Goal: Book appointment/travel/reservation

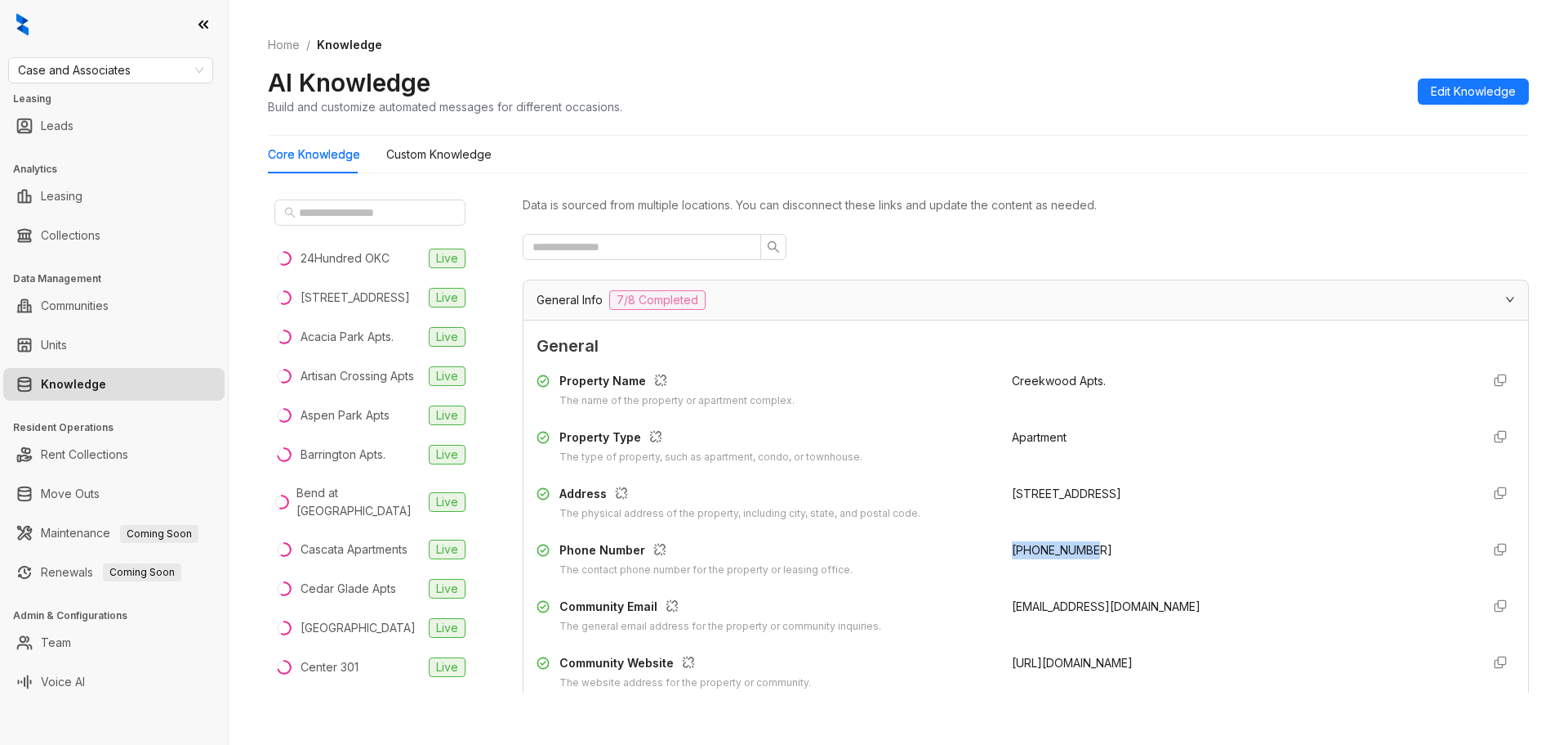
scroll to position [272, 0]
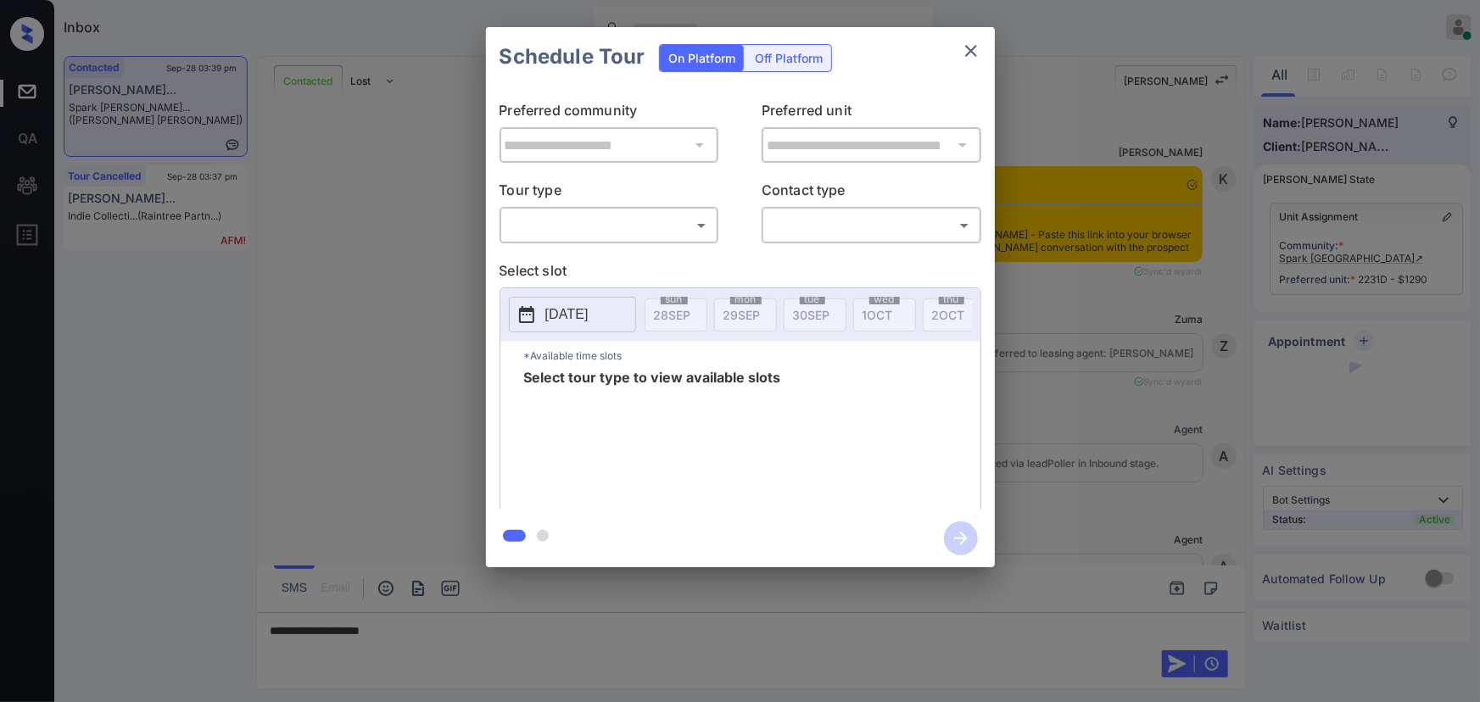
scroll to position [2659, 0]
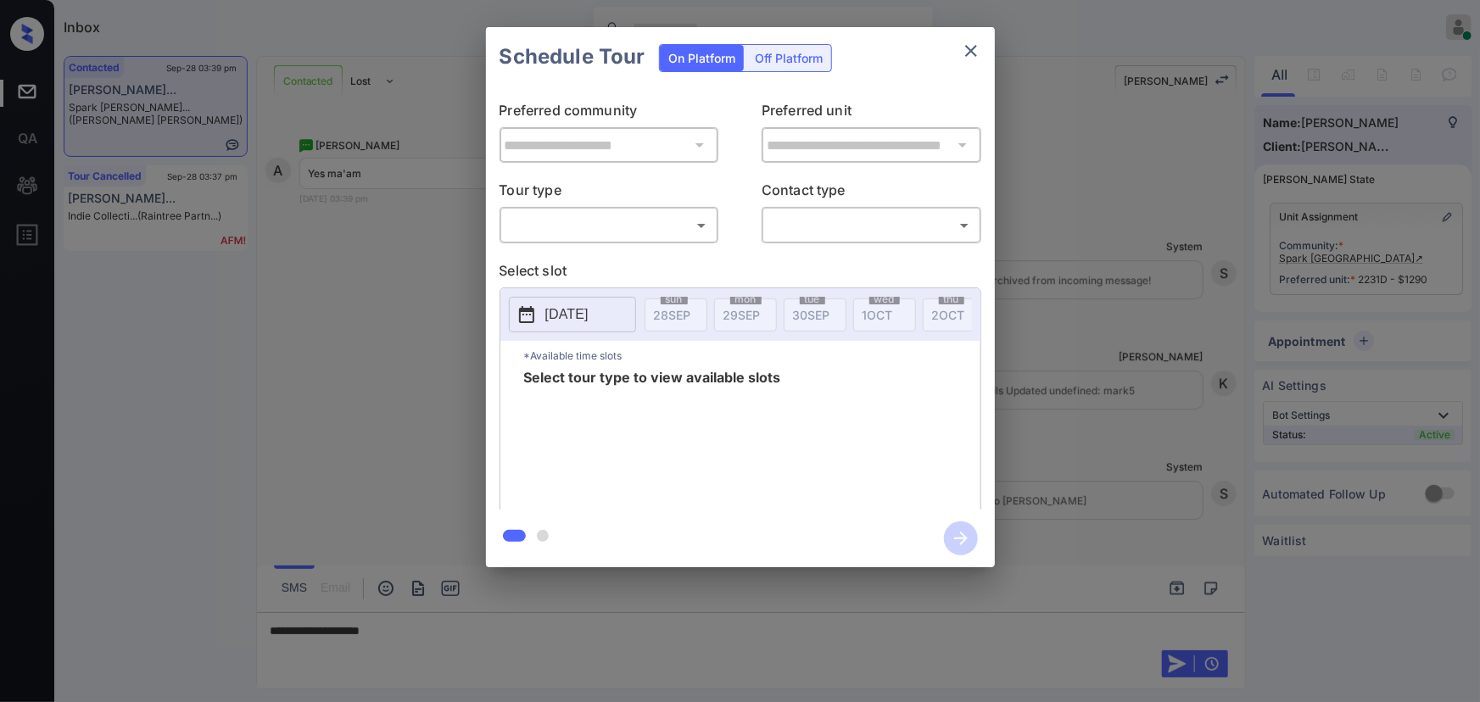
click at [577, 228] on body "Inbox Kenneth Umali Online Set yourself offline Set yourself on break Profile S…" at bounding box center [740, 351] width 1480 height 702
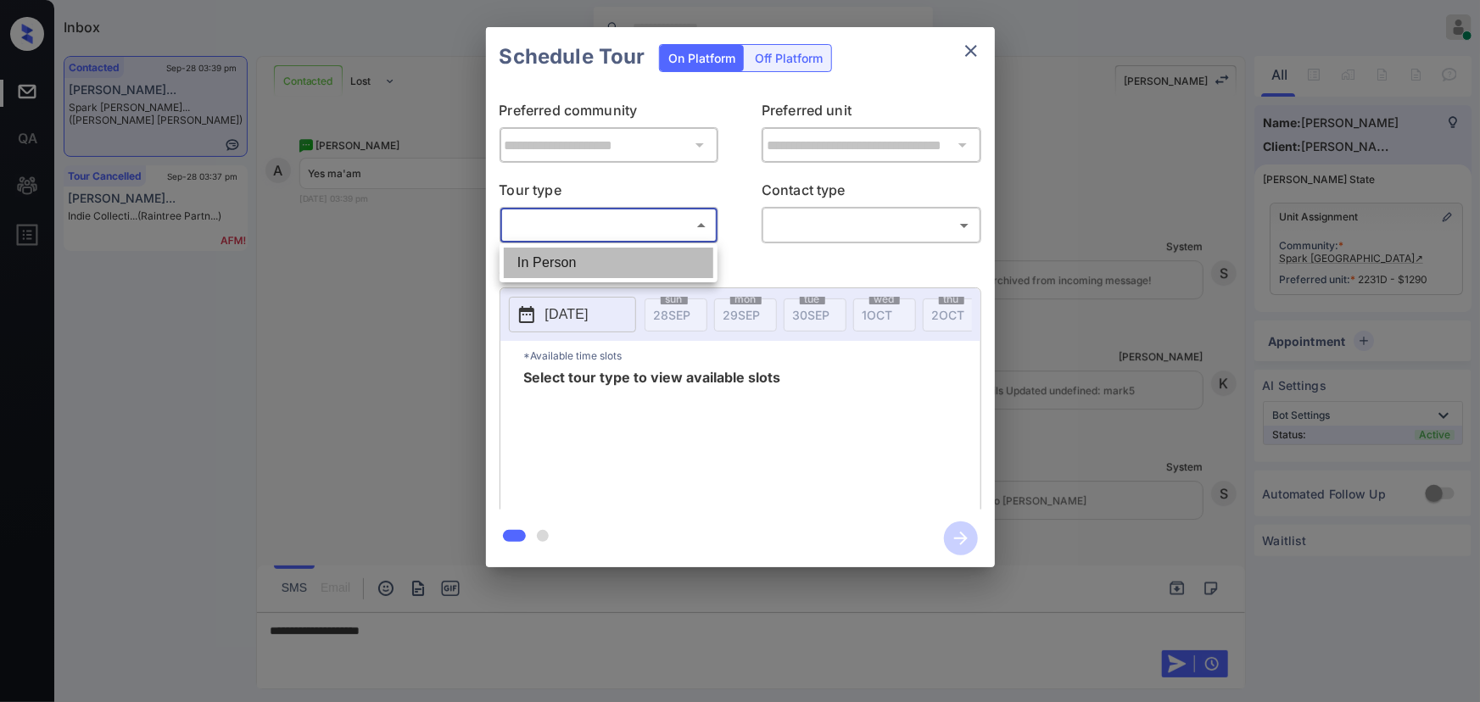
drag, startPoint x: 573, startPoint y: 249, endPoint x: 644, endPoint y: 249, distance: 71.2
click at [573, 250] on li "In Person" at bounding box center [608, 263] width 209 height 31
type input "********"
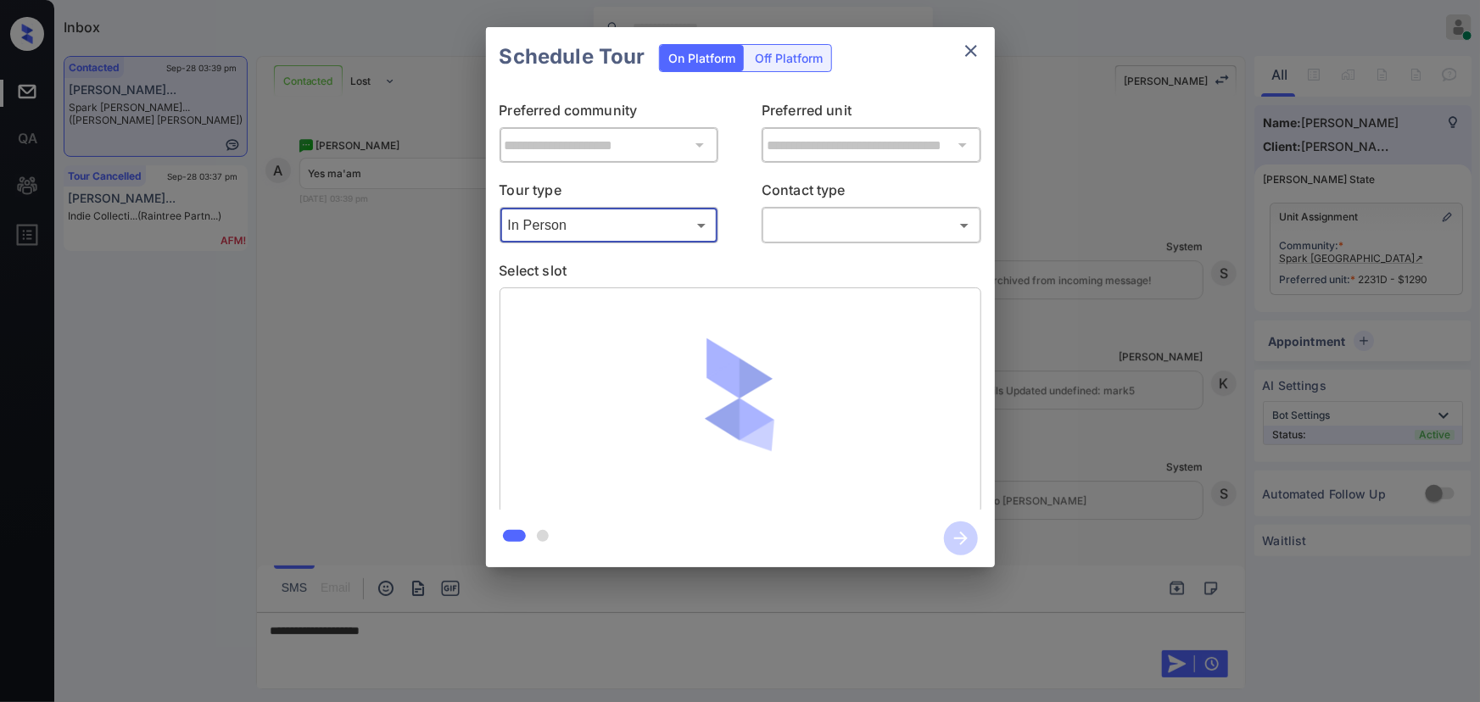
click at [816, 224] on body "Inbox Kenneth Umali Online Set yourself offline Set yourself on break Profile S…" at bounding box center [740, 351] width 1480 height 702
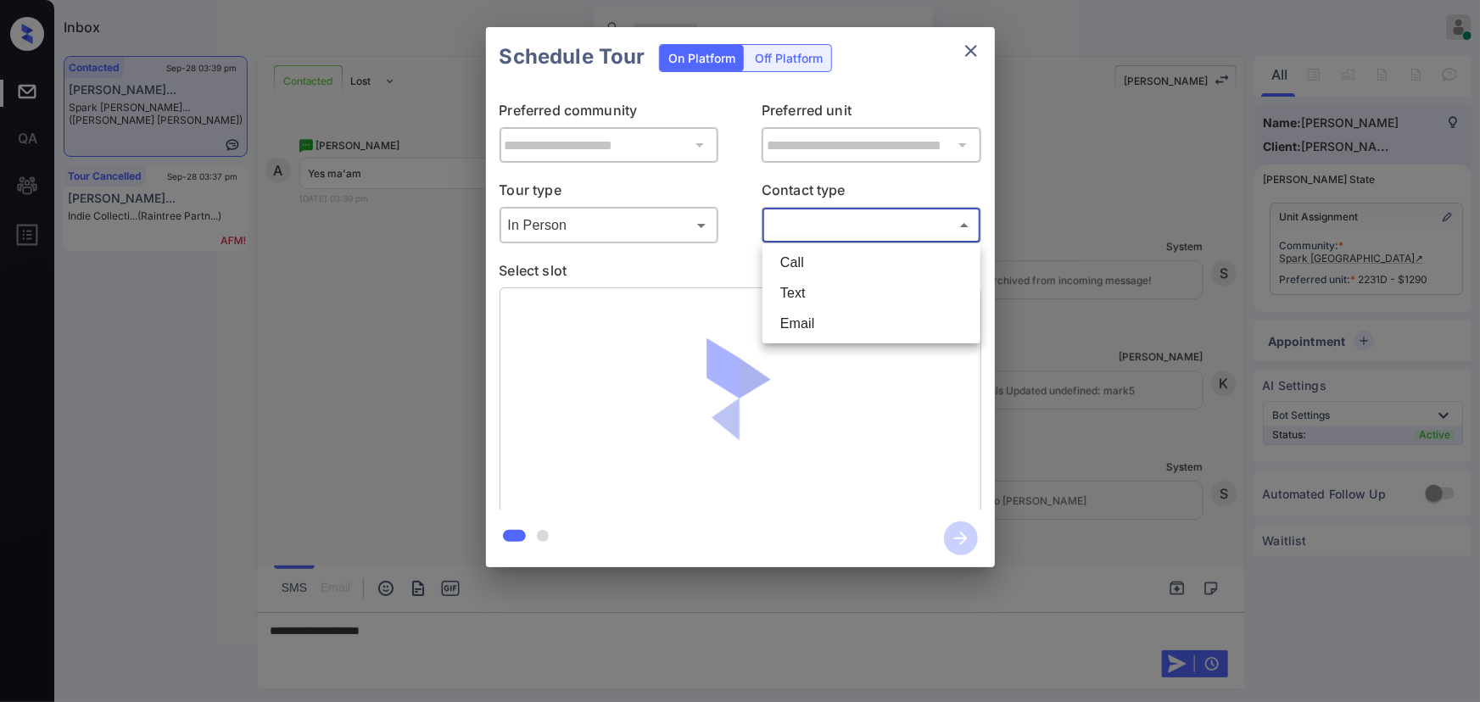
click at [815, 297] on li "Text" at bounding box center [871, 293] width 209 height 31
type input "****"
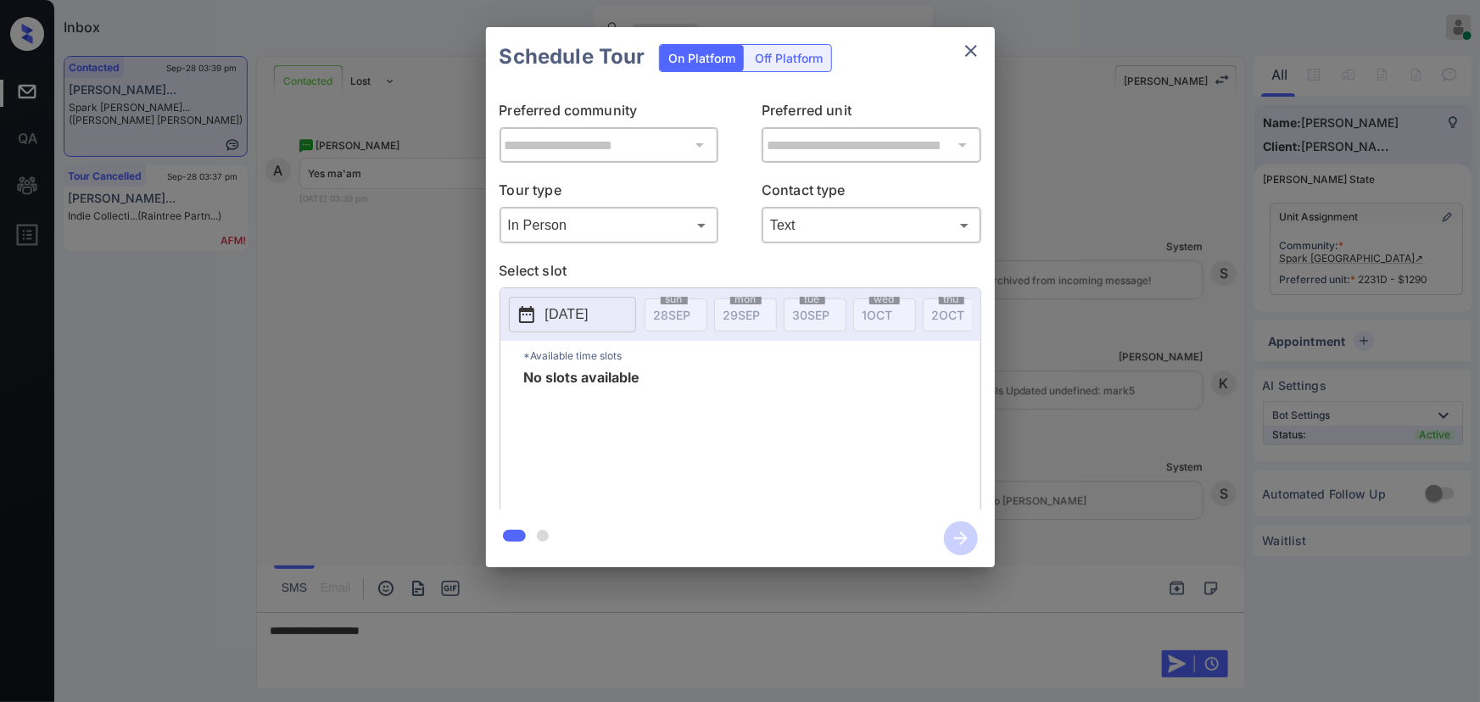
click at [578, 312] on p "2025-09-28" at bounding box center [566, 314] width 43 height 20
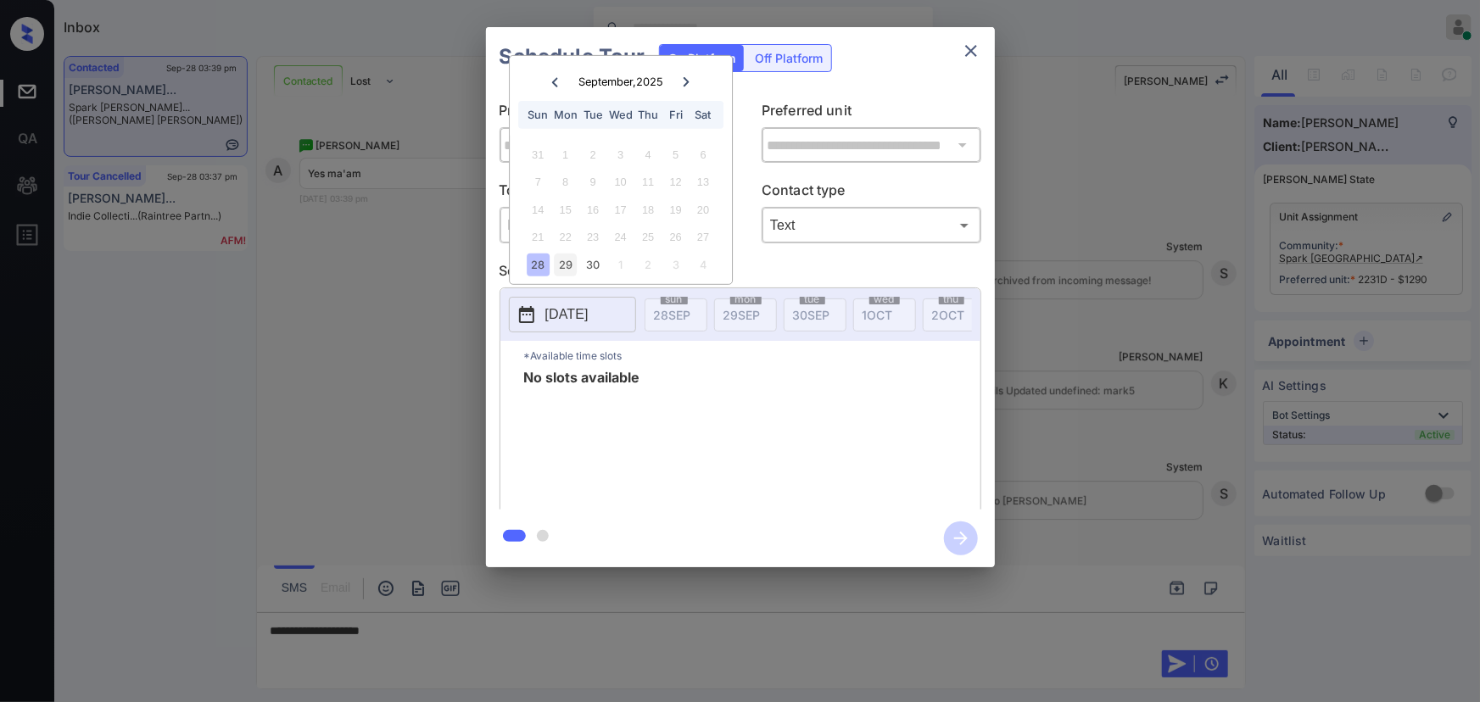
click at [571, 260] on div "29" at bounding box center [565, 265] width 23 height 23
click at [594, 261] on div "30" at bounding box center [593, 265] width 23 height 23
click at [979, 51] on icon "close" at bounding box center [971, 51] width 20 height 20
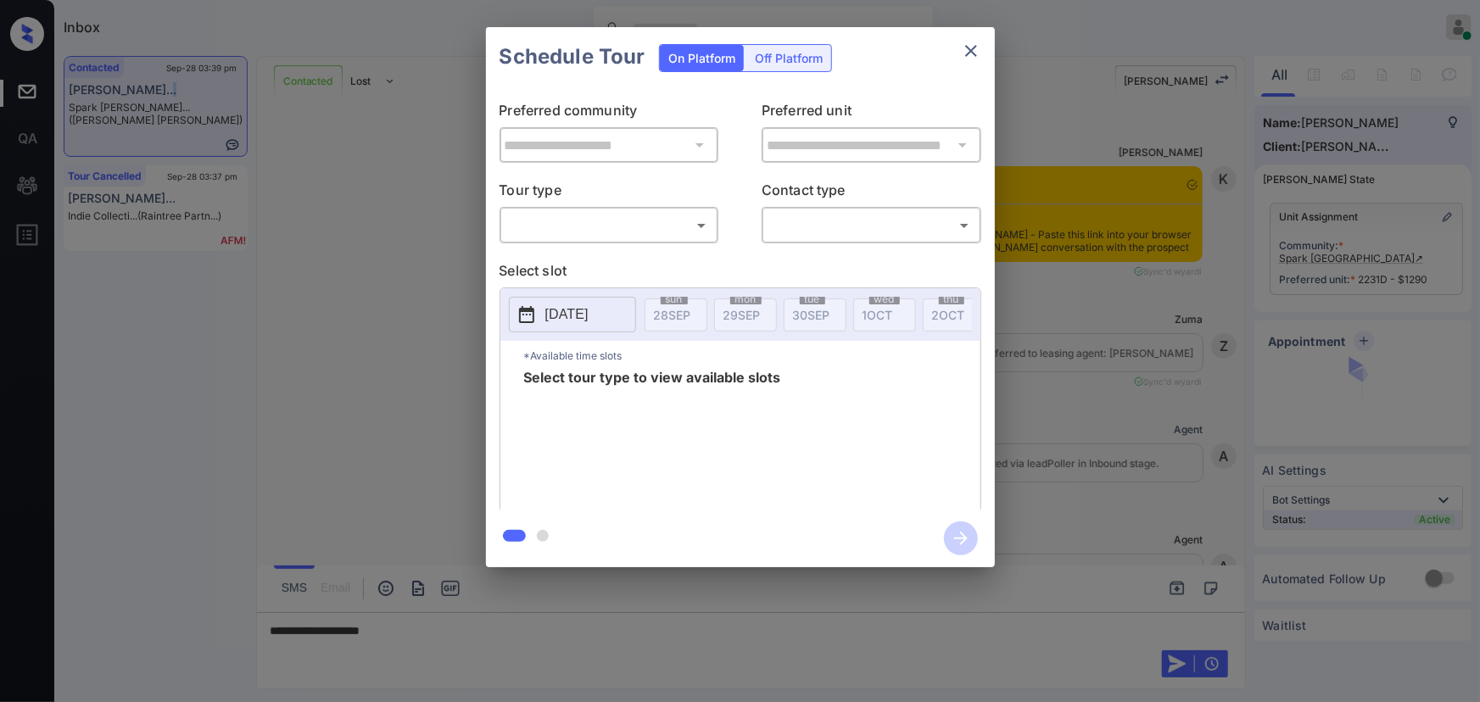
scroll to position [2659, 0]
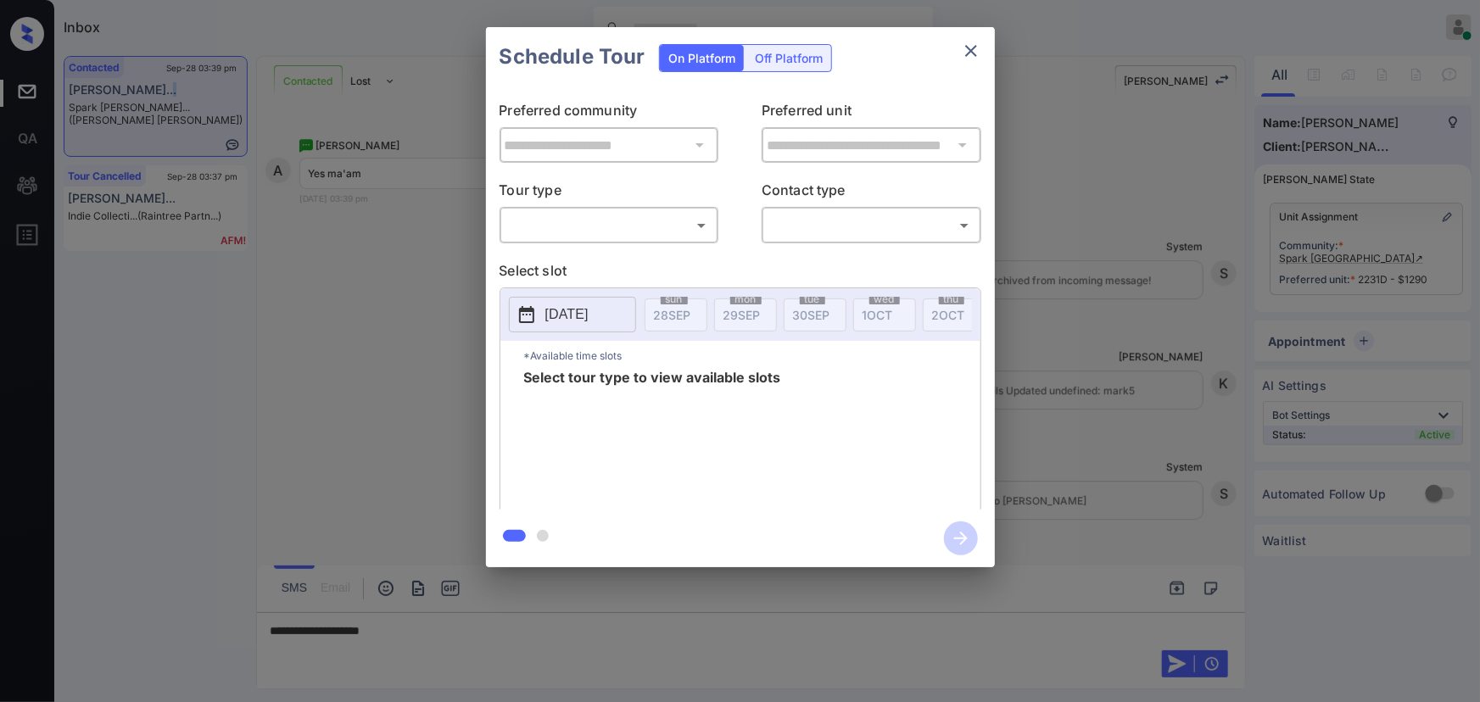
click at [605, 232] on body "Inbox Kenneth Umali Online Set yourself offline Set yourself on break Profile S…" at bounding box center [740, 351] width 1480 height 702
drag, startPoint x: 601, startPoint y: 263, endPoint x: 746, endPoint y: 255, distance: 145.2
click at [603, 261] on li "In Person" at bounding box center [608, 263] width 209 height 31
type input "********"
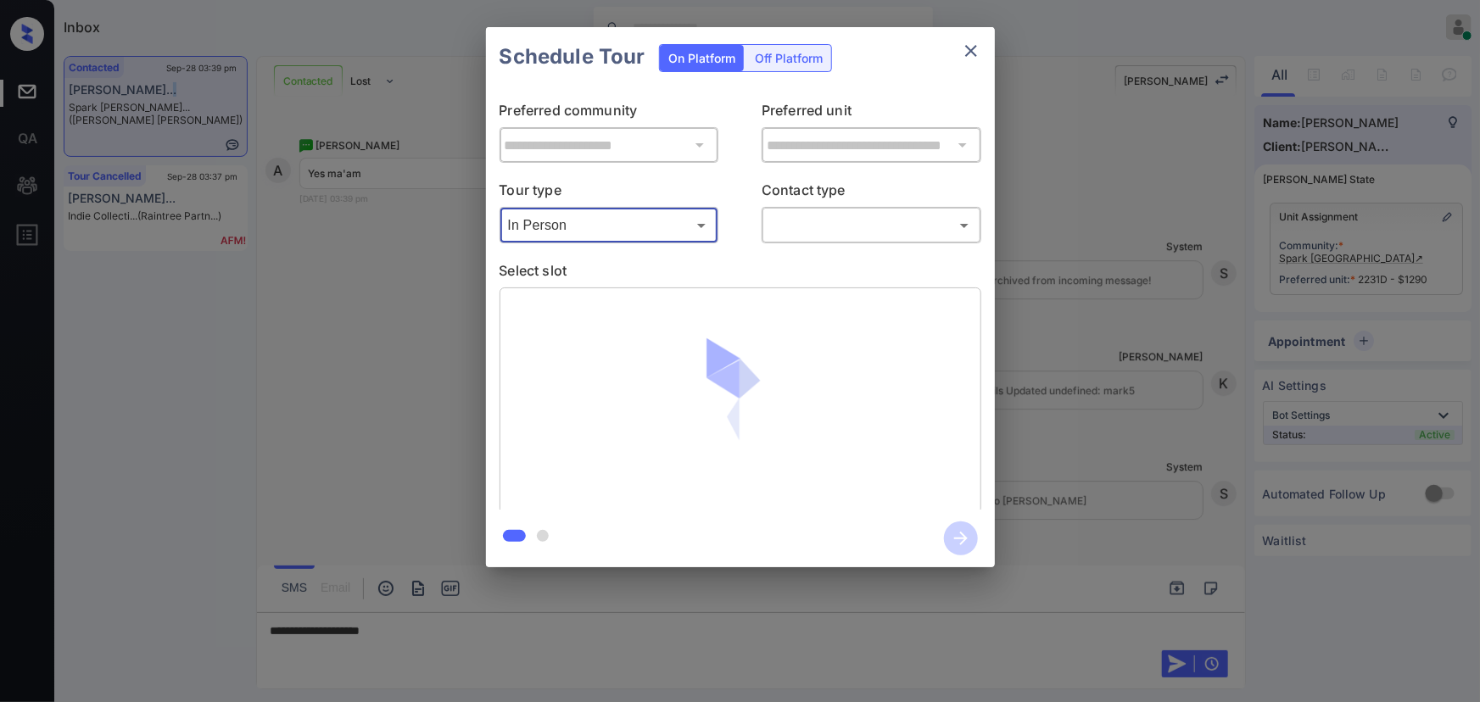
click at [858, 226] on body "Inbox Kenneth Umali Online Set yourself offline Set yourself on break Profile S…" at bounding box center [740, 351] width 1480 height 702
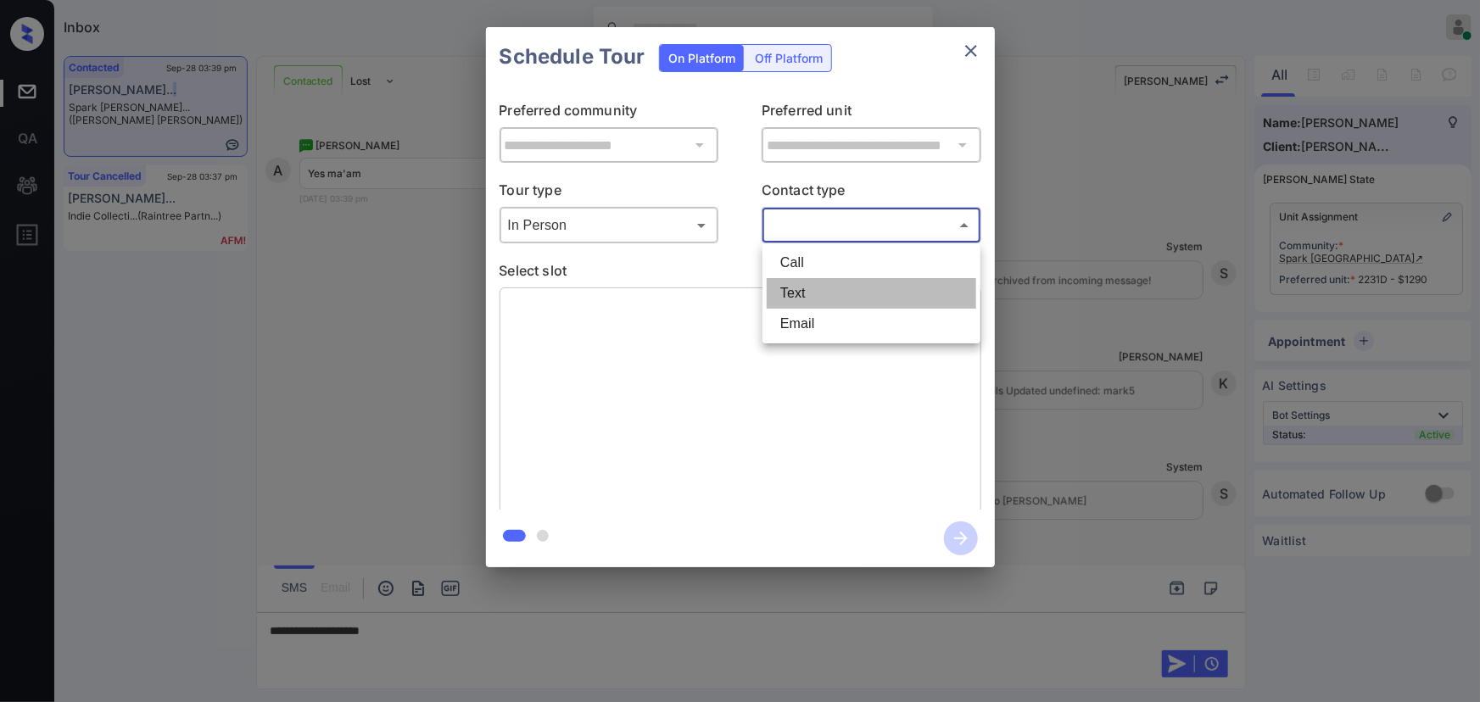
click at [826, 288] on li "Text" at bounding box center [871, 293] width 209 height 31
type input "****"
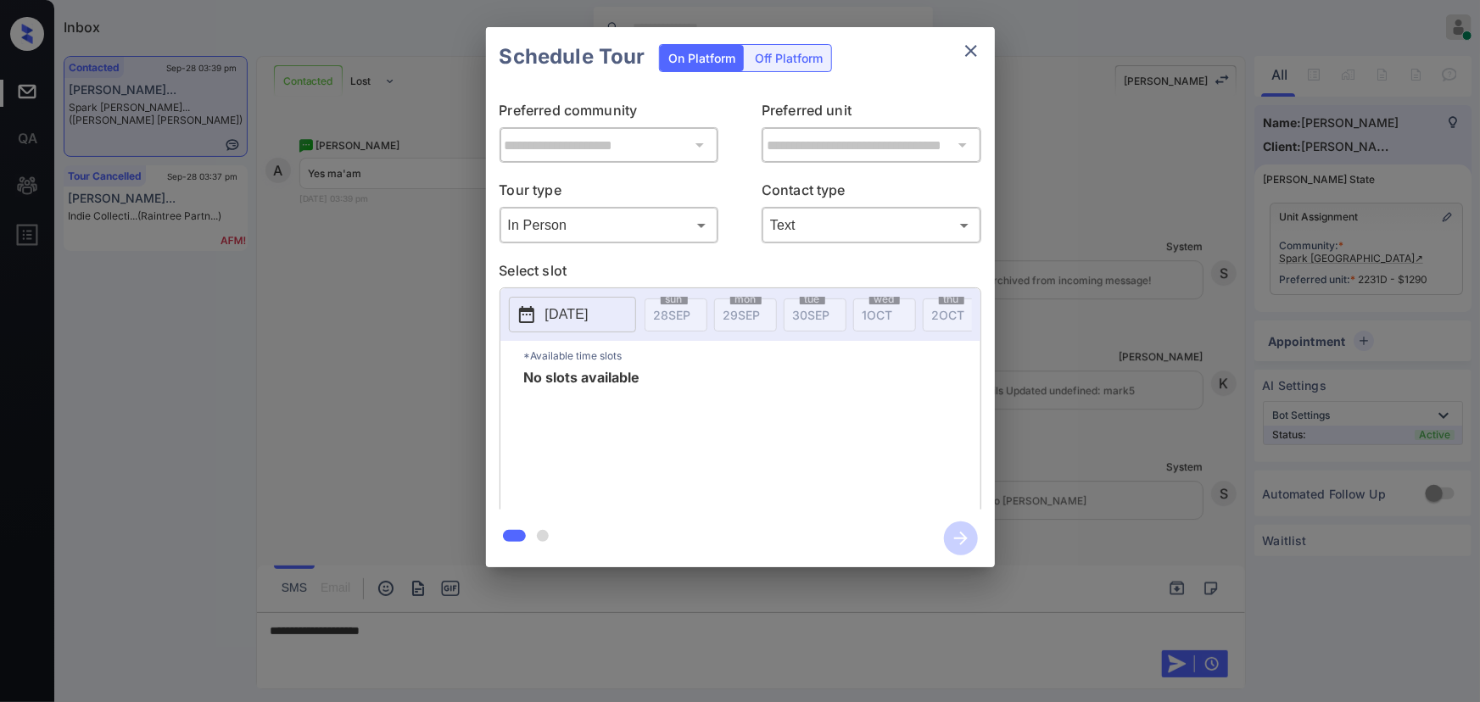
click at [1001, 684] on div at bounding box center [740, 351] width 1480 height 702
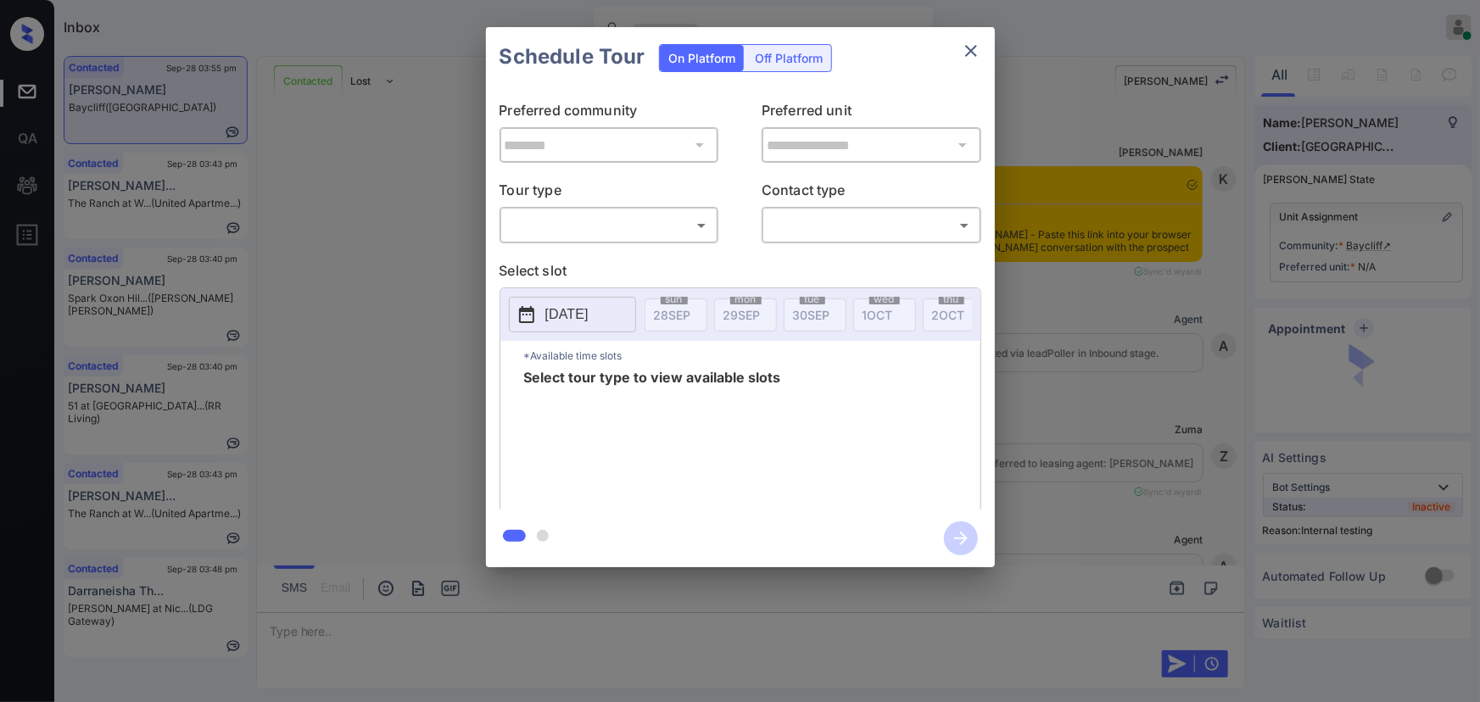
scroll to position [4320, 0]
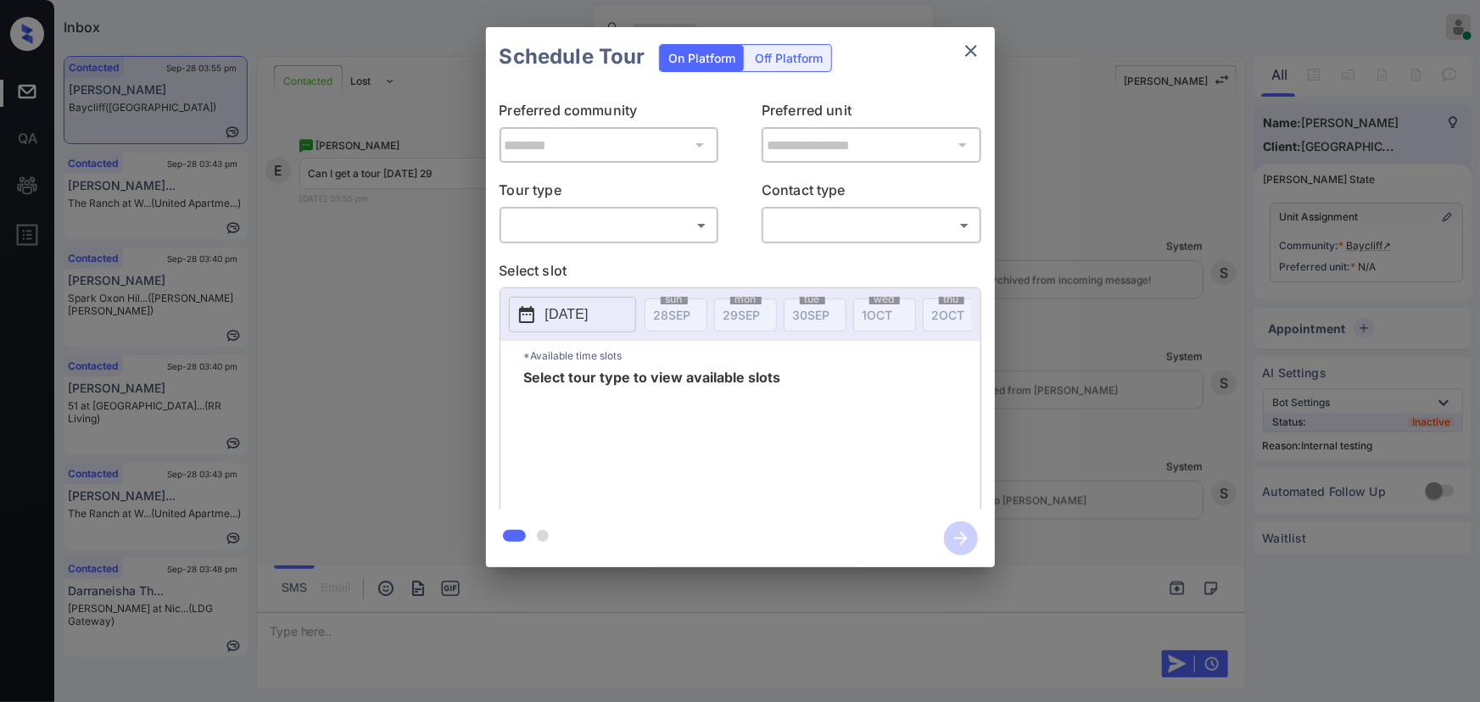
click at [593, 226] on body "Inbox Kenneth Umali Online Set yourself offline Set yourself on break Profile S…" at bounding box center [740, 351] width 1480 height 702
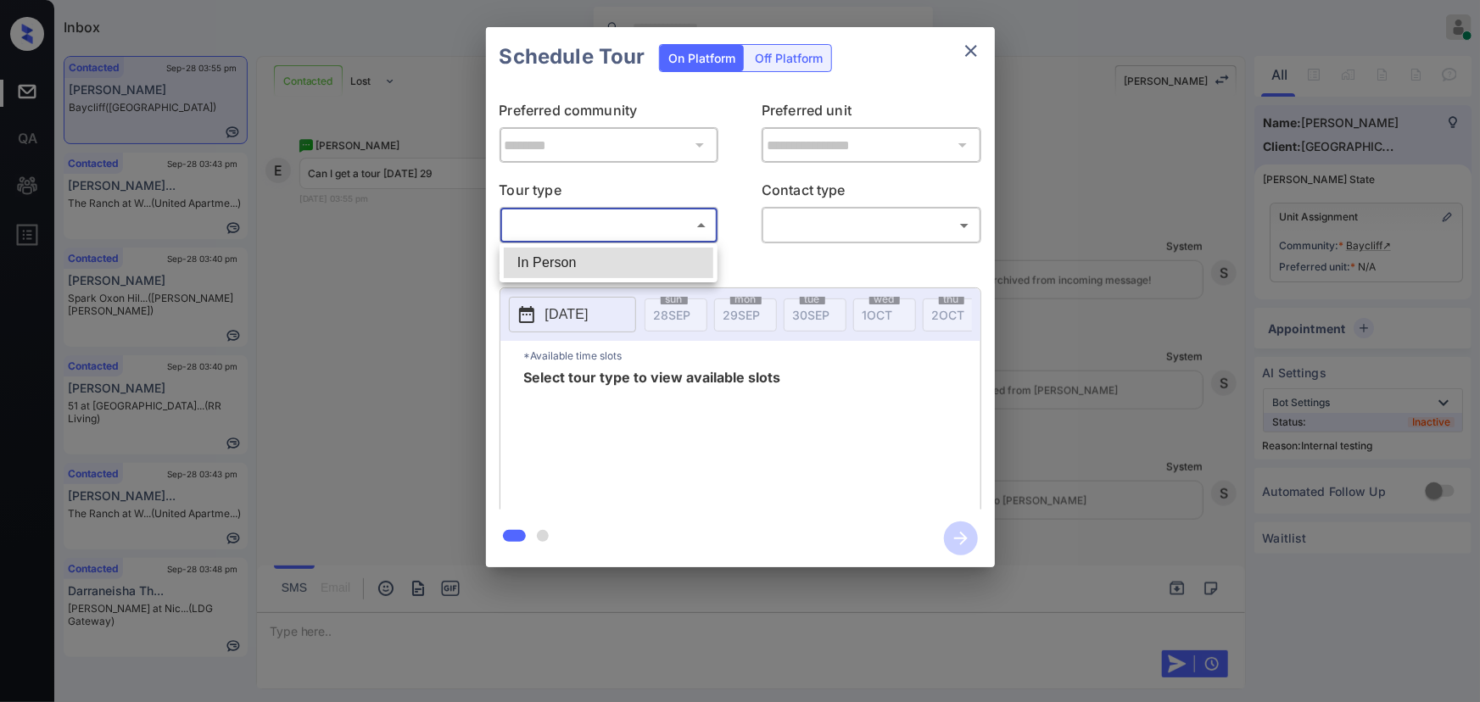
click at [585, 265] on li "In Person" at bounding box center [608, 263] width 209 height 31
type input "********"
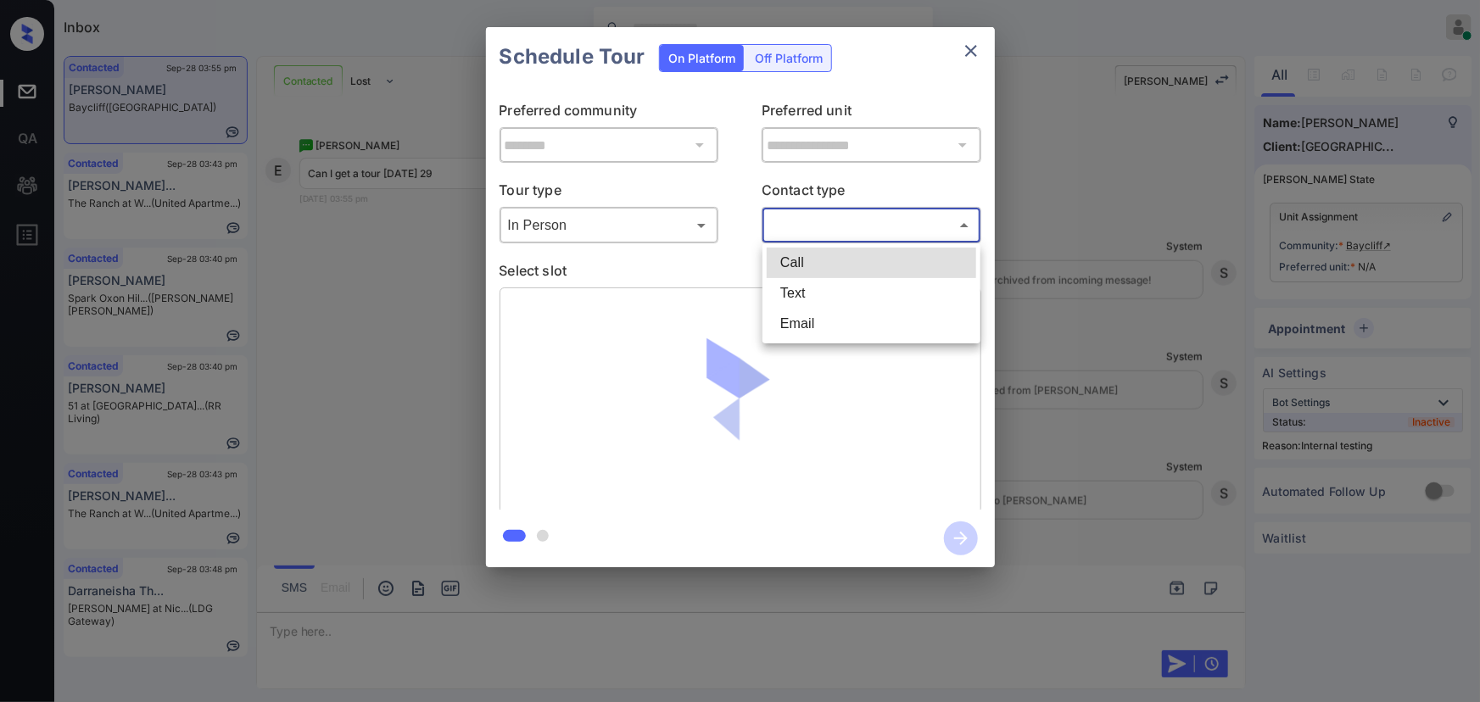
click at [838, 232] on body "Inbox Kenneth Umali Online Set yourself offline Set yourself on break Profile S…" at bounding box center [740, 351] width 1480 height 702
click at [801, 294] on li "Text" at bounding box center [871, 293] width 209 height 31
type input "****"
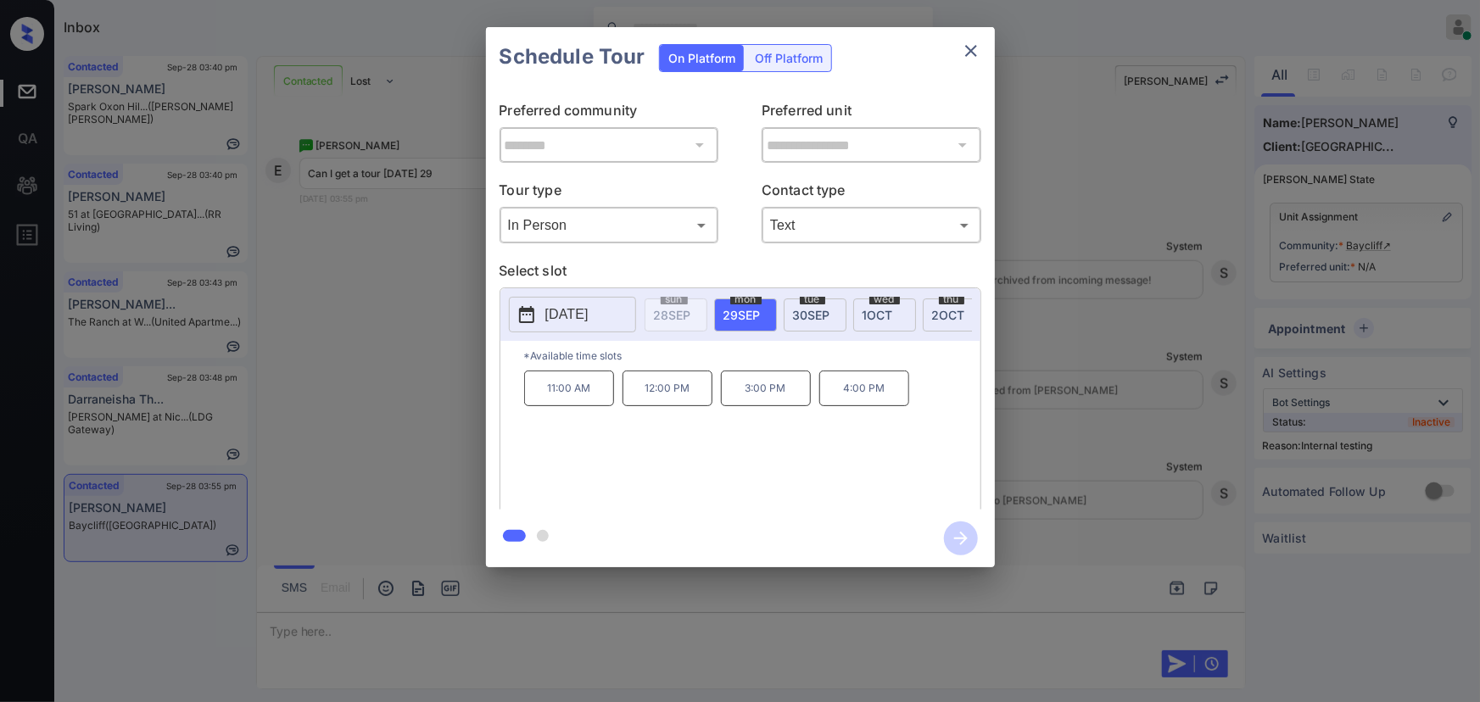
click at [745, 310] on span "29 SEP" at bounding box center [741, 315] width 37 height 14
drag, startPoint x: 893, startPoint y: 399, endPoint x: 542, endPoint y: 393, distance: 351.1
click at [542, 393] on div "11:00 AM 12:00 PM 3:00 PM 4:00 PM" at bounding box center [752, 439] width 456 height 136
copy div "11:00 AM 12:00 PM 3:00 PM 4:00 PM"
click at [408, 626] on div at bounding box center [740, 351] width 1480 height 702
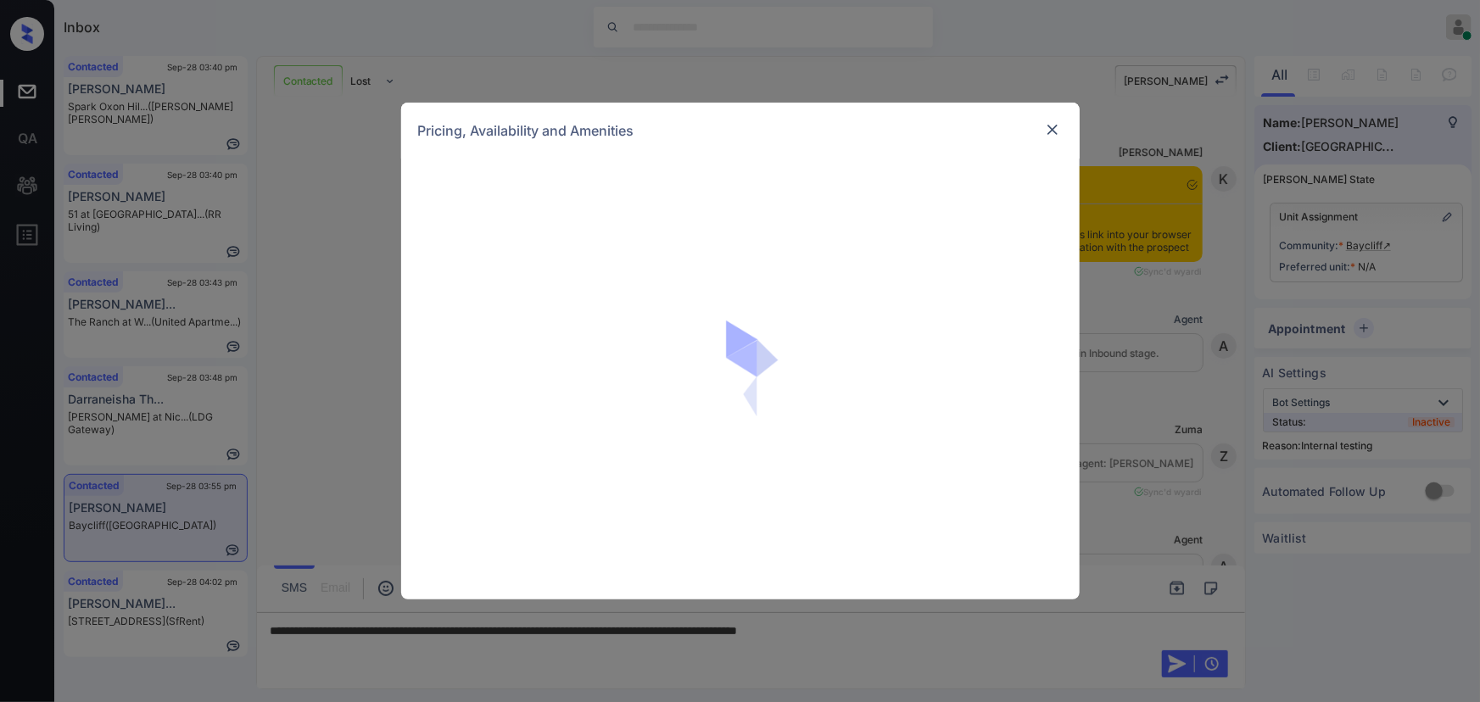
scroll to position [3743, 0]
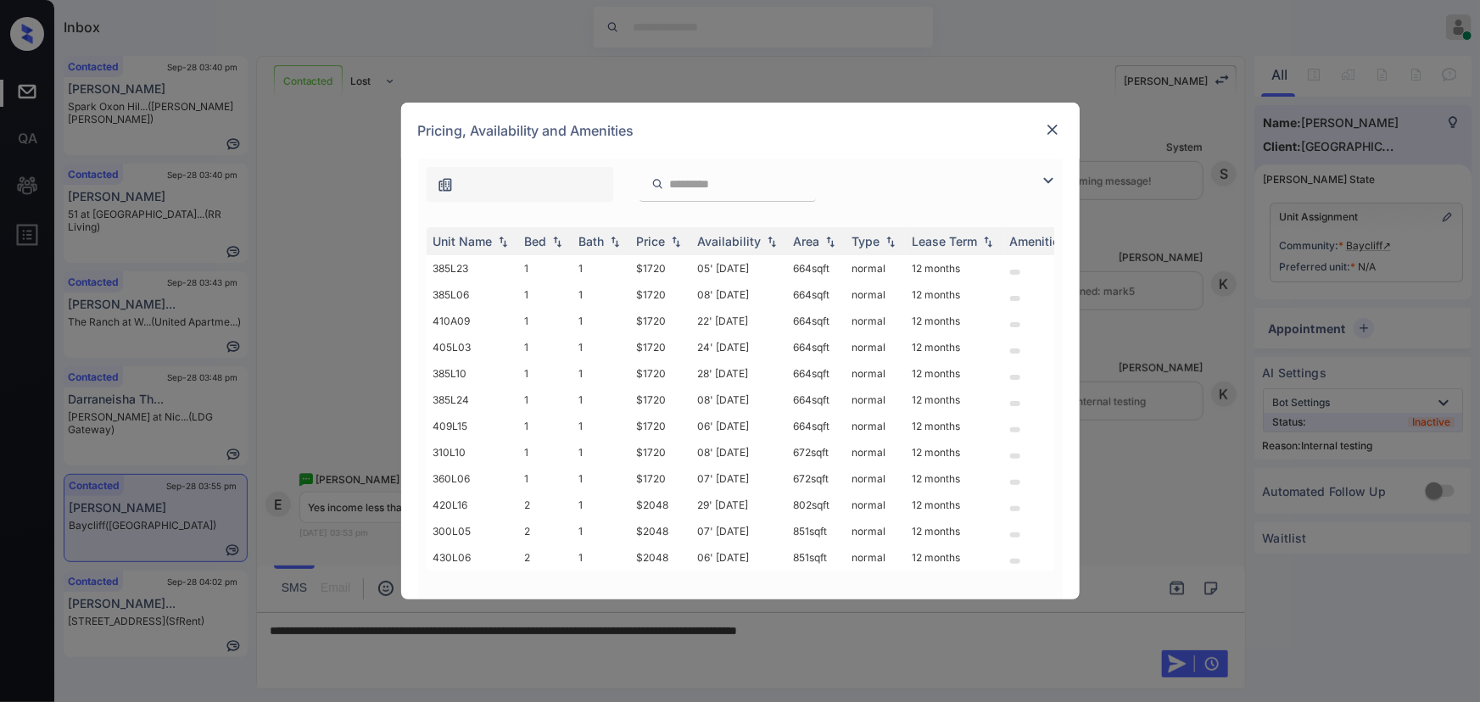
click at [1043, 178] on img at bounding box center [1048, 180] width 20 height 20
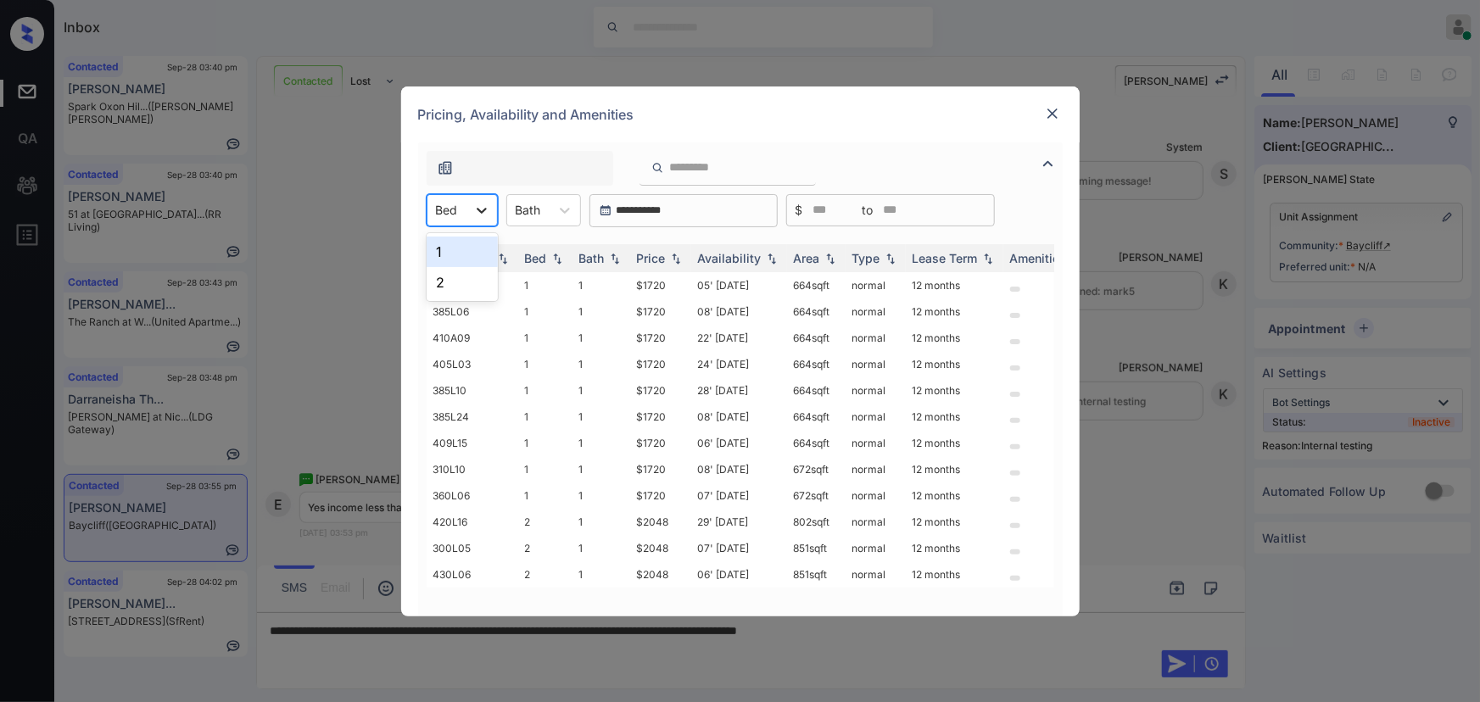
click at [471, 211] on div at bounding box center [481, 210] width 31 height 31
click at [452, 244] on div "1" at bounding box center [462, 252] width 71 height 31
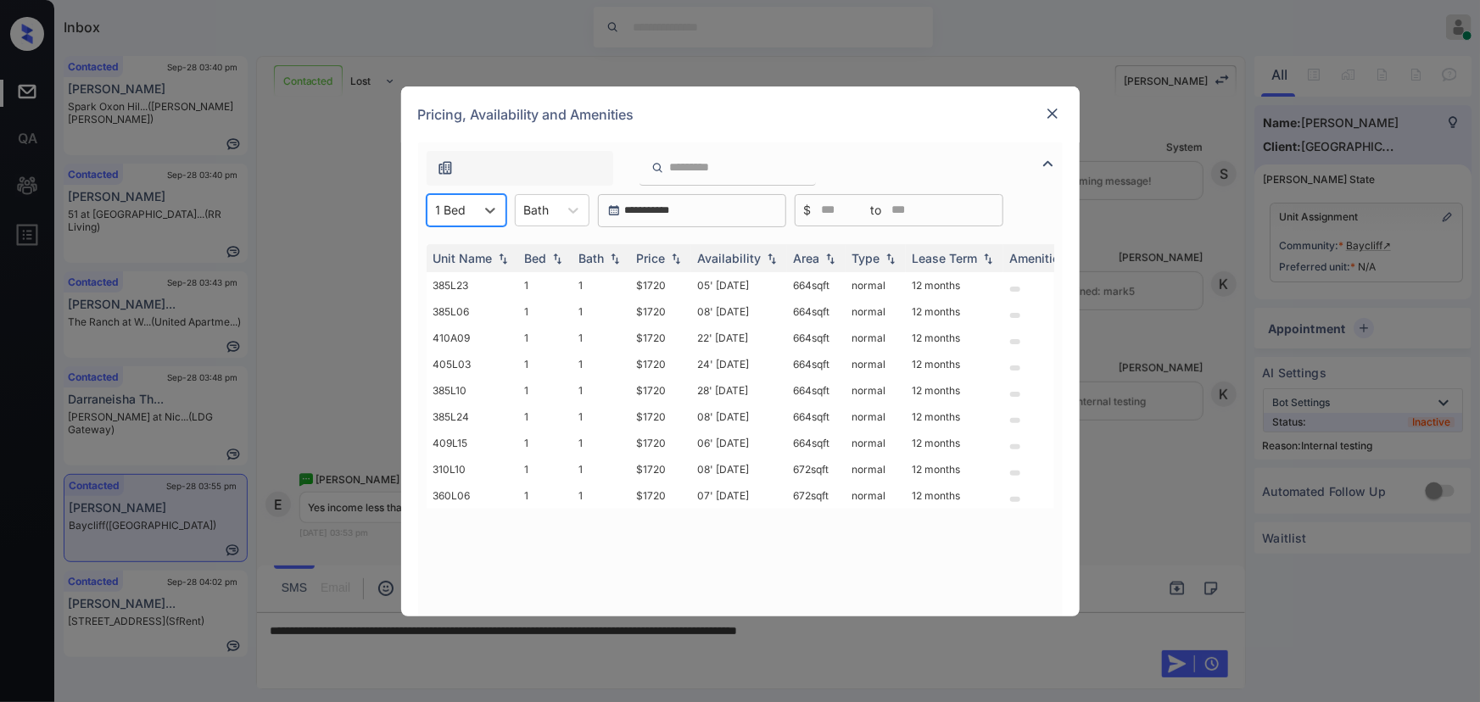
click at [560, 211] on div at bounding box center [573, 210] width 31 height 31
click at [541, 254] on div "1" at bounding box center [552, 252] width 75 height 31
click at [669, 260] on img at bounding box center [675, 258] width 17 height 12
click at [669, 260] on img at bounding box center [675, 258] width 17 height 13
click at [661, 285] on td "$1720" at bounding box center [660, 285] width 61 height 26
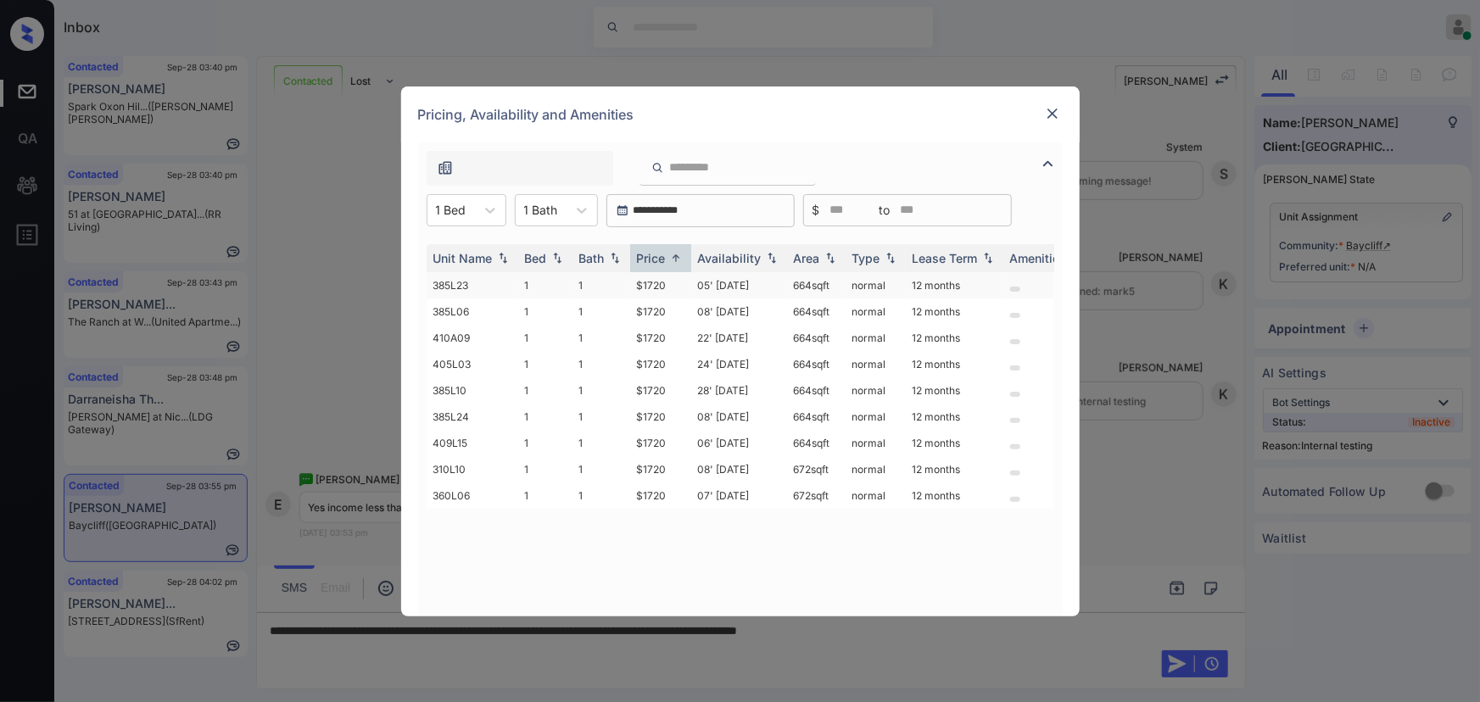
click at [661, 285] on td "$1720" at bounding box center [660, 285] width 61 height 26
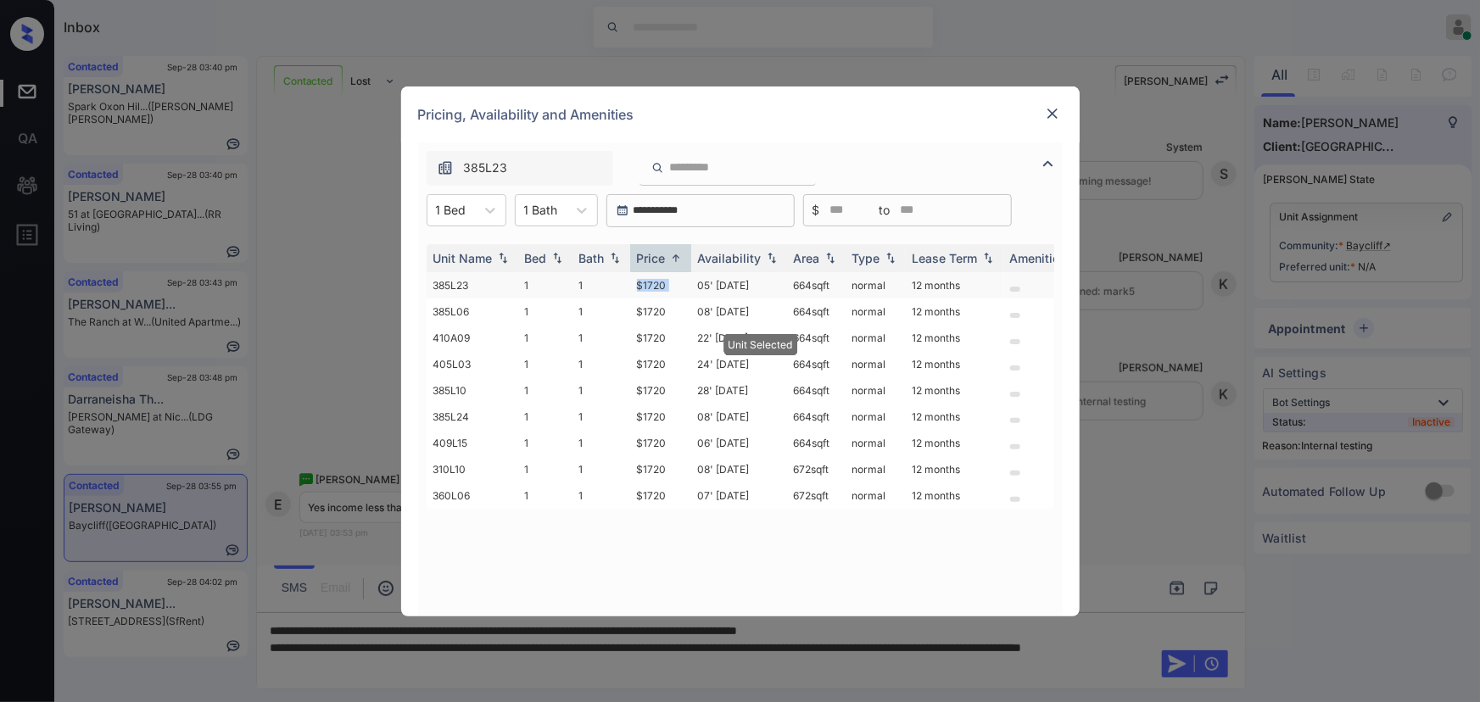
click at [661, 285] on td "$1720" at bounding box center [660, 285] width 61 height 26
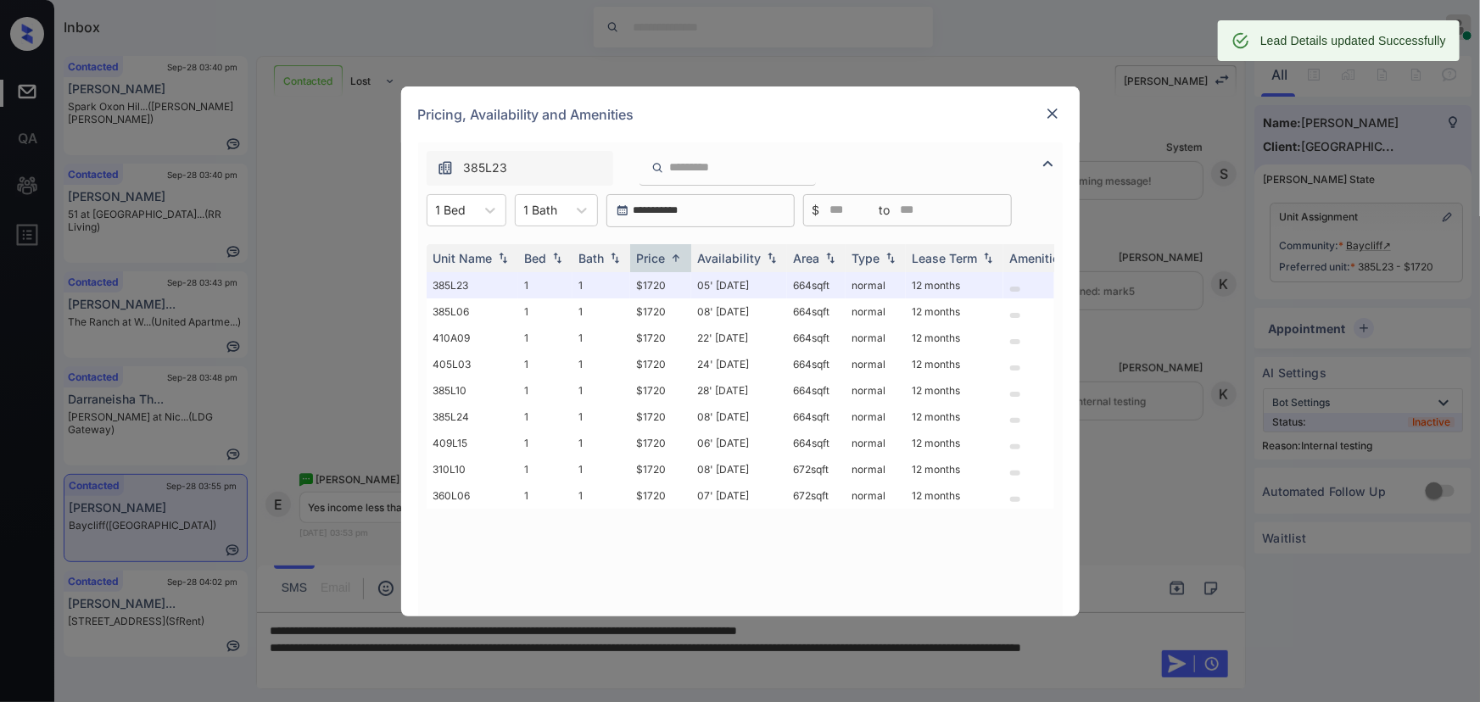
click at [840, 659] on div "**********" at bounding box center [740, 351] width 1480 height 702
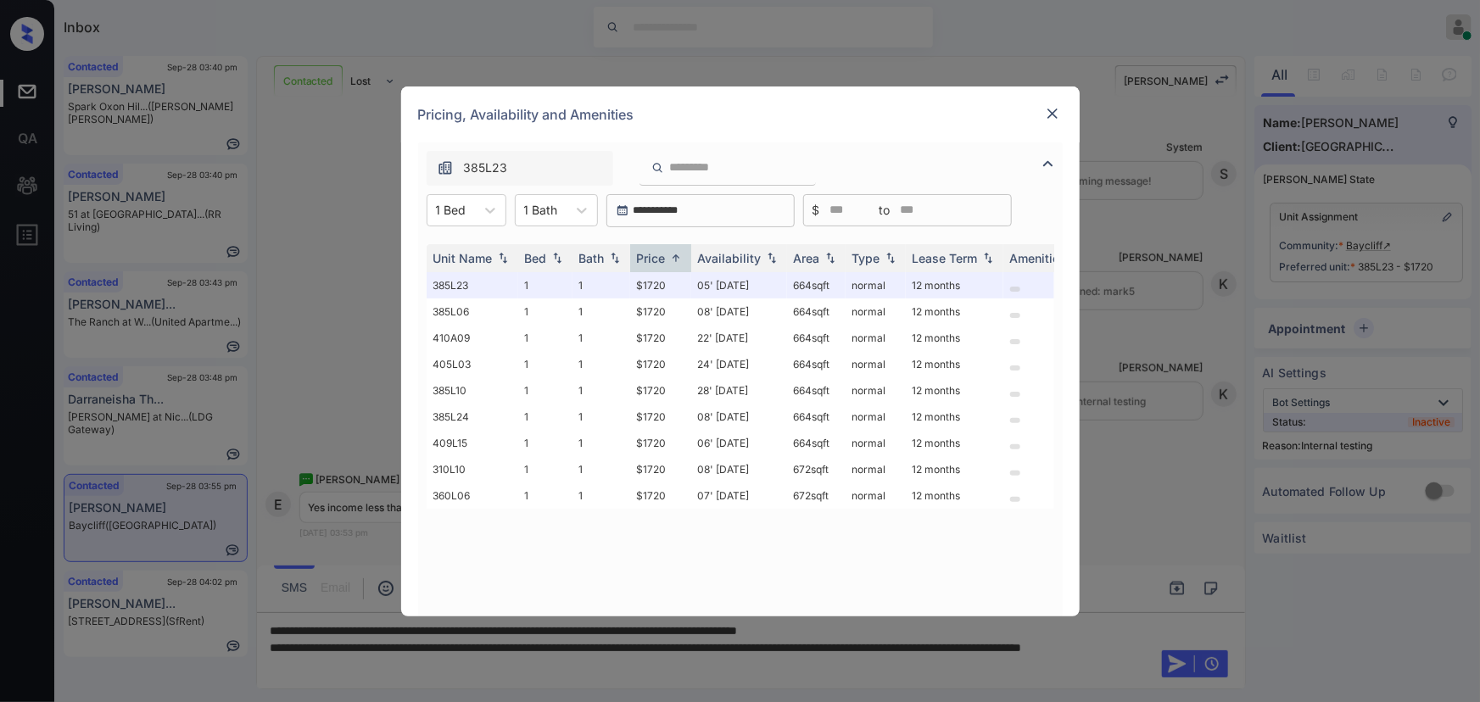
click at [1051, 110] on img at bounding box center [1052, 113] width 17 height 17
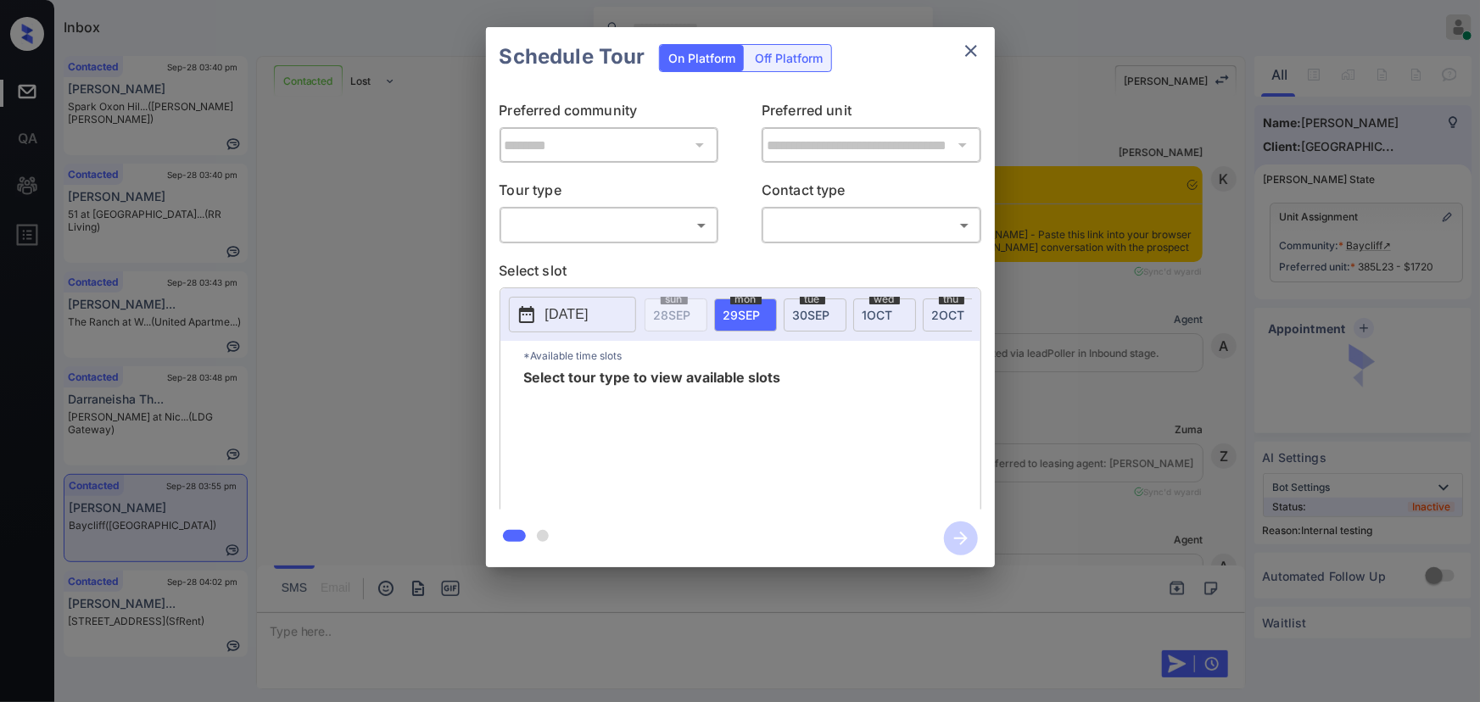
scroll to position [4225, 0]
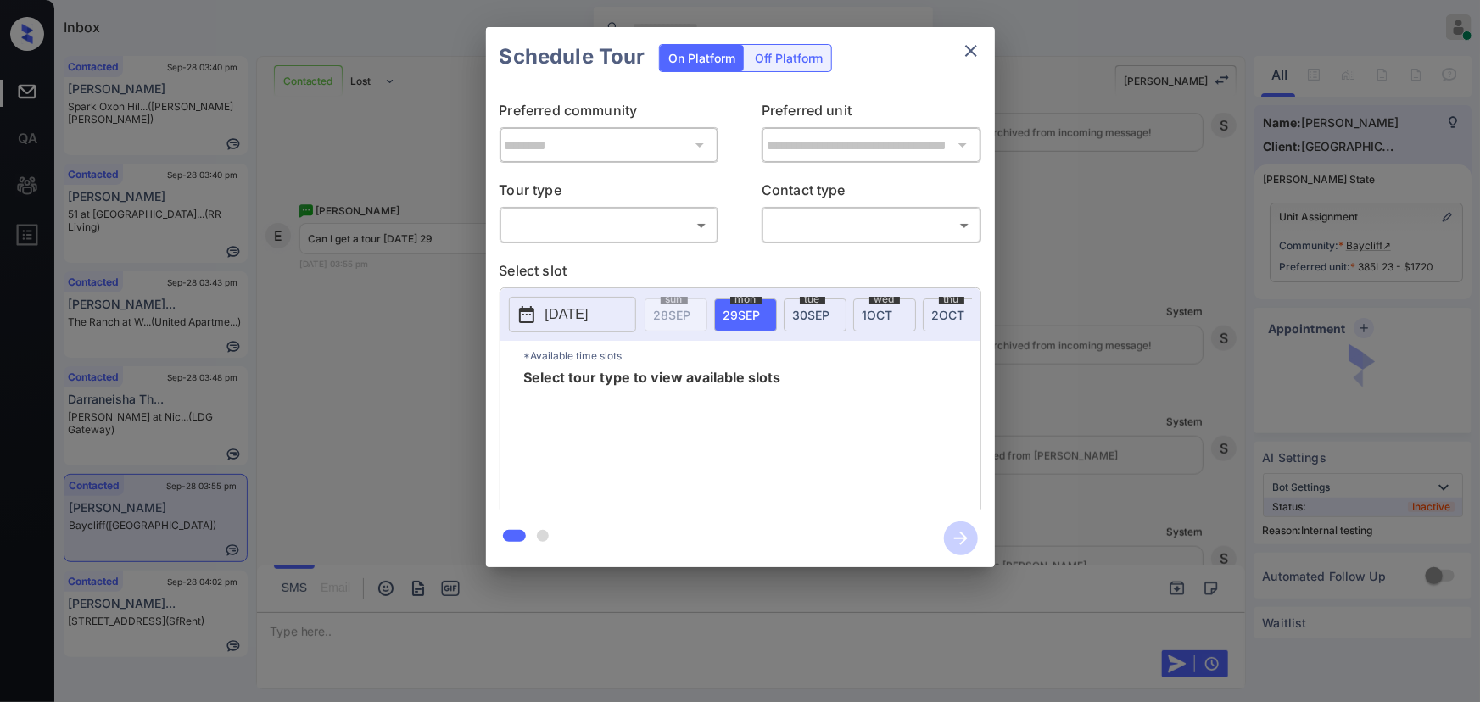
click at [597, 229] on body "Inbox Kenneth Umali Online Set yourself offline Set yourself on break Profile S…" at bounding box center [740, 351] width 1480 height 702
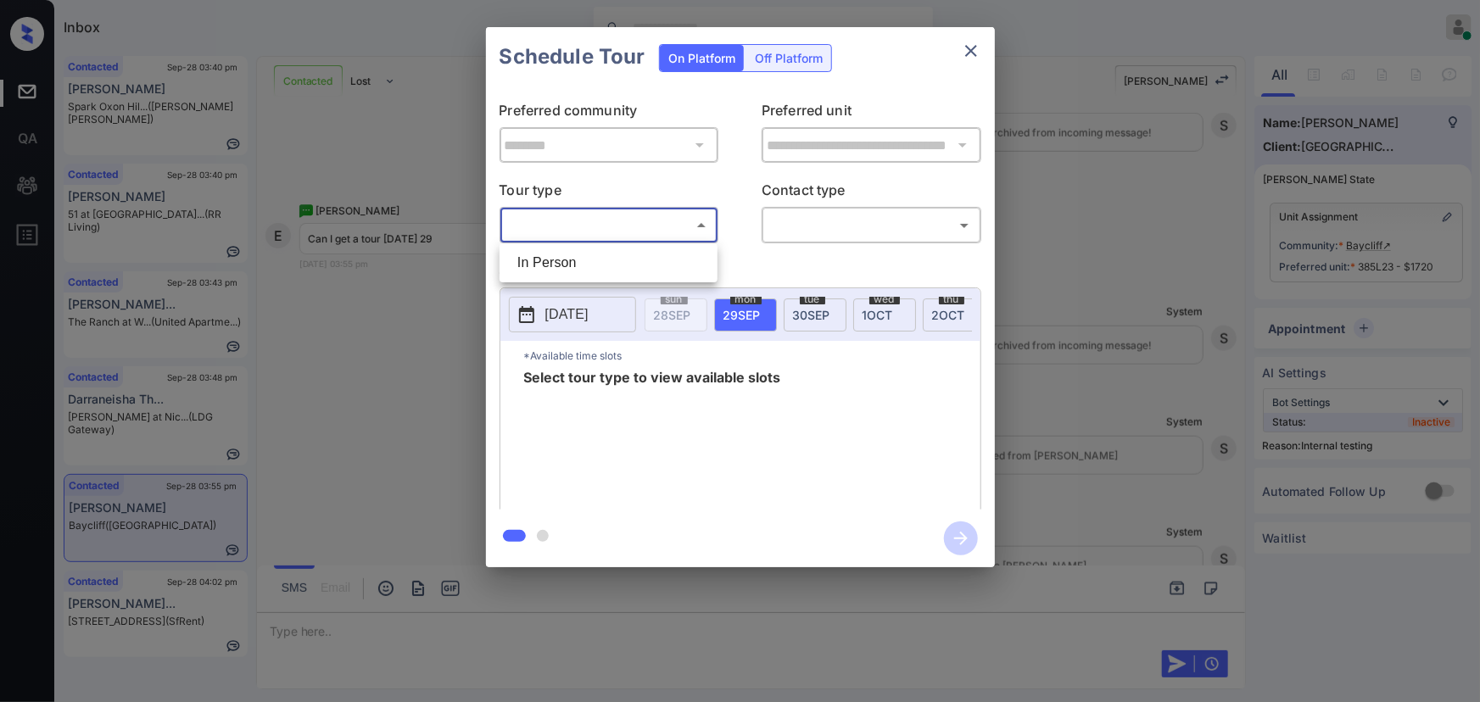
click at [594, 260] on li "In Person" at bounding box center [608, 263] width 209 height 31
type input "********"
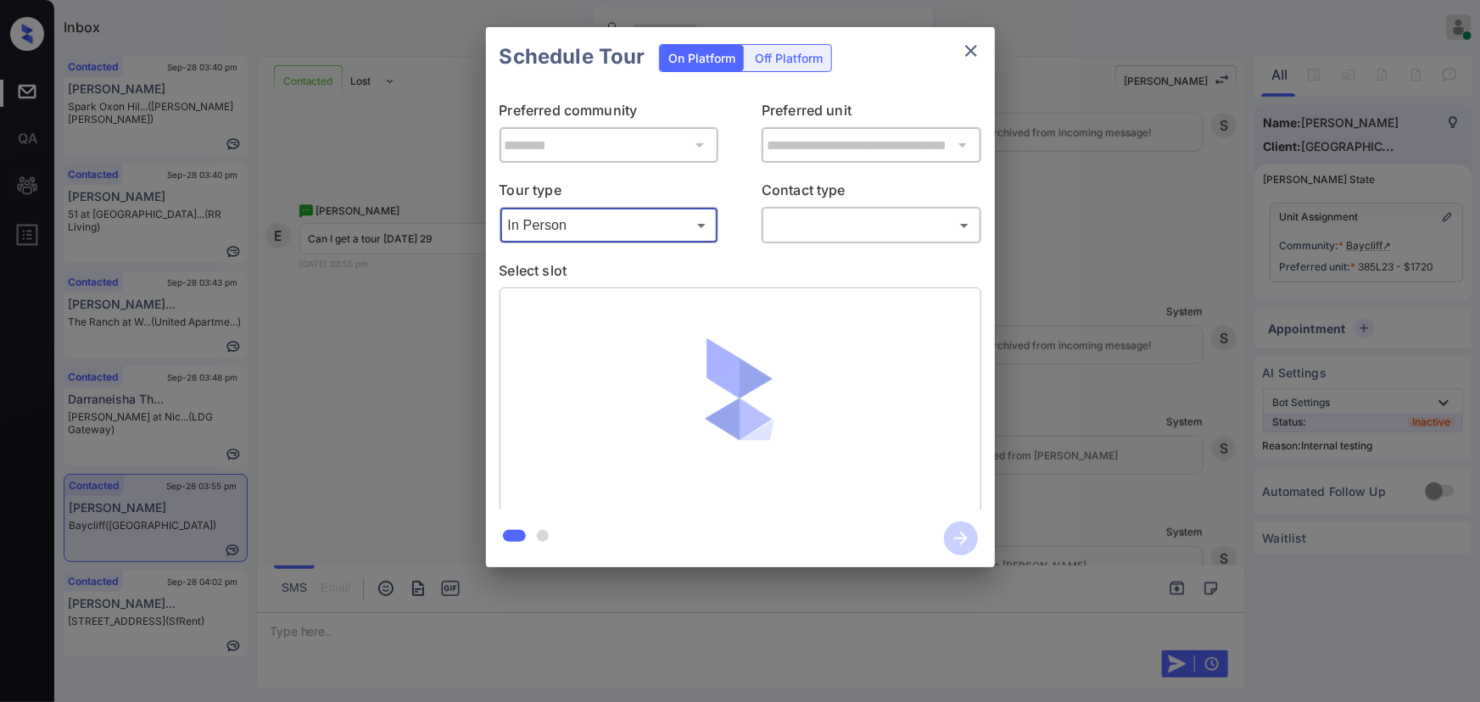
click at [817, 226] on body "Inbox Kenneth Umali Online Set yourself offline Set yourself on break Profile S…" at bounding box center [740, 351] width 1480 height 702
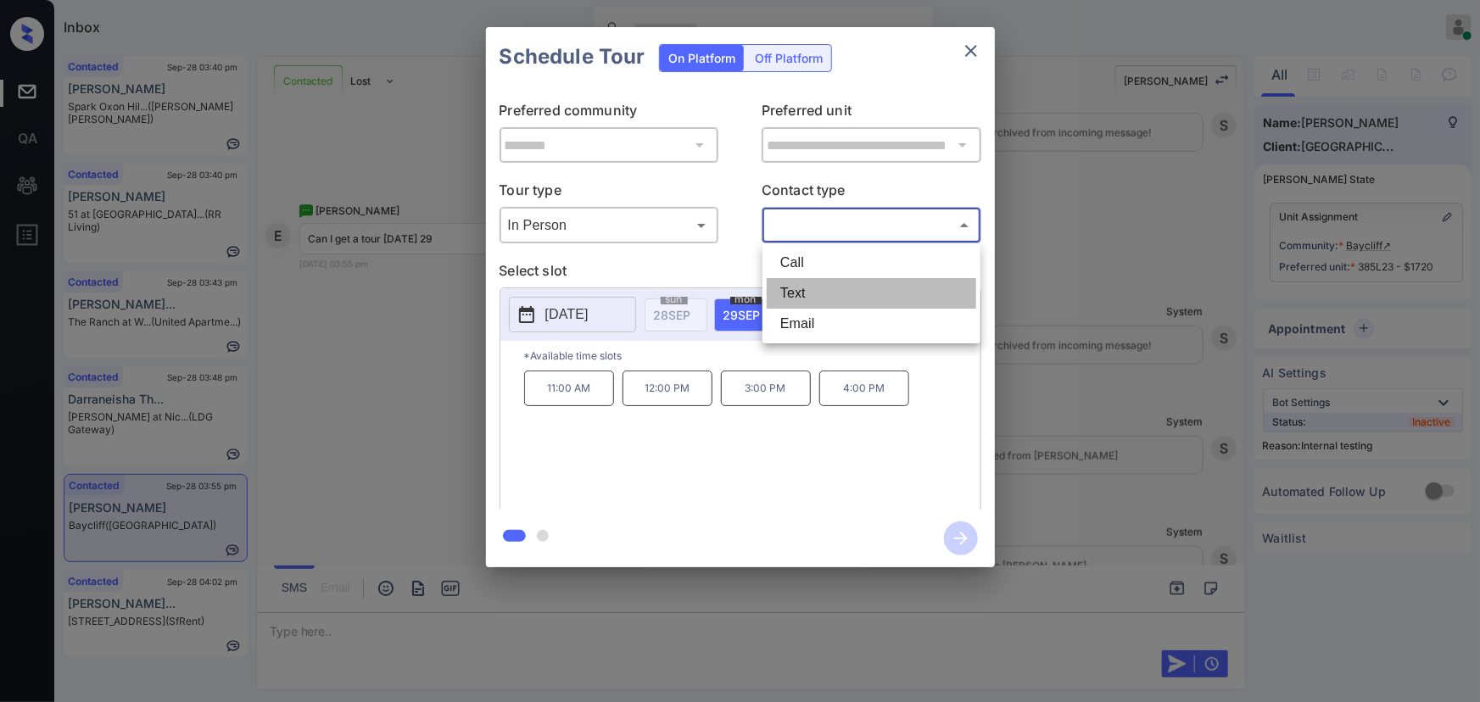
click at [793, 290] on li "Text" at bounding box center [871, 293] width 209 height 31
type input "****"
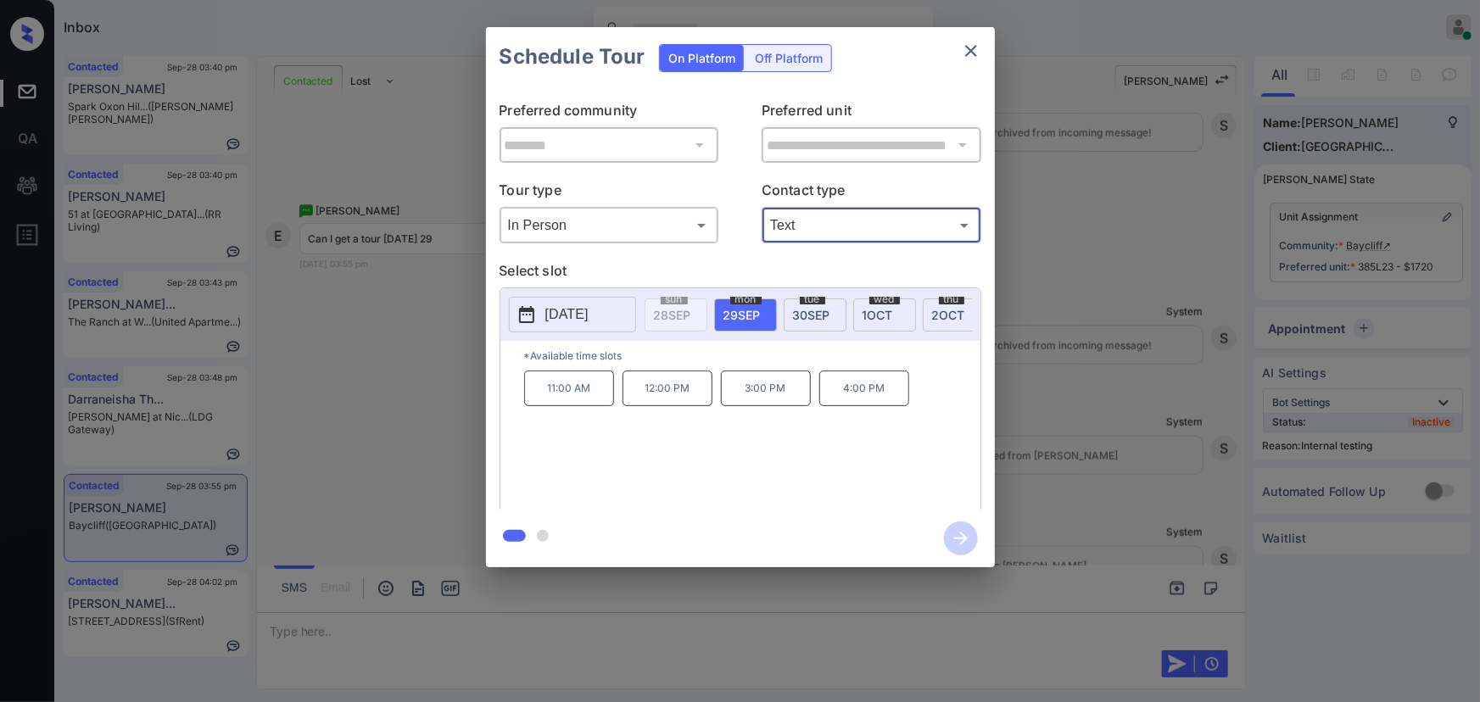
click at [767, 397] on p "3:00 PM" at bounding box center [766, 389] width 90 height 36
click at [960, 539] on icon "button" at bounding box center [961, 539] width 34 height 34
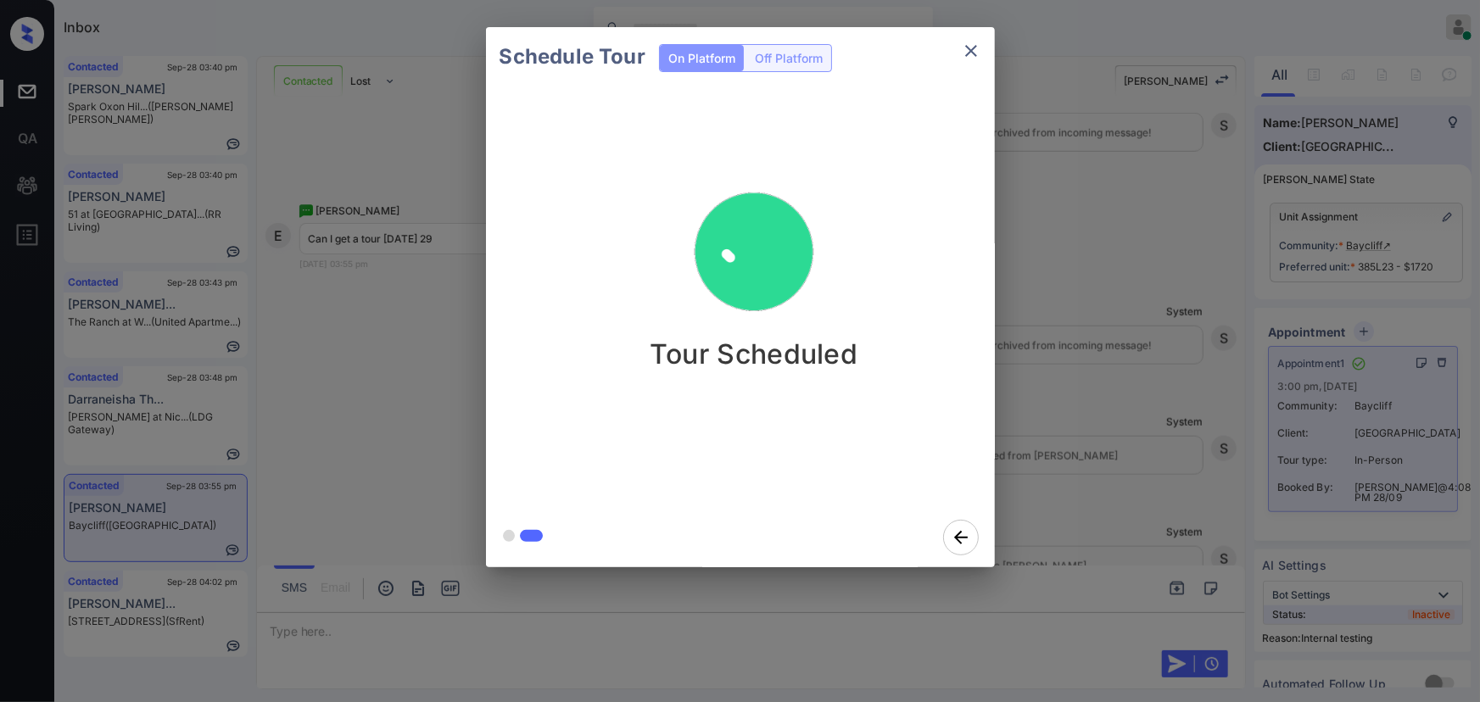
click at [968, 55] on icon "close" at bounding box center [971, 51] width 20 height 20
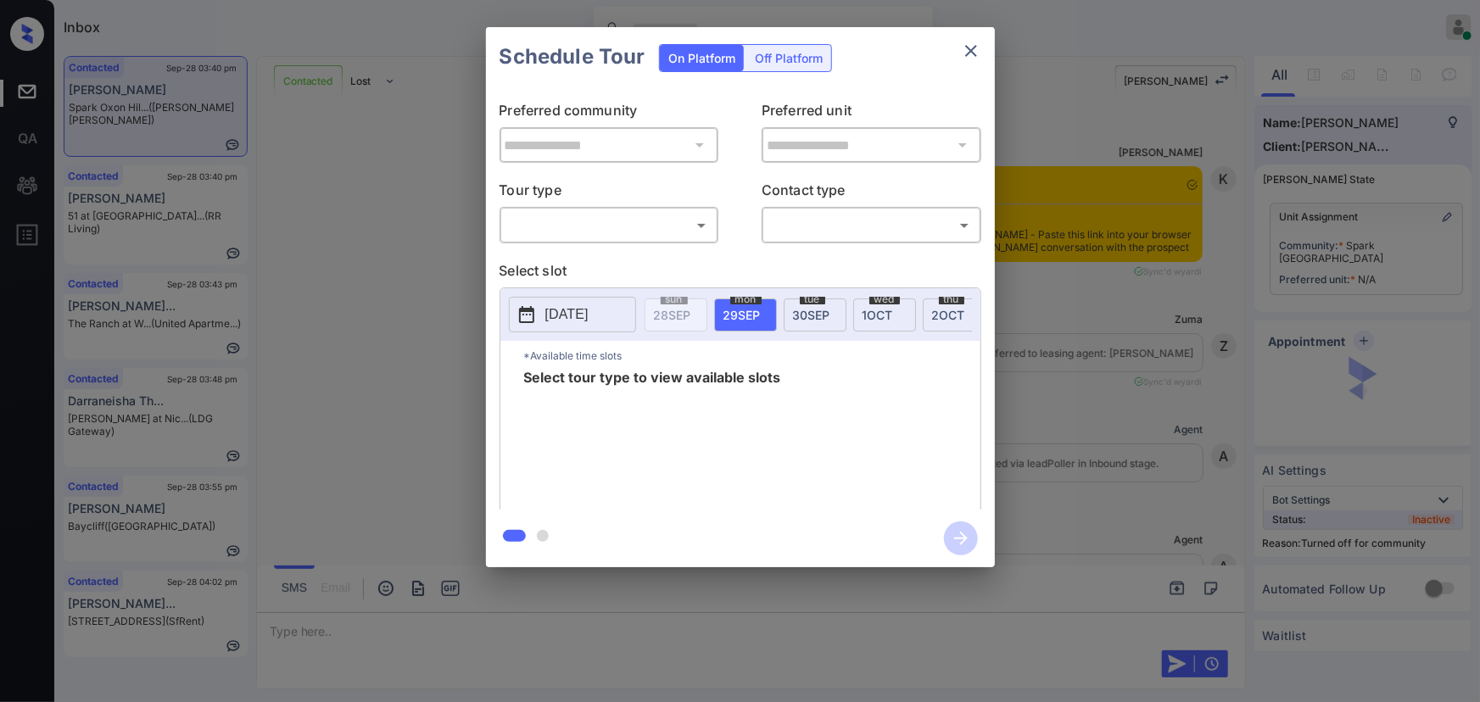
scroll to position [1317, 0]
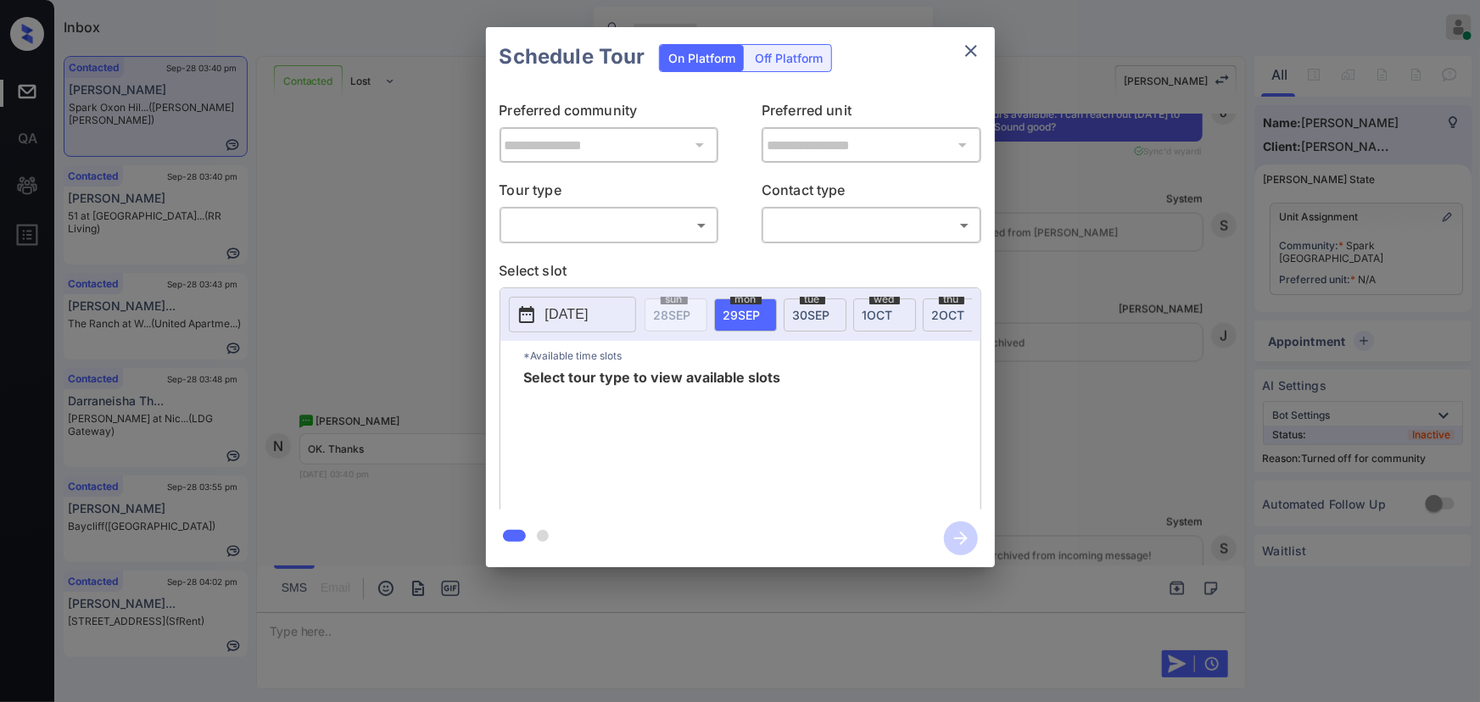
click at [638, 229] on body "Inbox [PERSON_NAME] Online Set yourself offline Set yourself on break Profile S…" at bounding box center [740, 351] width 1480 height 702
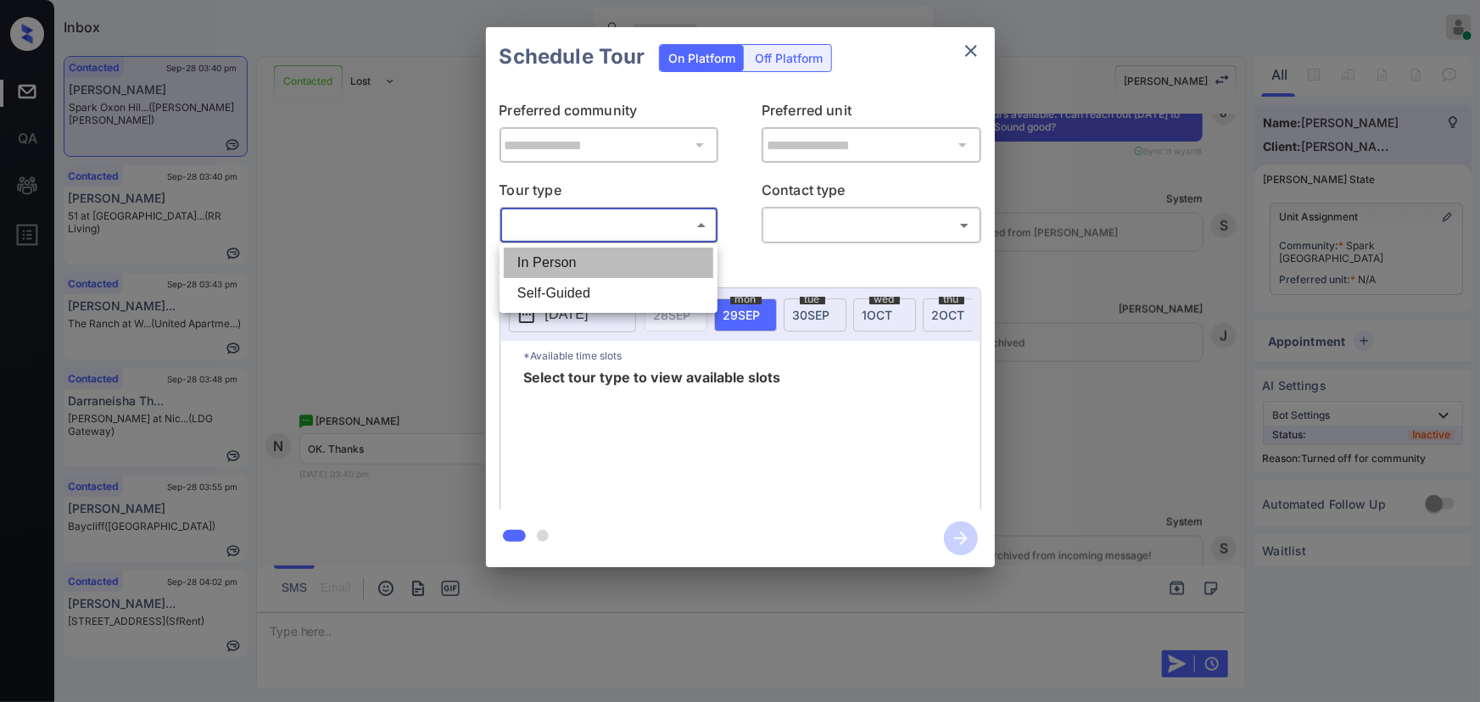
click at [616, 275] on li "In Person" at bounding box center [608, 263] width 209 height 31
type input "********"
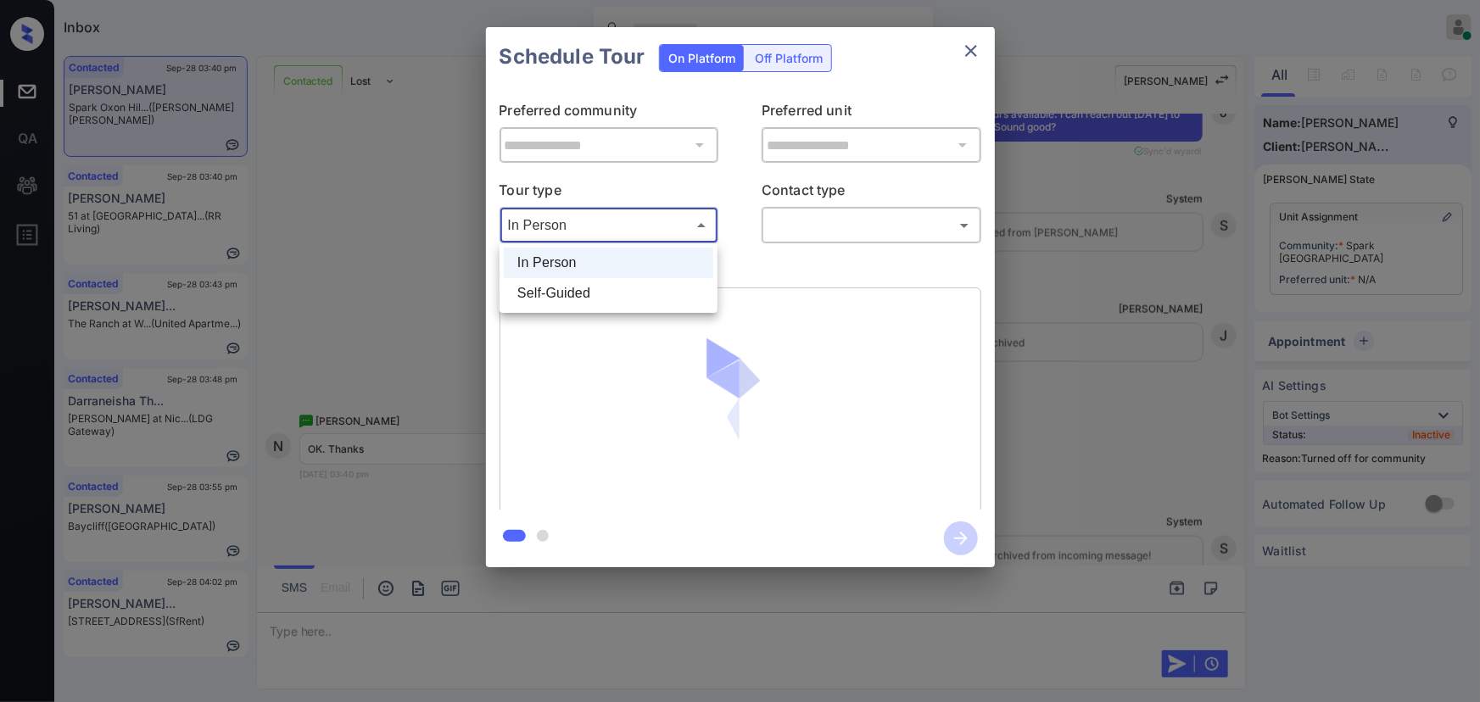
click at [644, 222] on body "Inbox [PERSON_NAME] Online Set yourself offline Set yourself on break Profile S…" at bounding box center [740, 351] width 1480 height 702
click at [856, 230] on div at bounding box center [740, 351] width 1480 height 702
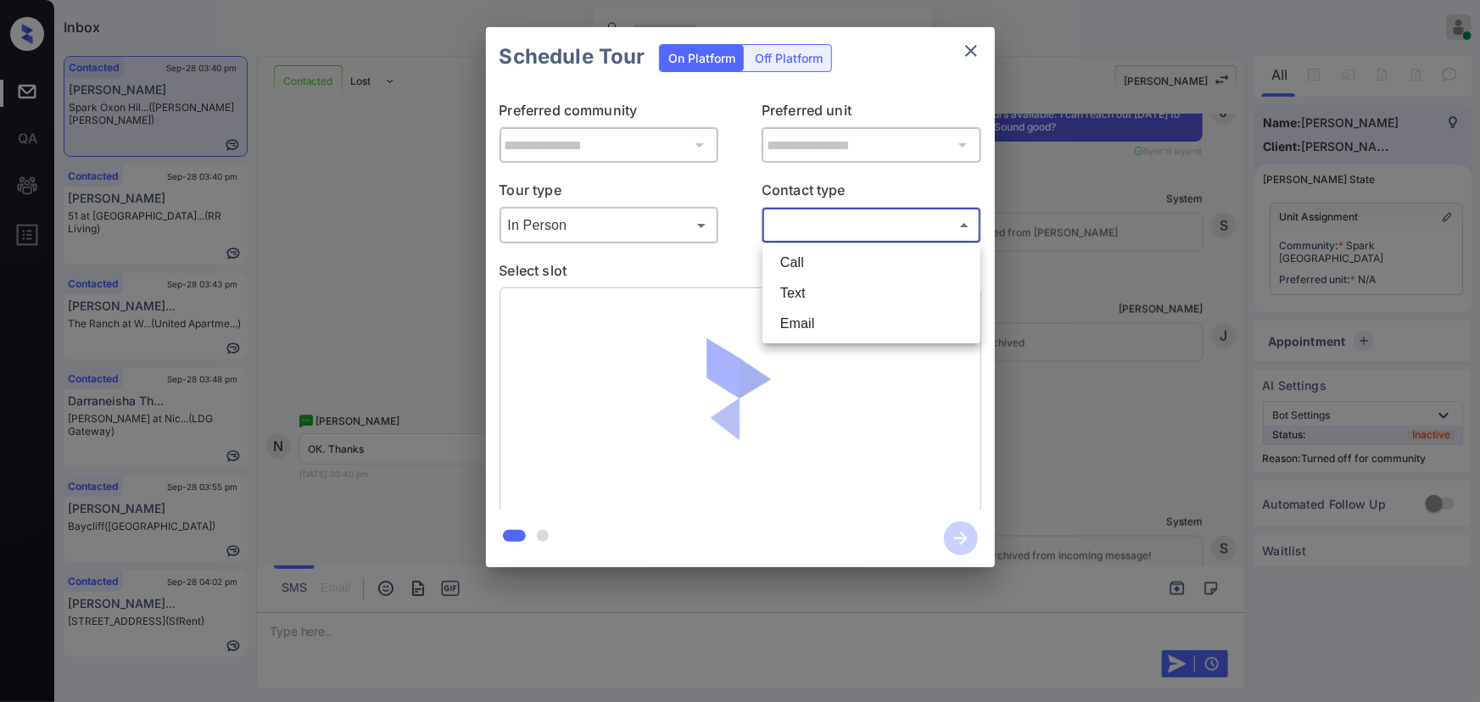
click at [823, 232] on body "Inbox [PERSON_NAME] Online Set yourself offline Set yourself on break Profile S…" at bounding box center [740, 351] width 1480 height 702
click at [804, 297] on li "Text" at bounding box center [871, 293] width 209 height 31
type input "****"
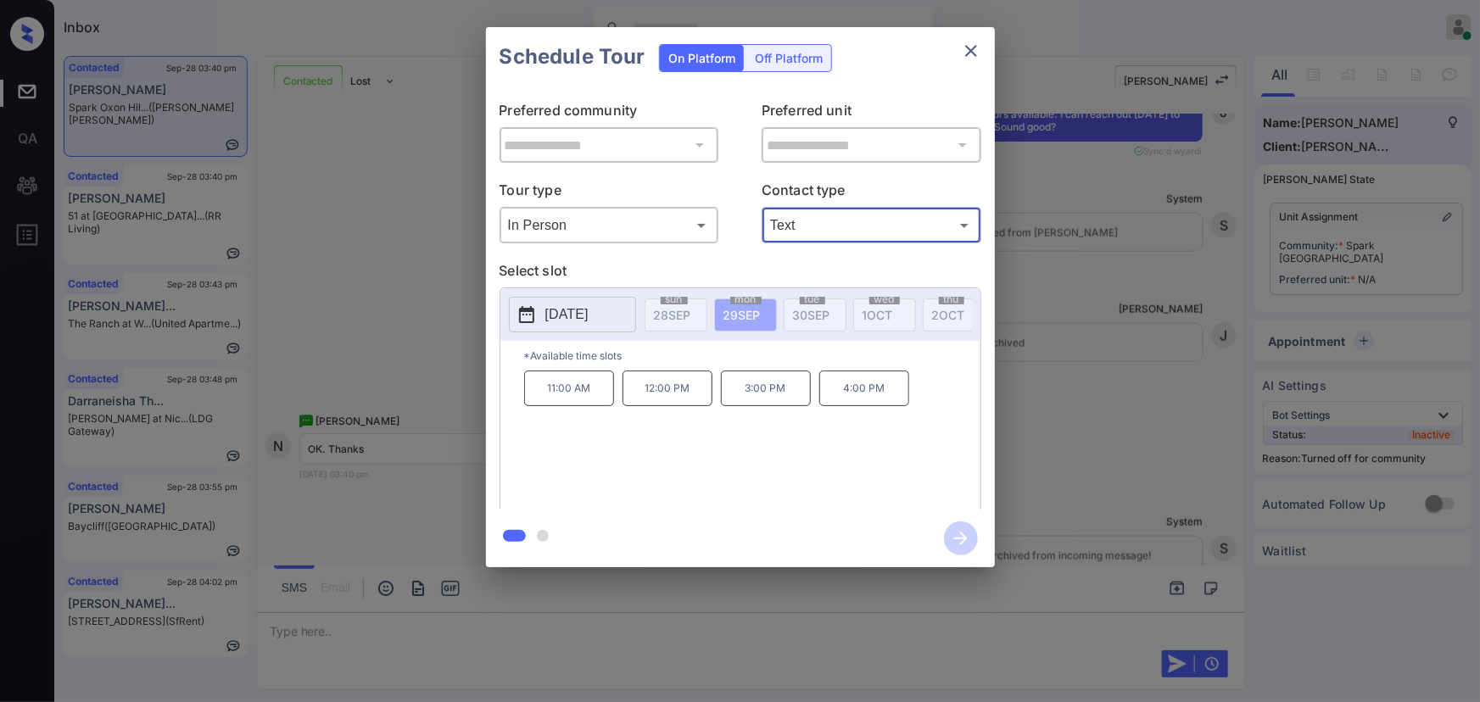
click at [670, 405] on p "12:00 PM" at bounding box center [667, 389] width 90 height 36
click at [579, 307] on p "2025-09-29" at bounding box center [566, 314] width 43 height 20
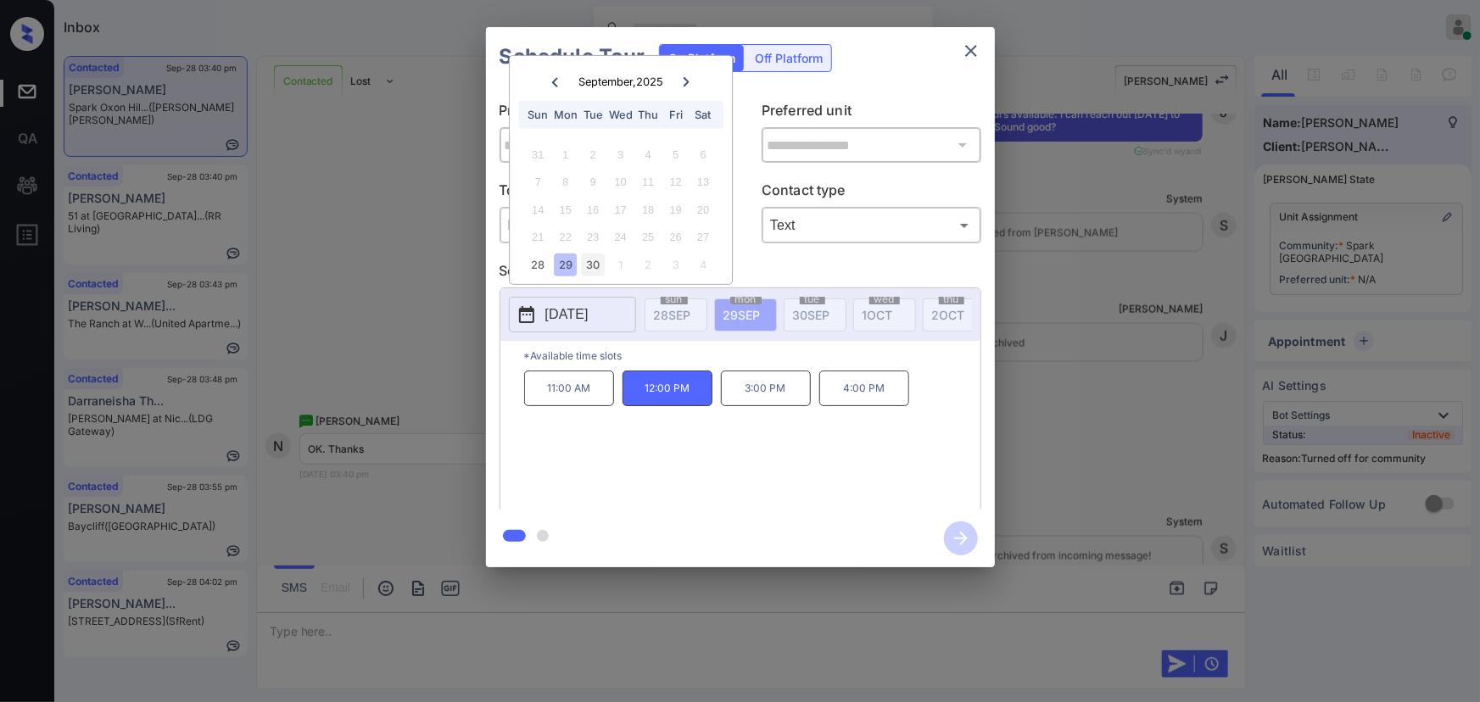
click at [595, 268] on div "30" at bounding box center [593, 265] width 23 height 23
drag, startPoint x: 743, startPoint y: 389, endPoint x: 762, endPoint y: 393, distance: 20.0
click at [744, 389] on p "3:00 PM" at bounding box center [766, 389] width 90 height 36
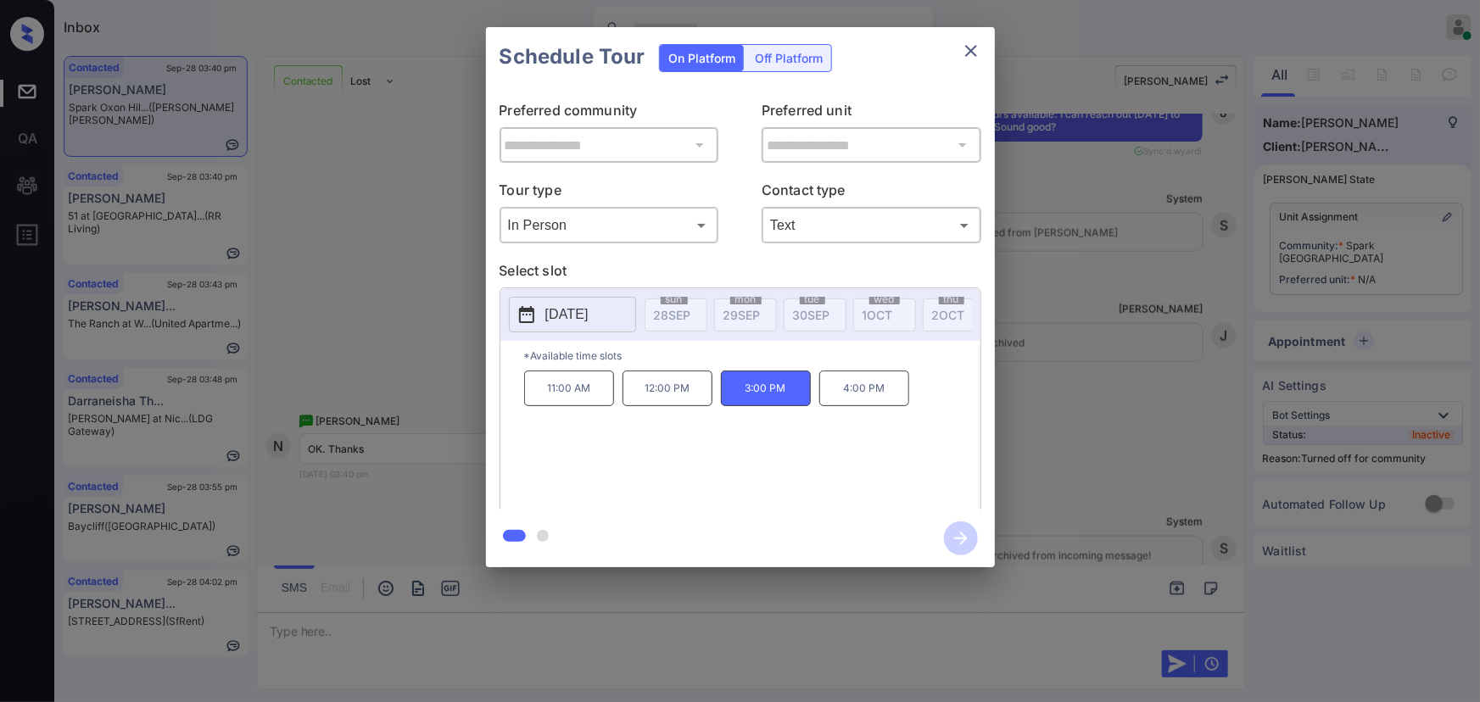
click at [876, 393] on p "4:00 PM" at bounding box center [864, 389] width 90 height 36
click at [539, 397] on p "11:00 AM" at bounding box center [569, 389] width 90 height 36
click at [572, 313] on p "2025-09-30" at bounding box center [566, 314] width 43 height 20
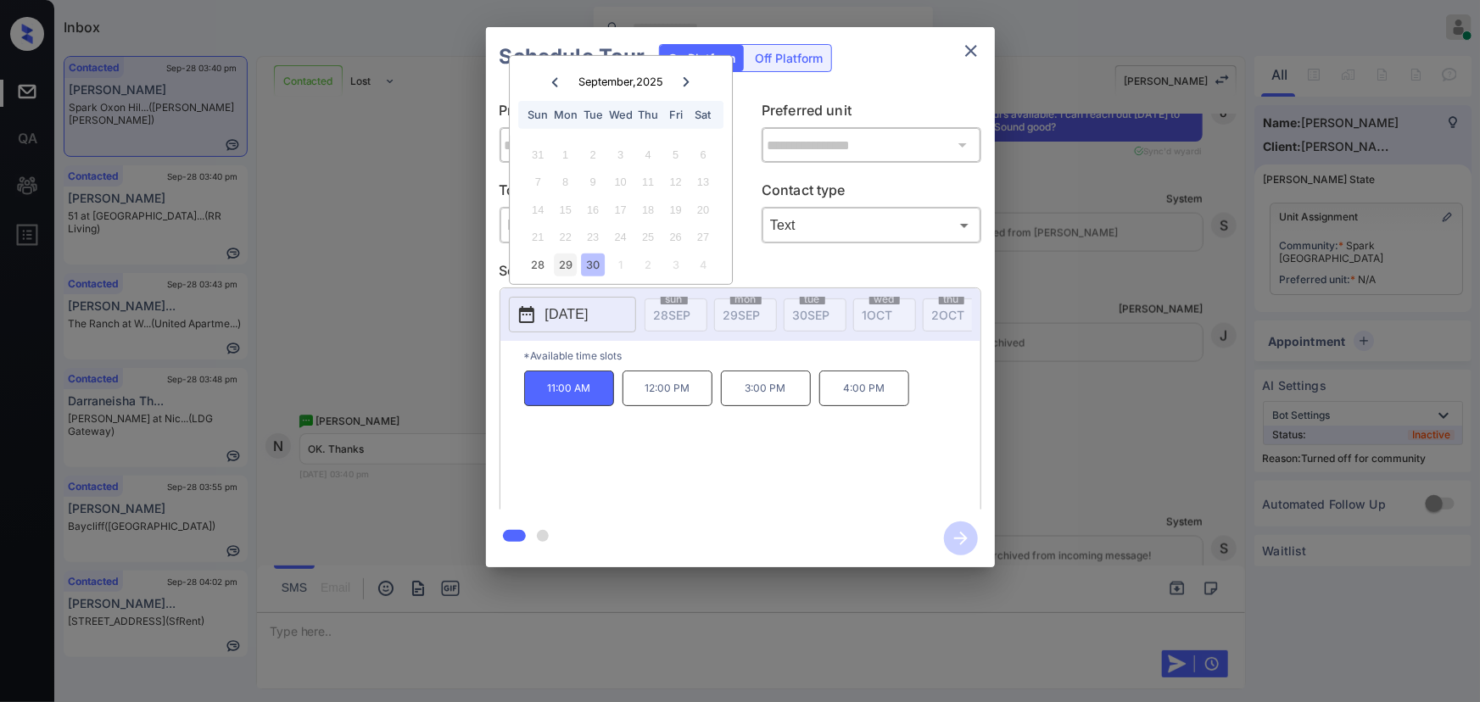
click at [567, 270] on div "29" at bounding box center [565, 265] width 23 height 23
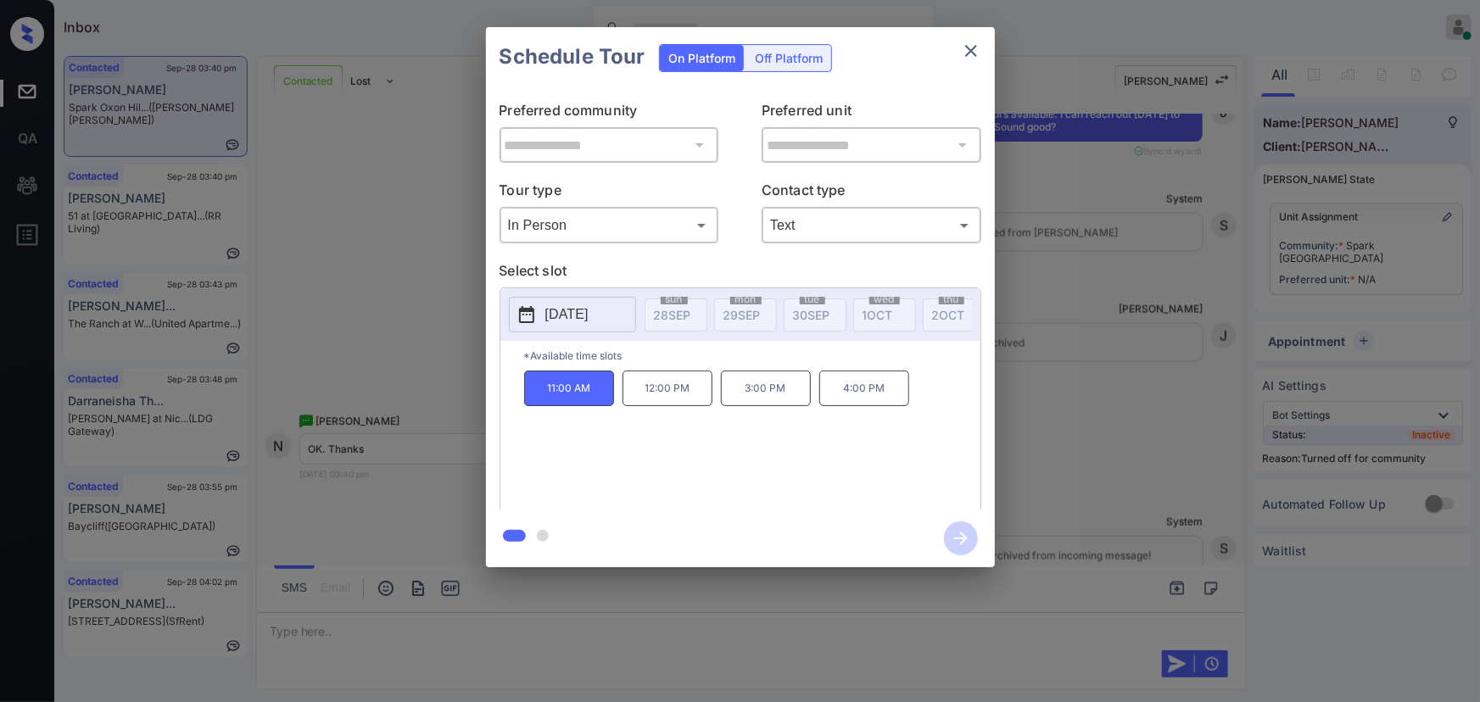
click at [1113, 356] on div "**********" at bounding box center [740, 297] width 1480 height 594
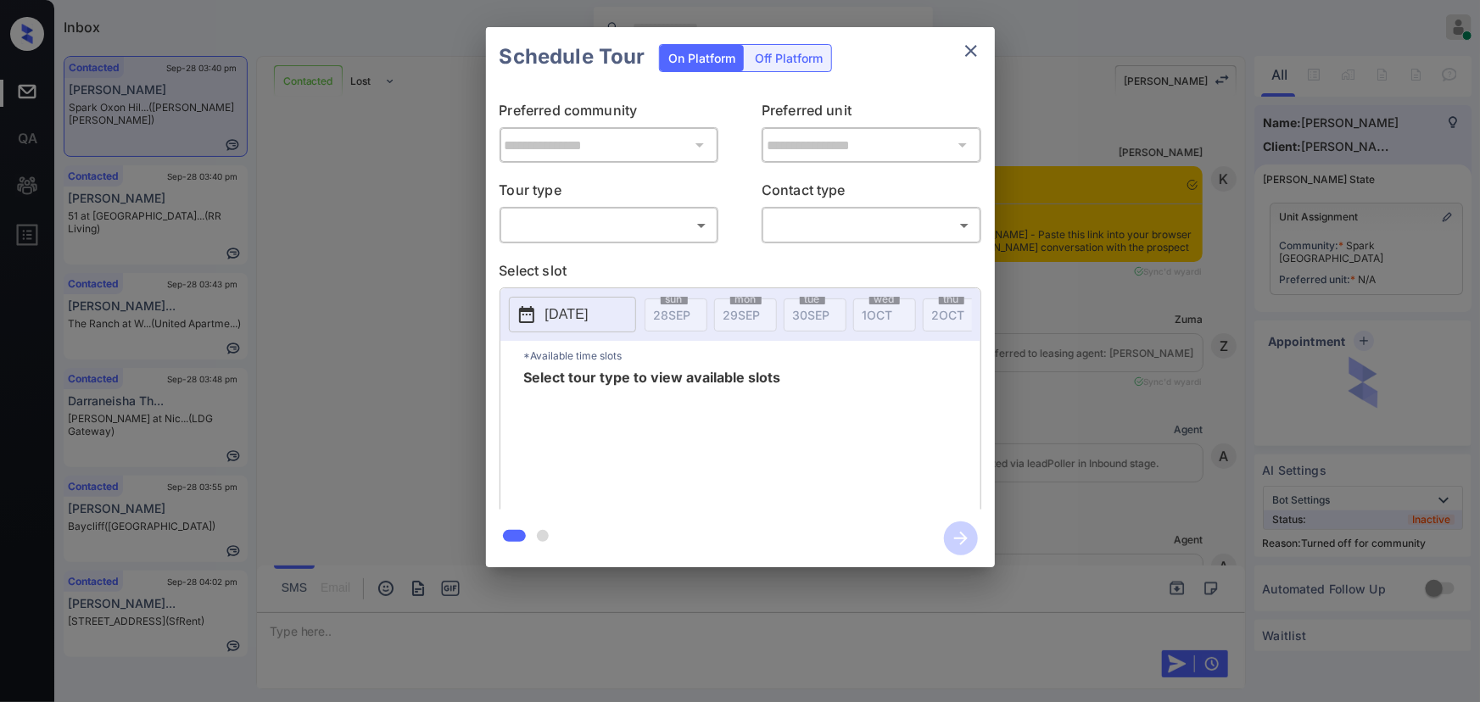
scroll to position [1155, 0]
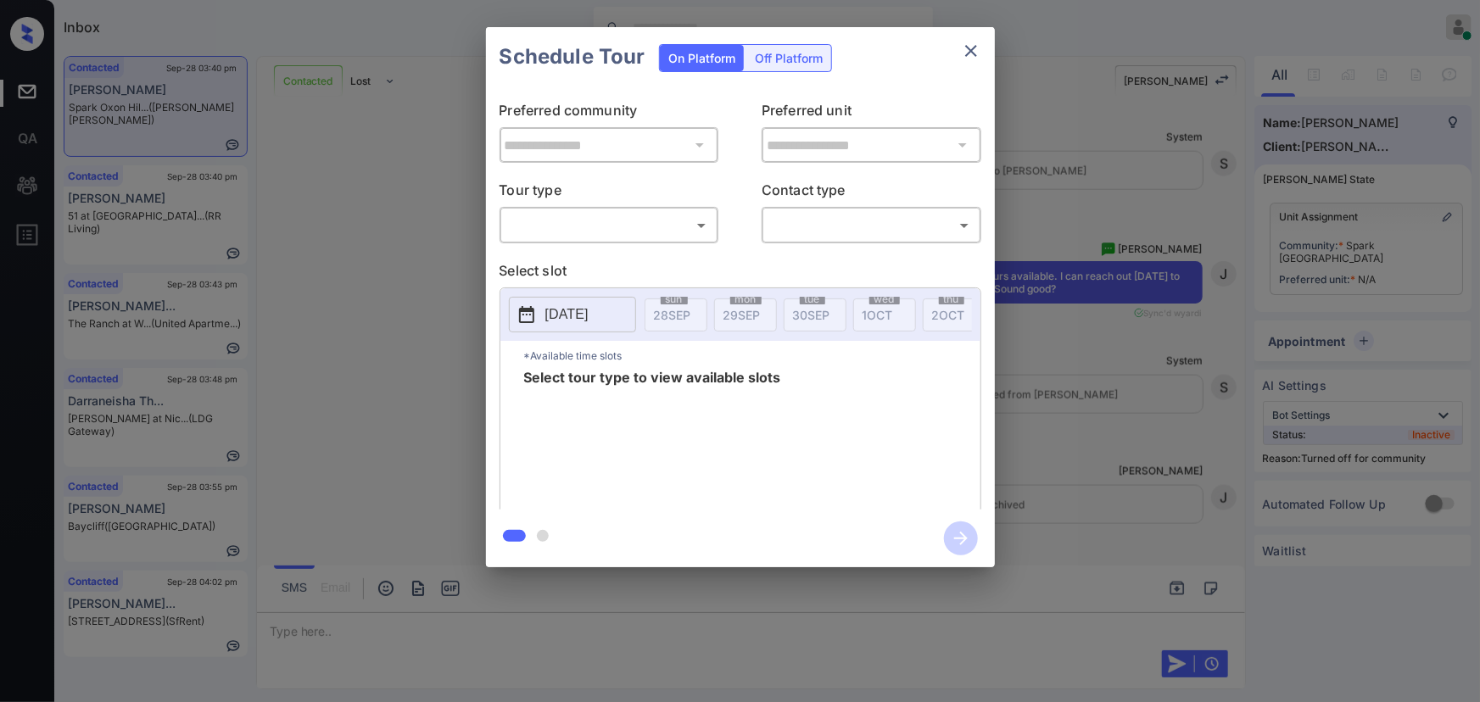
click at [608, 225] on body "Inbox [PERSON_NAME] Online Set yourself offline Set yourself on break Profile S…" at bounding box center [740, 351] width 1480 height 702
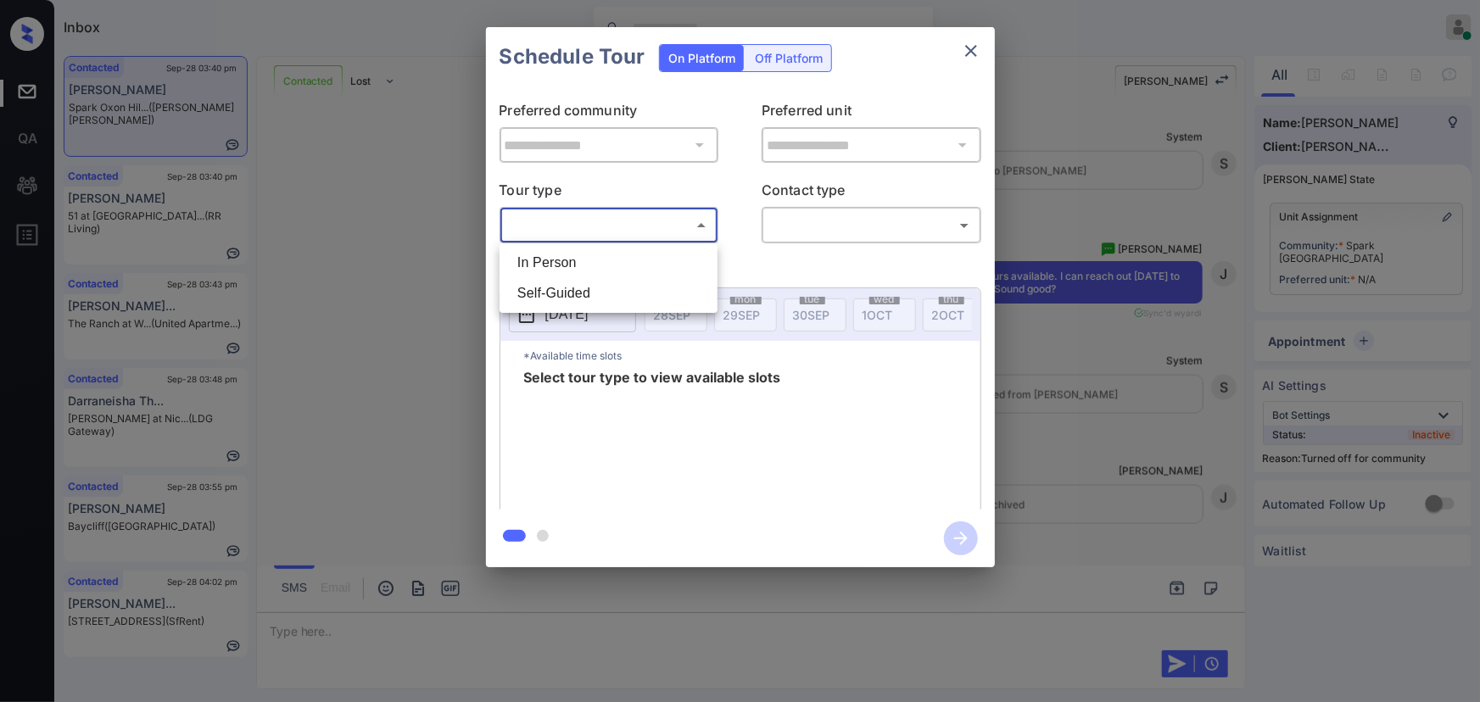
drag, startPoint x: 966, startPoint y: 59, endPoint x: 1030, endPoint y: 234, distance: 187.0
click at [968, 58] on div at bounding box center [740, 351] width 1480 height 702
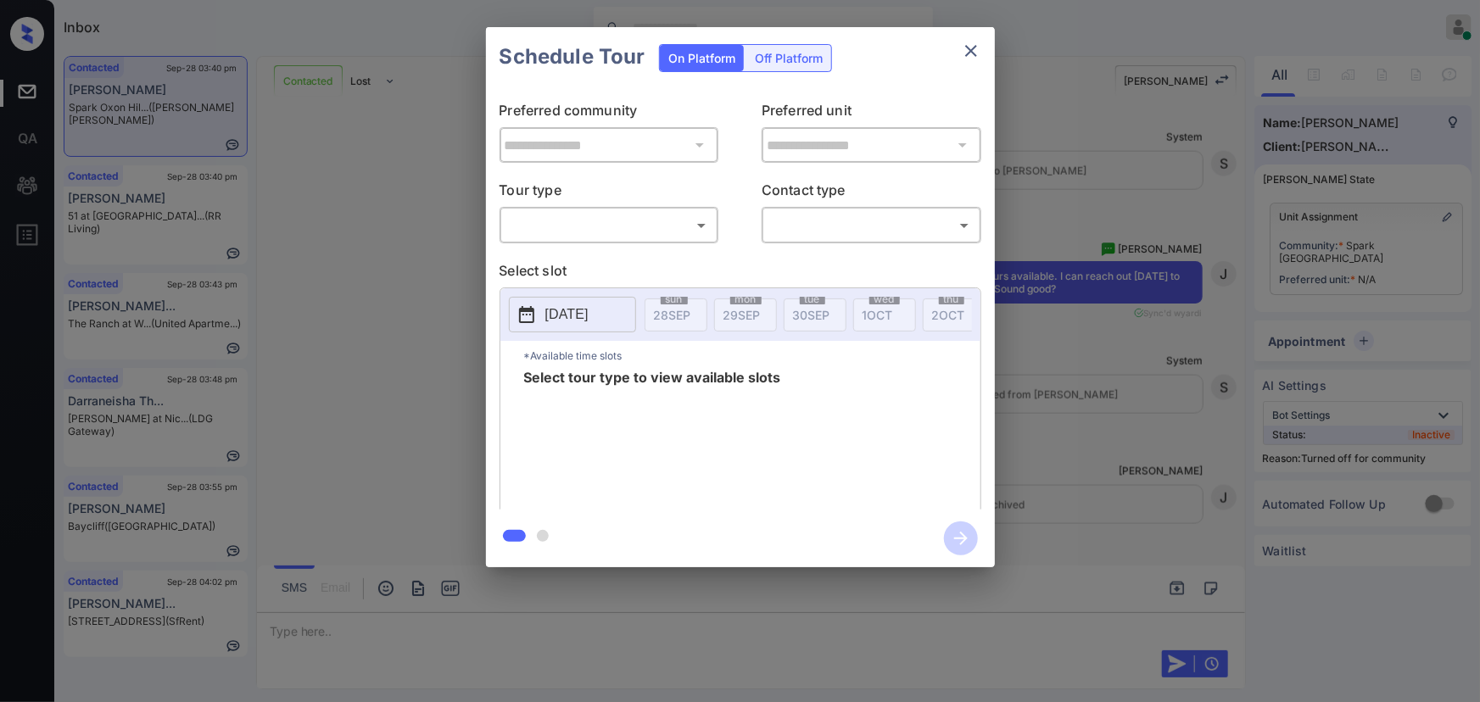
click at [1287, 543] on div "**********" at bounding box center [740, 297] width 1480 height 594
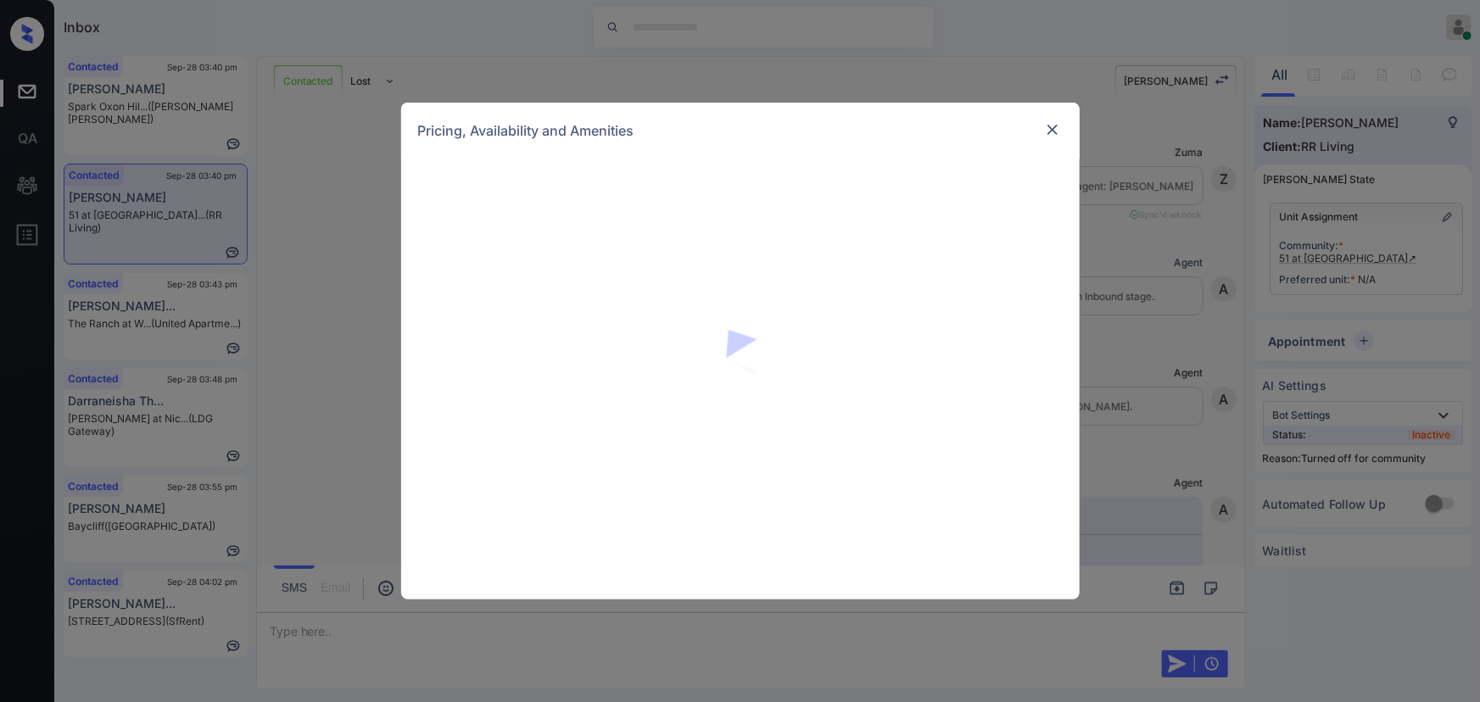
scroll to position [773, 0]
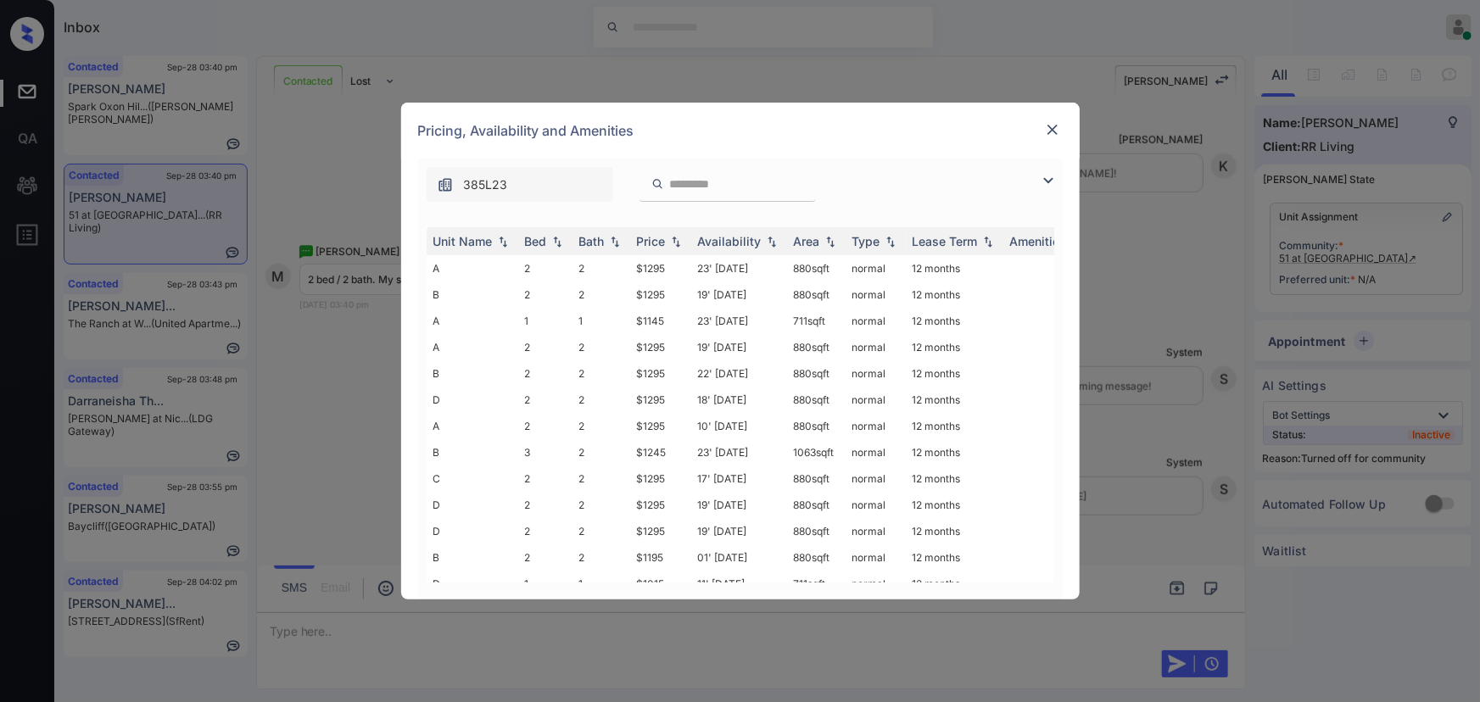
click at [1051, 170] on img at bounding box center [1048, 180] width 20 height 20
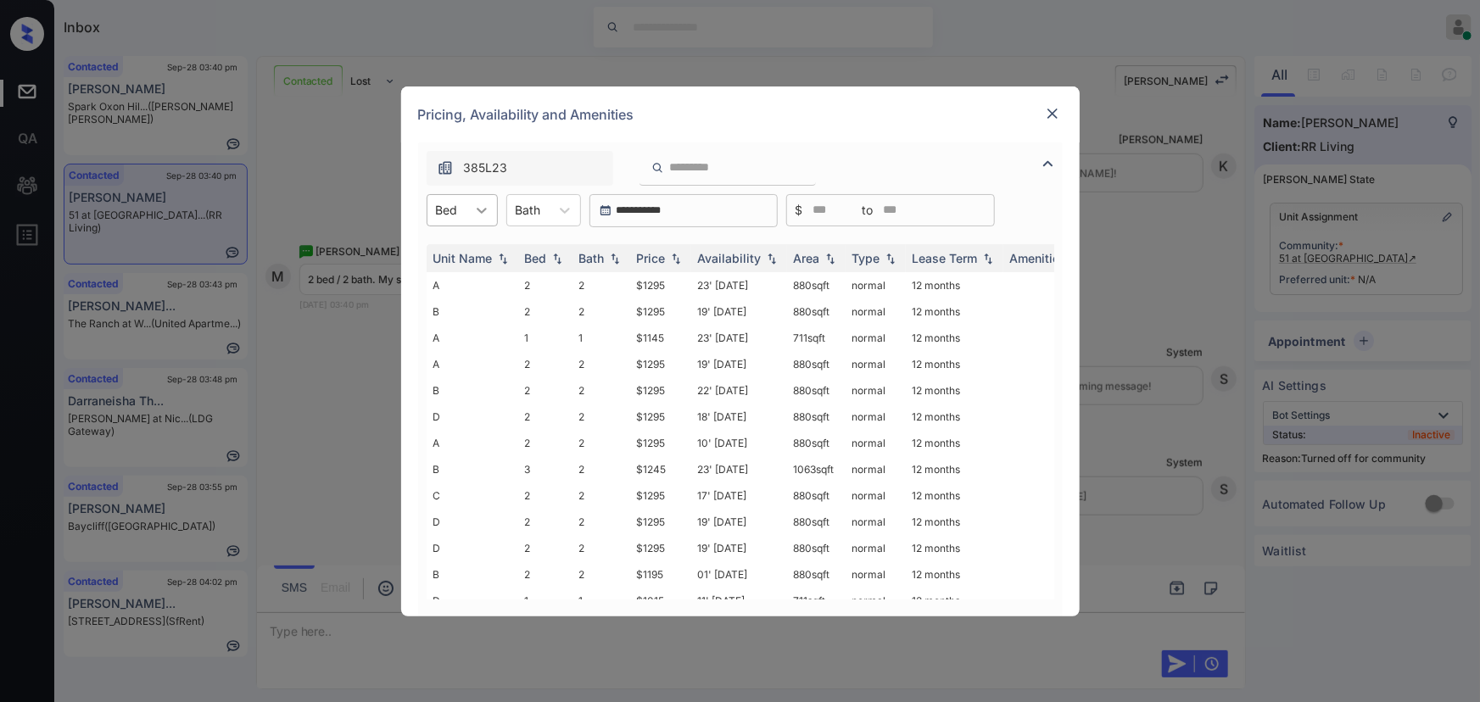
click at [492, 214] on div at bounding box center [481, 210] width 31 height 31
click at [460, 276] on div "2" at bounding box center [462, 282] width 71 height 31
click at [543, 215] on div at bounding box center [539, 210] width 25 height 18
click at [536, 279] on div "2" at bounding box center [554, 282] width 75 height 31
click at [673, 258] on img at bounding box center [675, 258] width 17 height 12
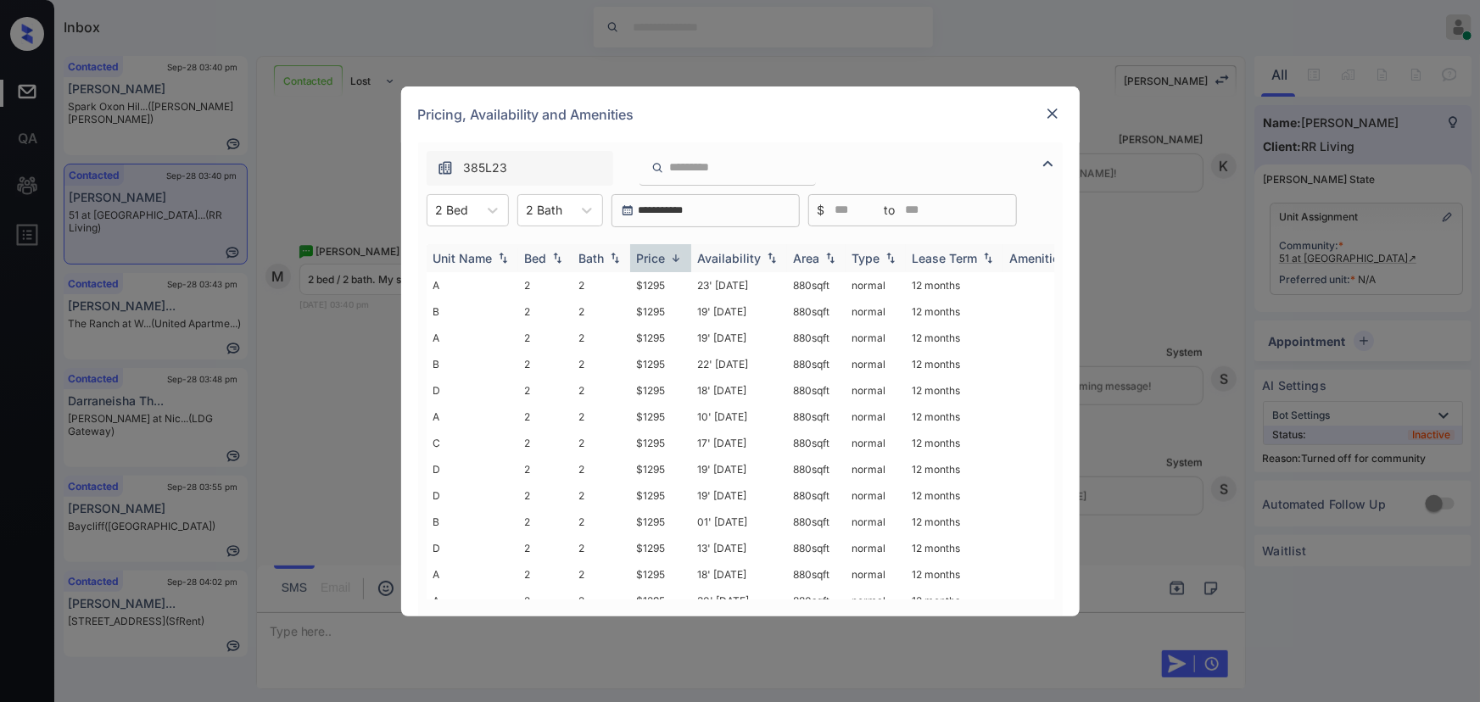
click at [673, 258] on img at bounding box center [675, 258] width 17 height 13
click at [737, 288] on td "01' Oct 25" at bounding box center [739, 285] width 96 height 26
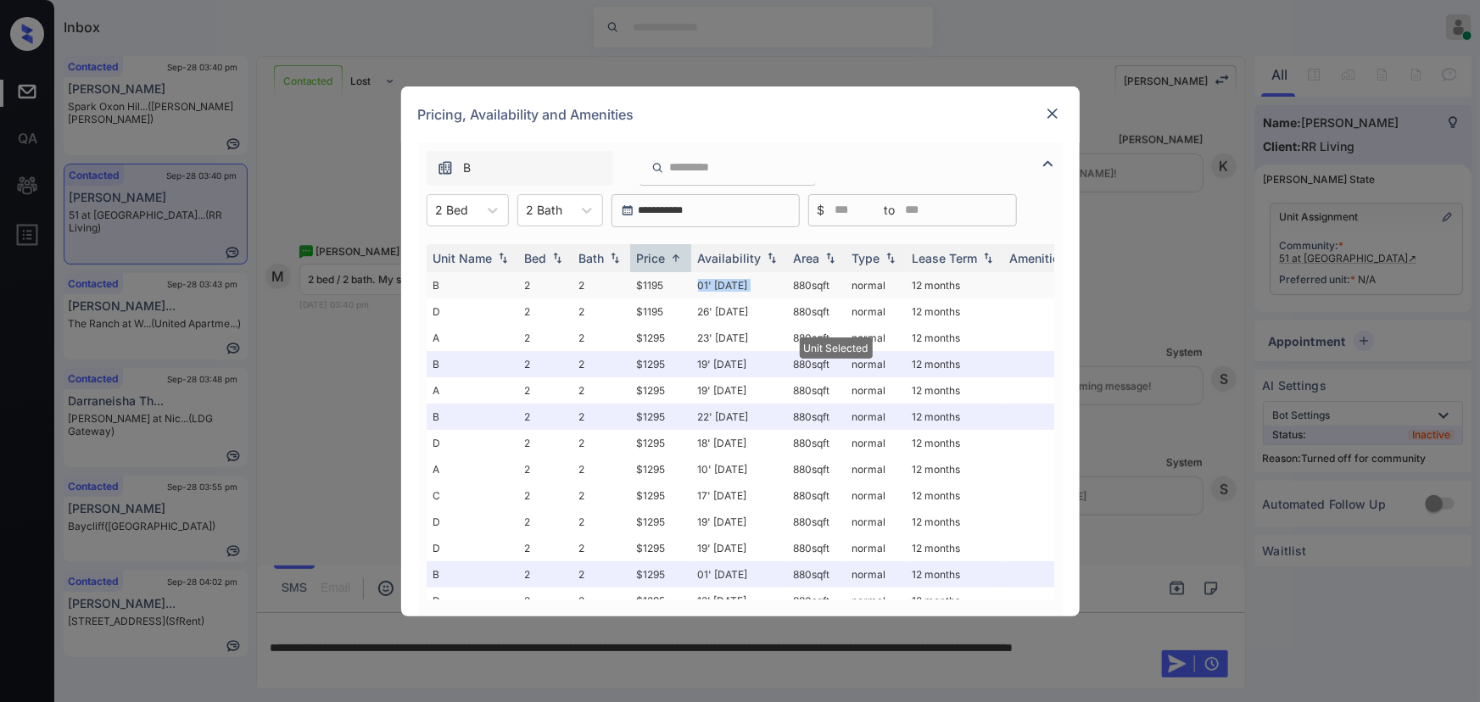
drag, startPoint x: 737, startPoint y: 288, endPoint x: 790, endPoint y: 286, distance: 53.5
click at [737, 287] on td "01' Oct 25" at bounding box center [739, 285] width 96 height 26
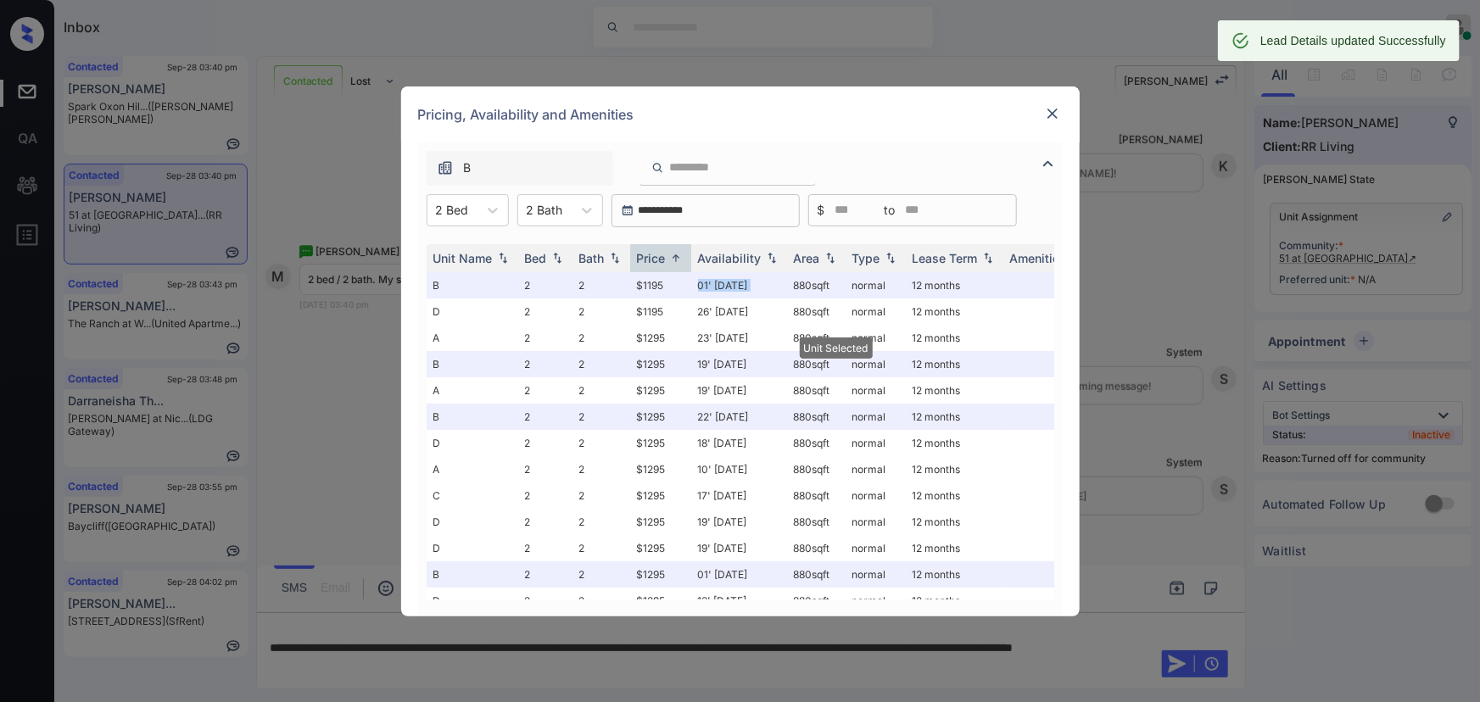
click at [1054, 113] on img at bounding box center [1052, 113] width 17 height 17
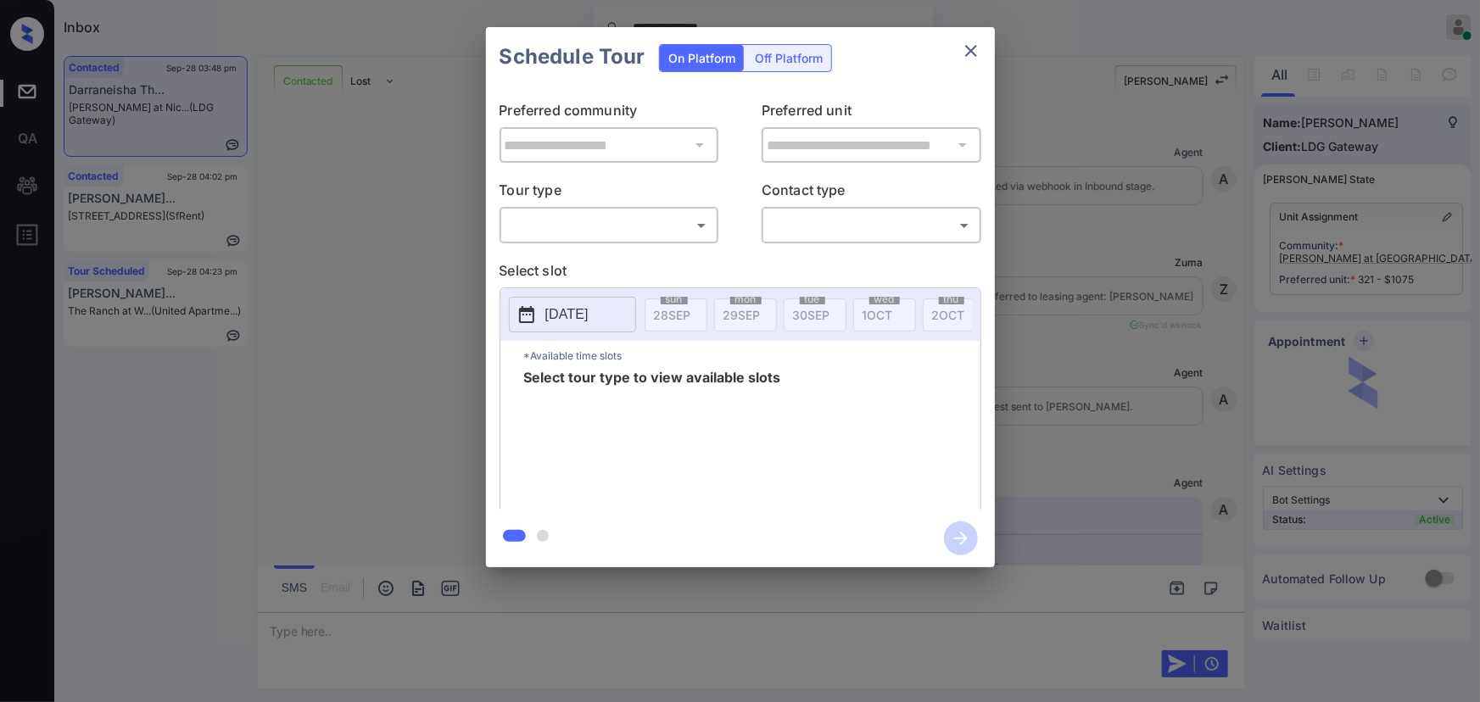
scroll to position [4573, 0]
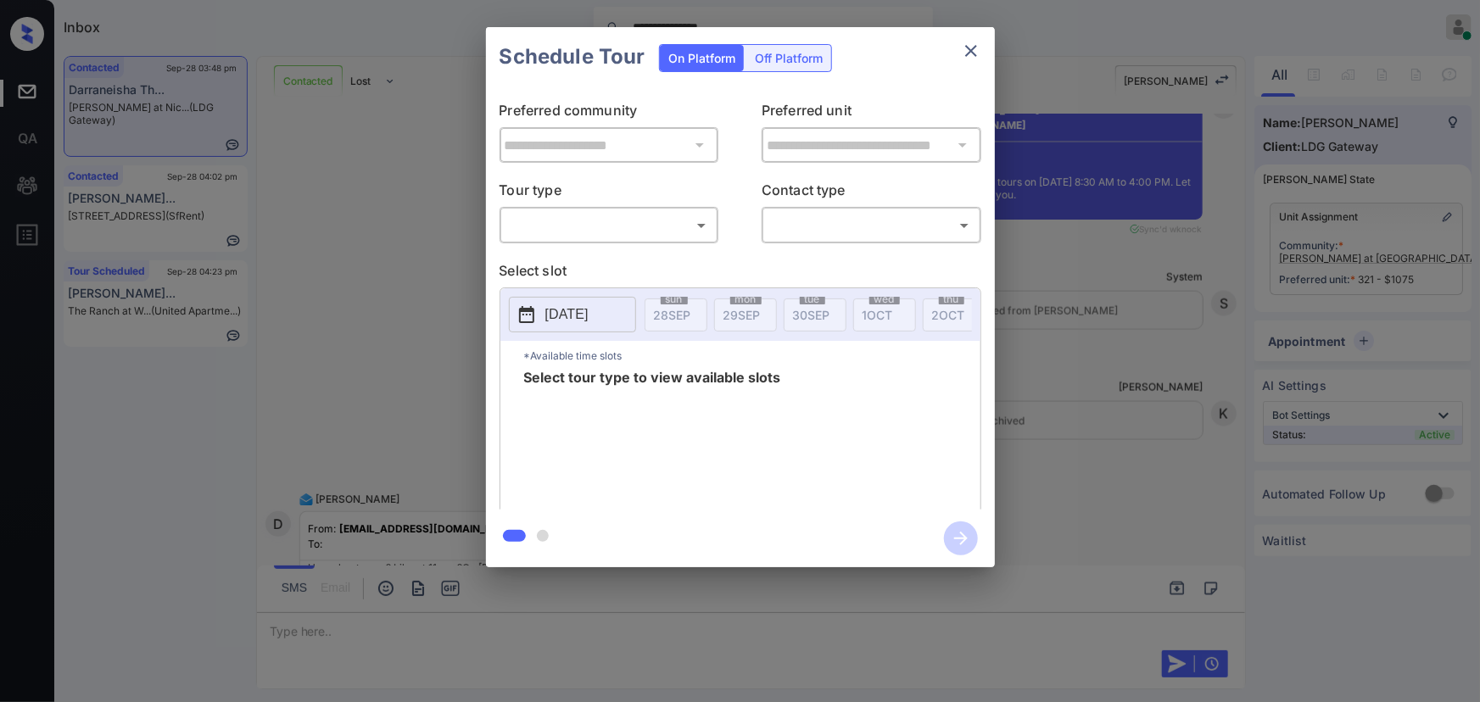
click at [549, 238] on body "**********" at bounding box center [740, 351] width 1480 height 702
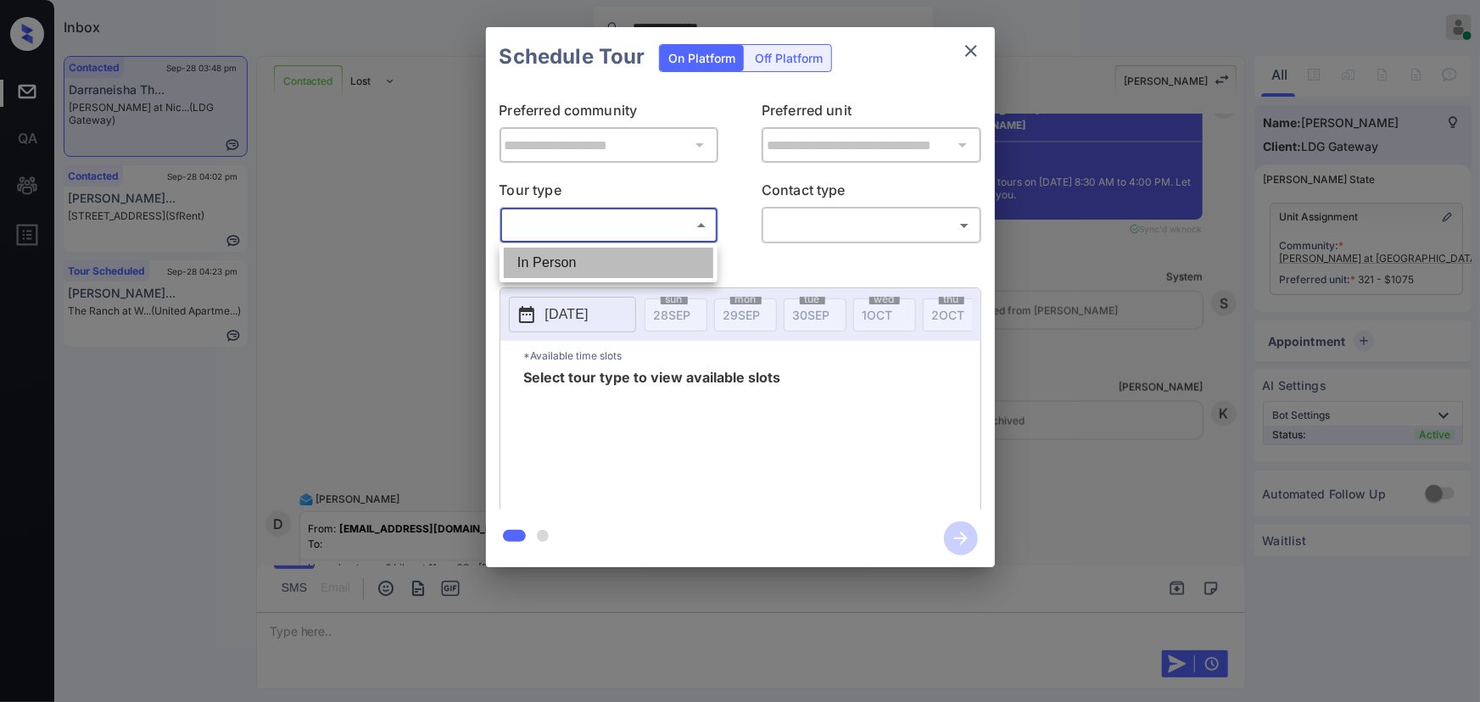
drag, startPoint x: 554, startPoint y: 263, endPoint x: 604, endPoint y: 265, distance: 50.1
click at [554, 263] on li "In Person" at bounding box center [608, 263] width 209 height 31
type input "********"
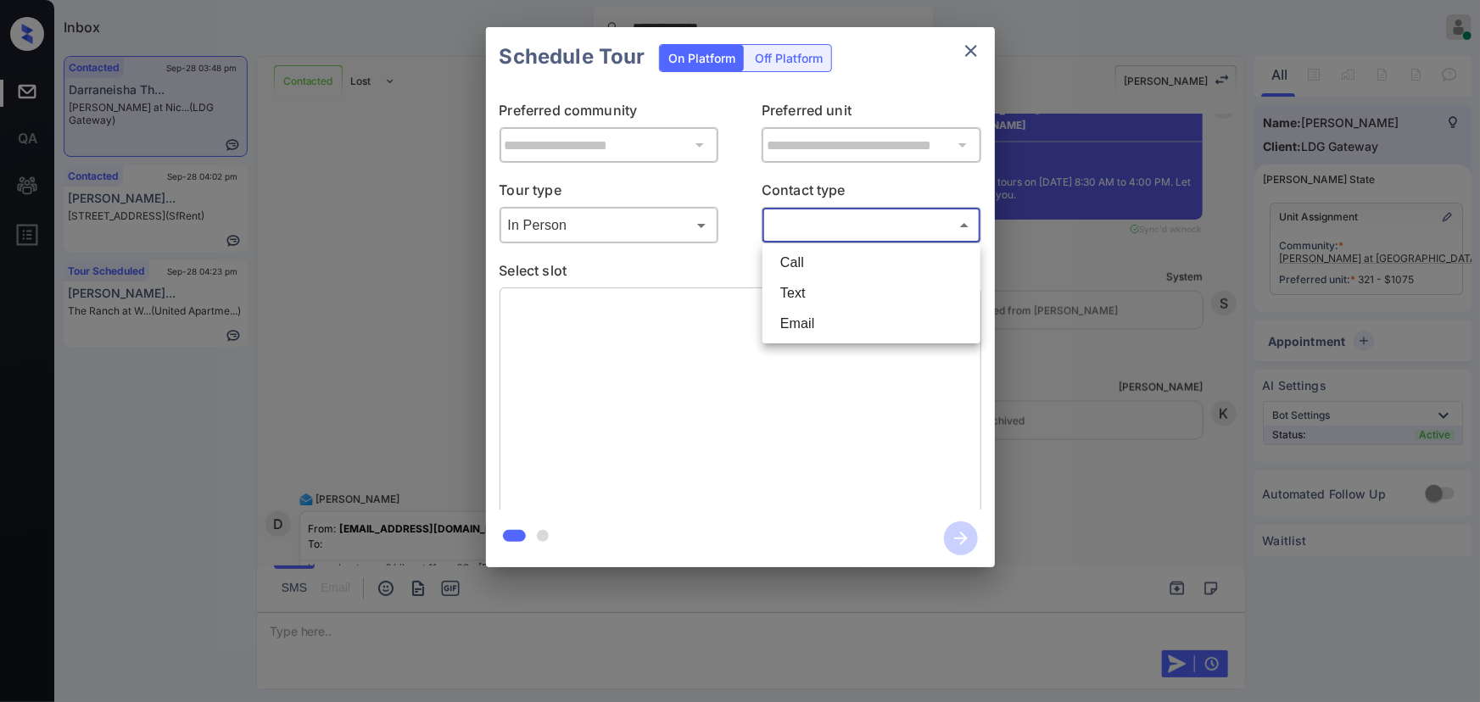
click at [856, 226] on body "**********" at bounding box center [740, 351] width 1480 height 702
click at [789, 299] on li "Text" at bounding box center [871, 293] width 209 height 31
type input "****"
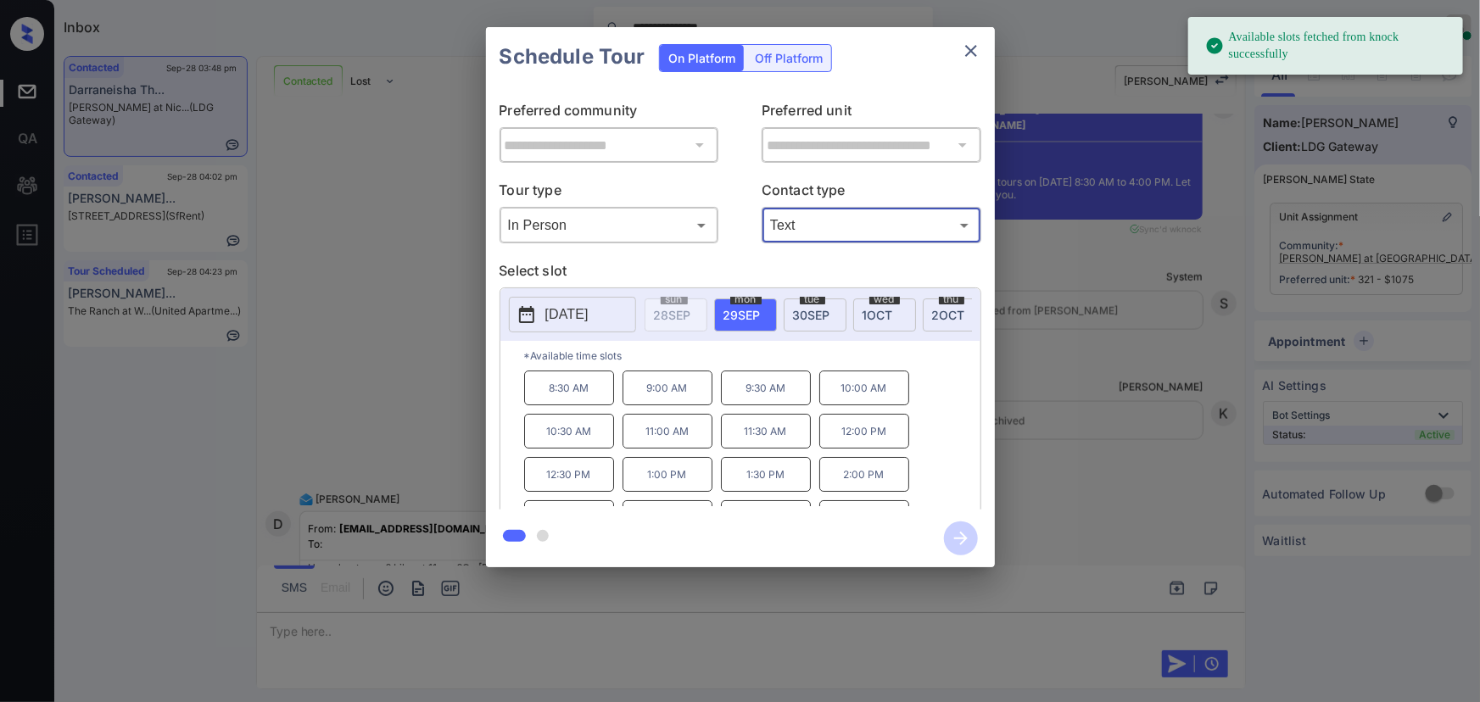
click at [942, 312] on span "[DATE]" at bounding box center [948, 315] width 33 height 14
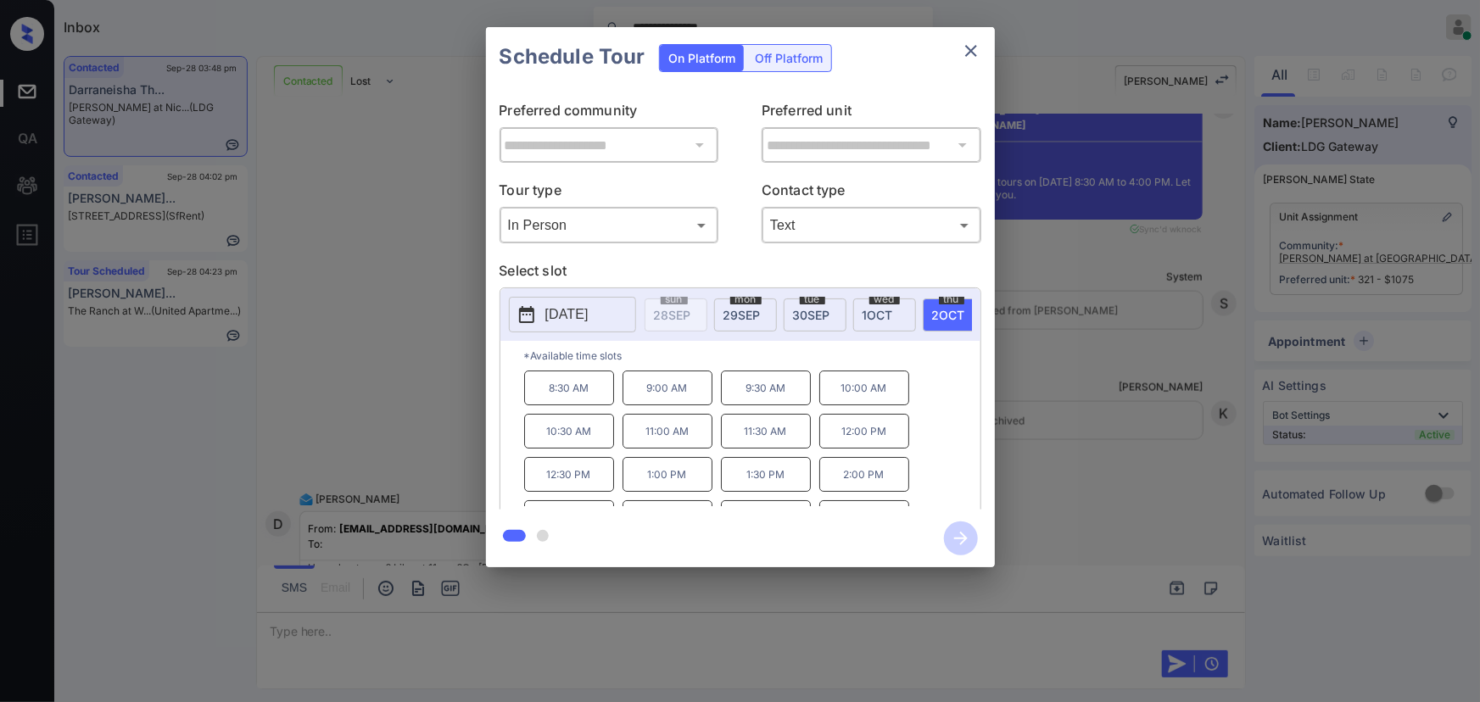
click at [656, 442] on p "11:00 AM" at bounding box center [667, 431] width 90 height 35
click at [1052, 572] on div "**********" at bounding box center [740, 297] width 1480 height 594
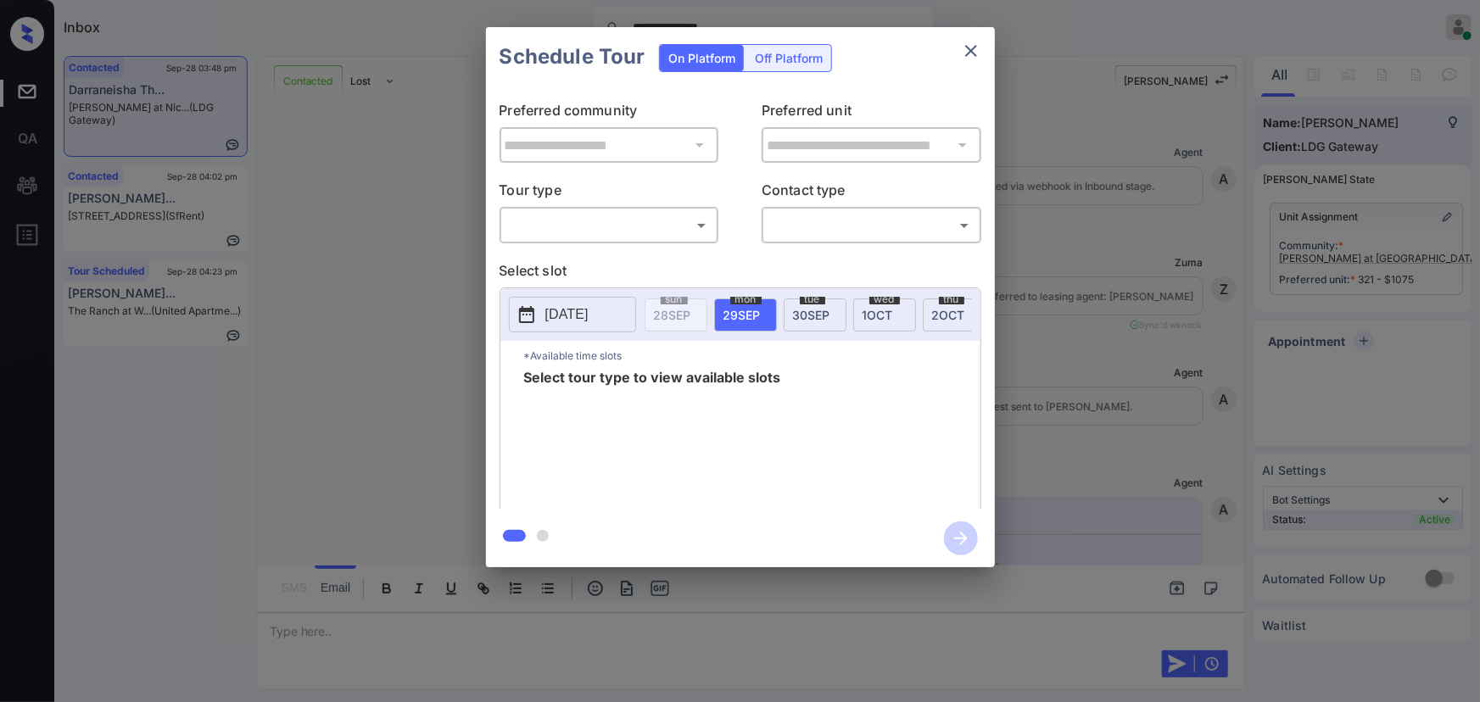
scroll to position [4890, 0]
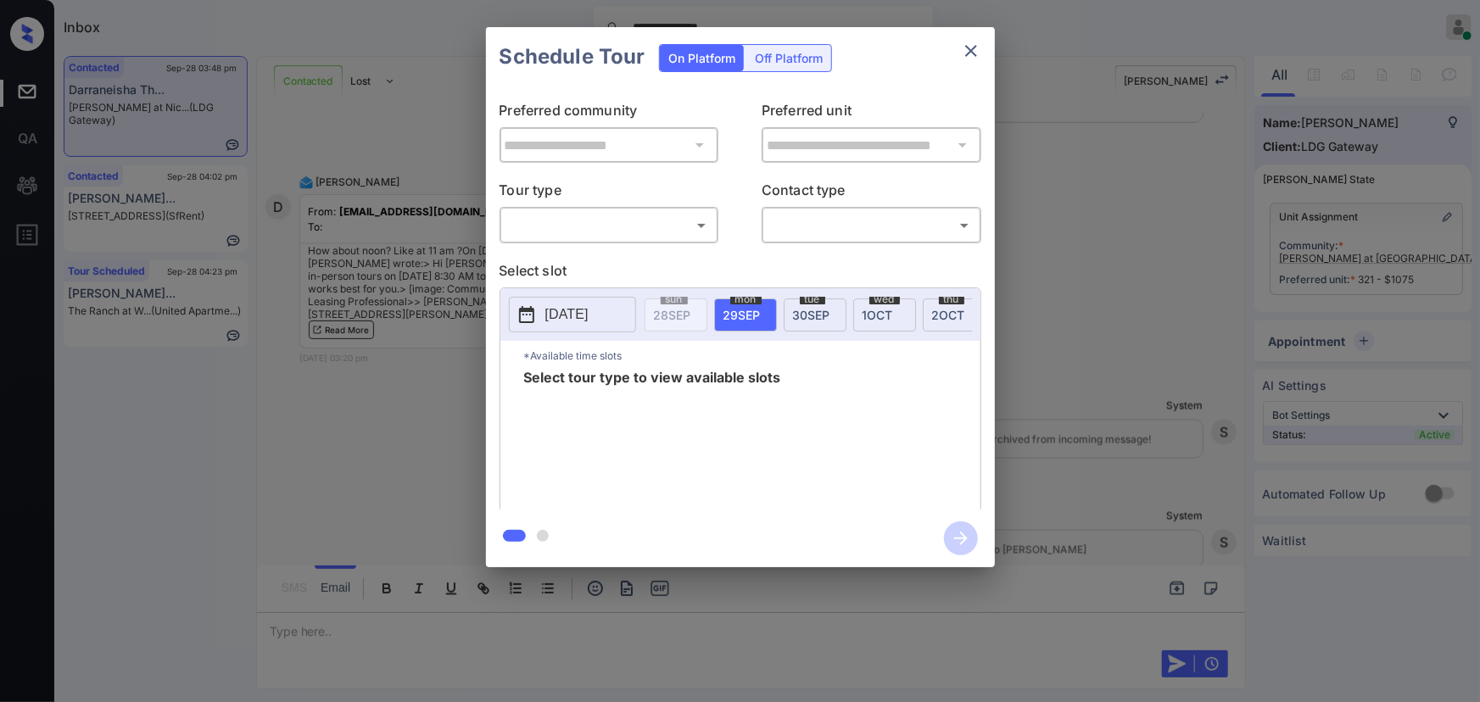
click at [638, 226] on body "**********" at bounding box center [740, 351] width 1480 height 702
drag, startPoint x: 577, startPoint y: 265, endPoint x: 628, endPoint y: 260, distance: 50.2
click at [579, 264] on li "In Person" at bounding box center [608, 263] width 209 height 31
type input "********"
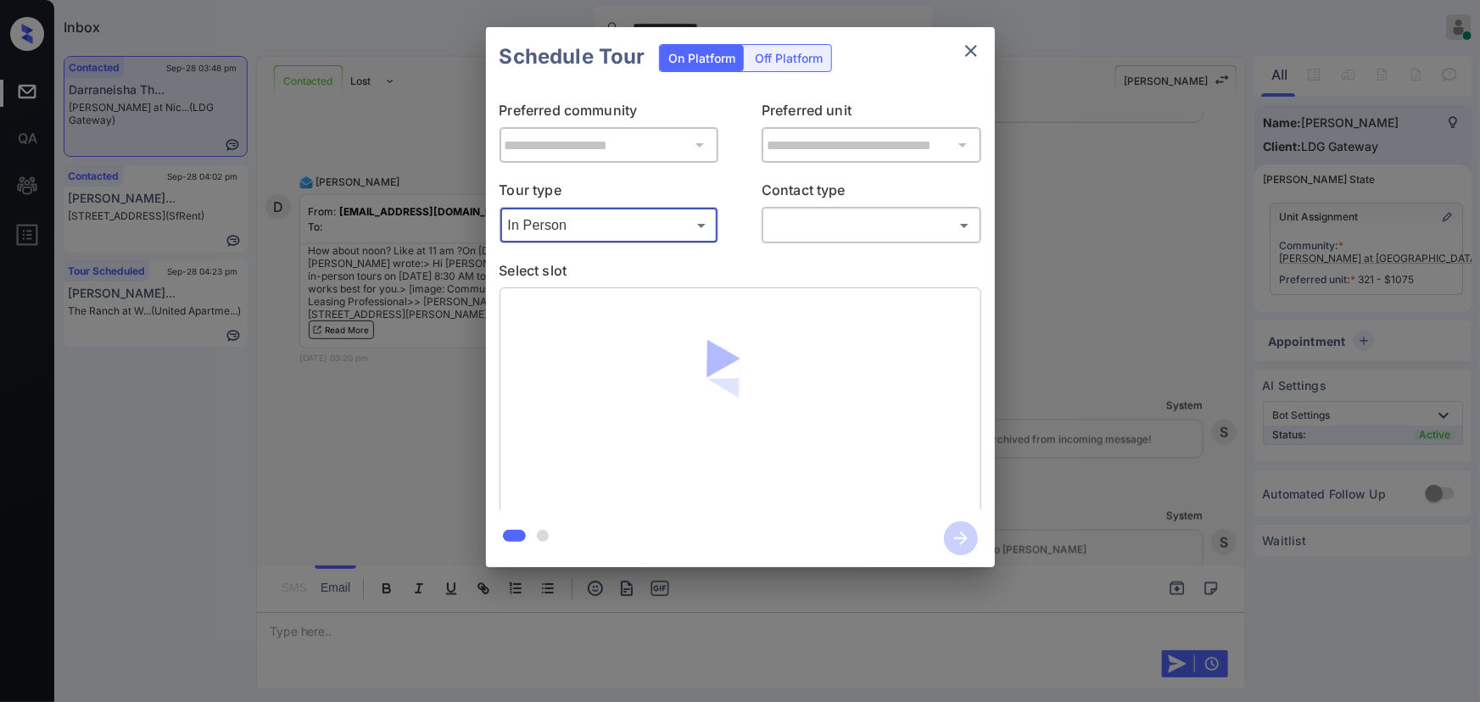
click at [874, 227] on body "**********" at bounding box center [740, 351] width 1480 height 702
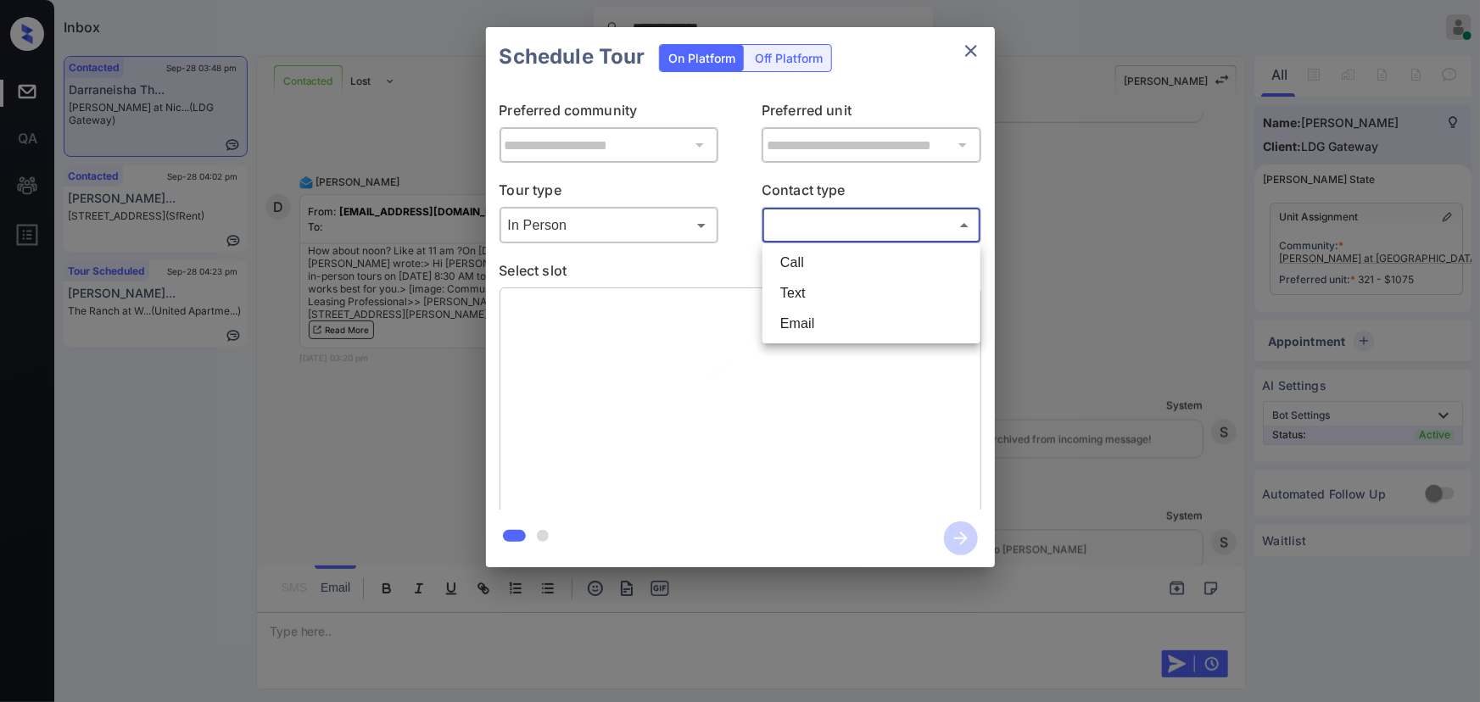
drag, startPoint x: 812, startPoint y: 289, endPoint x: 819, endPoint y: 285, distance: 8.7
click at [811, 289] on li "Text" at bounding box center [871, 293] width 209 height 31
type input "****"
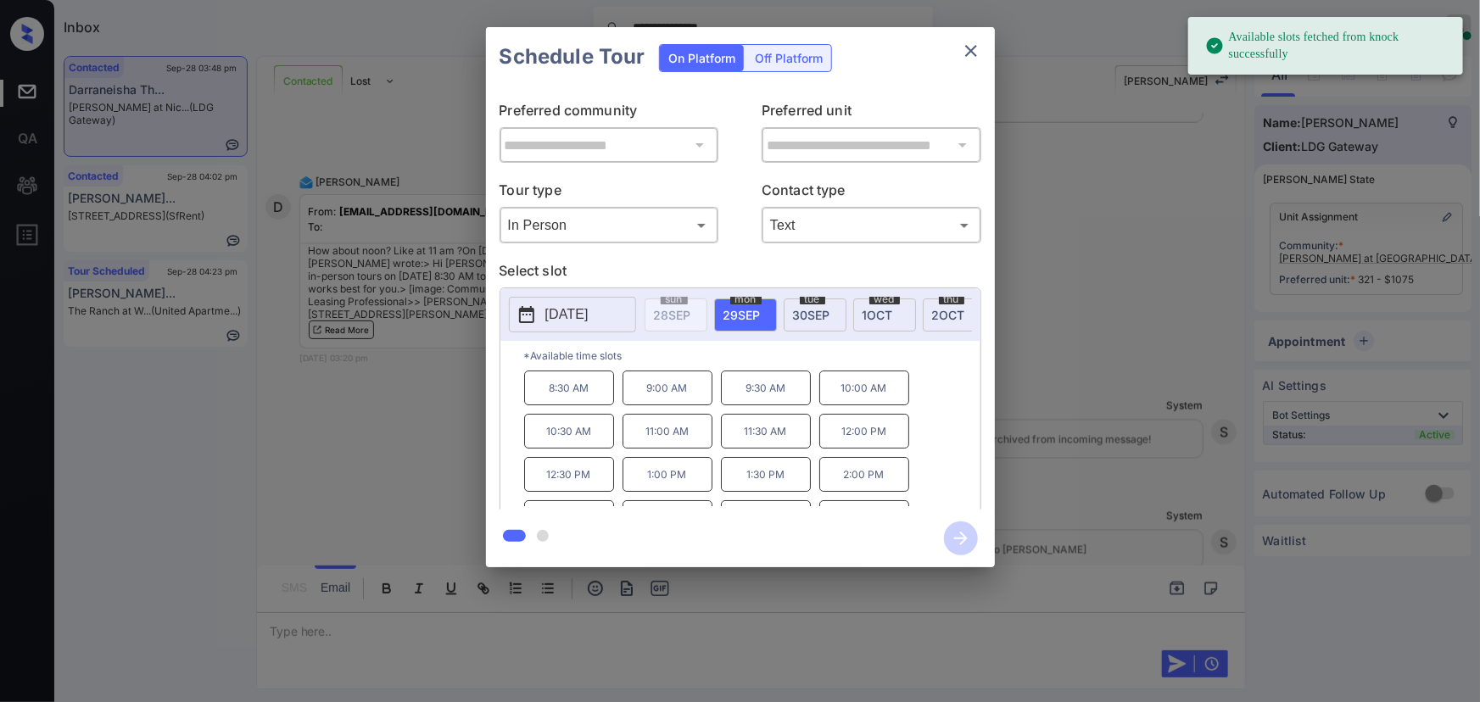
click at [945, 308] on span "2 OCT" at bounding box center [948, 315] width 33 height 14
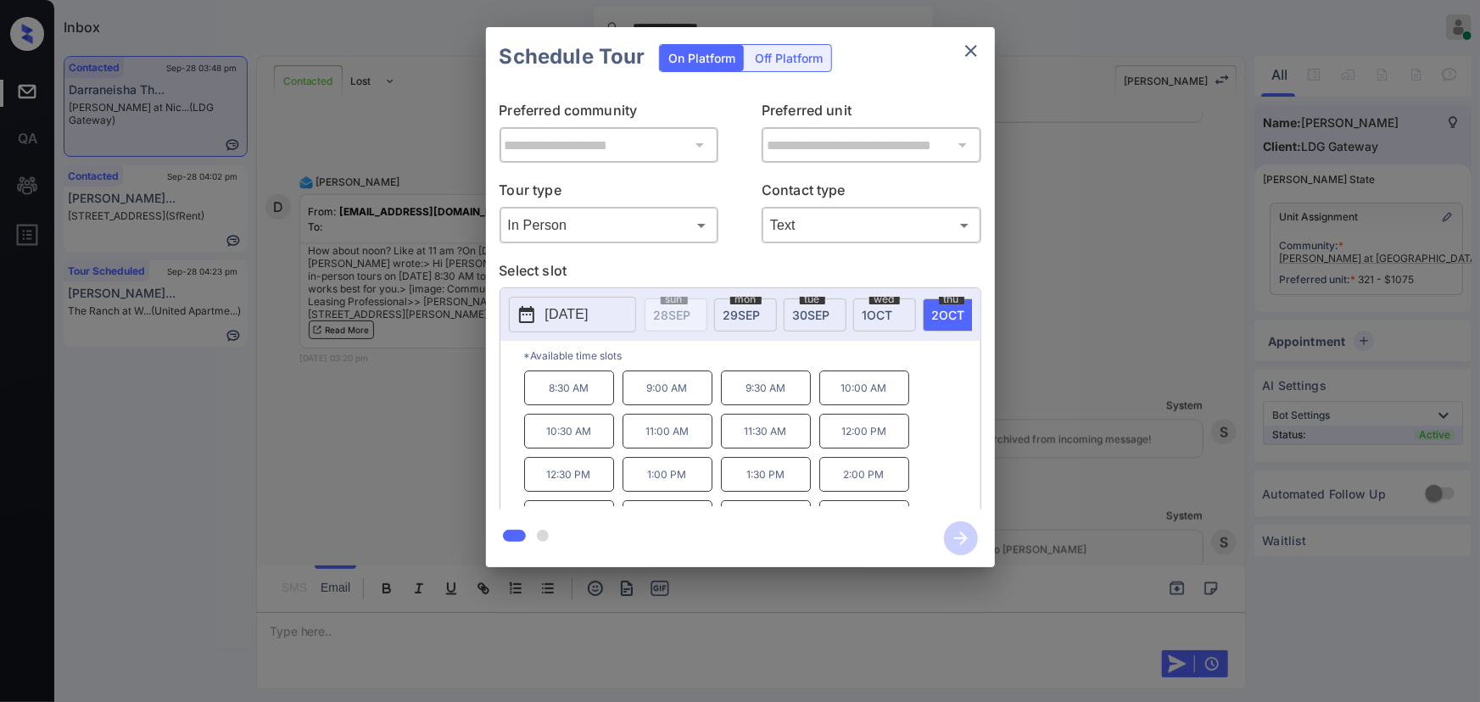
click at [658, 434] on p "11:00 AM" at bounding box center [667, 431] width 90 height 35
click at [965, 543] on icon "button" at bounding box center [961, 539] width 34 height 34
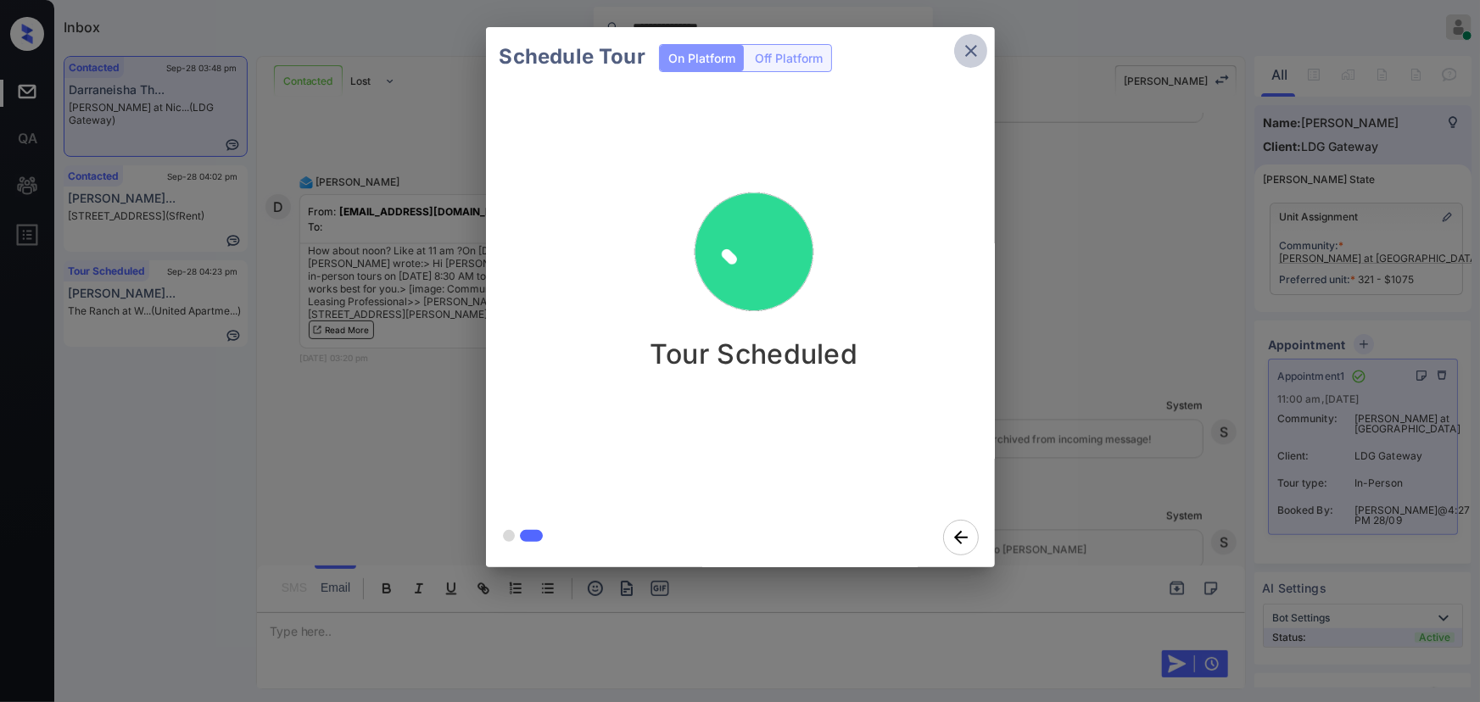
click at [972, 48] on icon "close" at bounding box center [971, 51] width 12 height 12
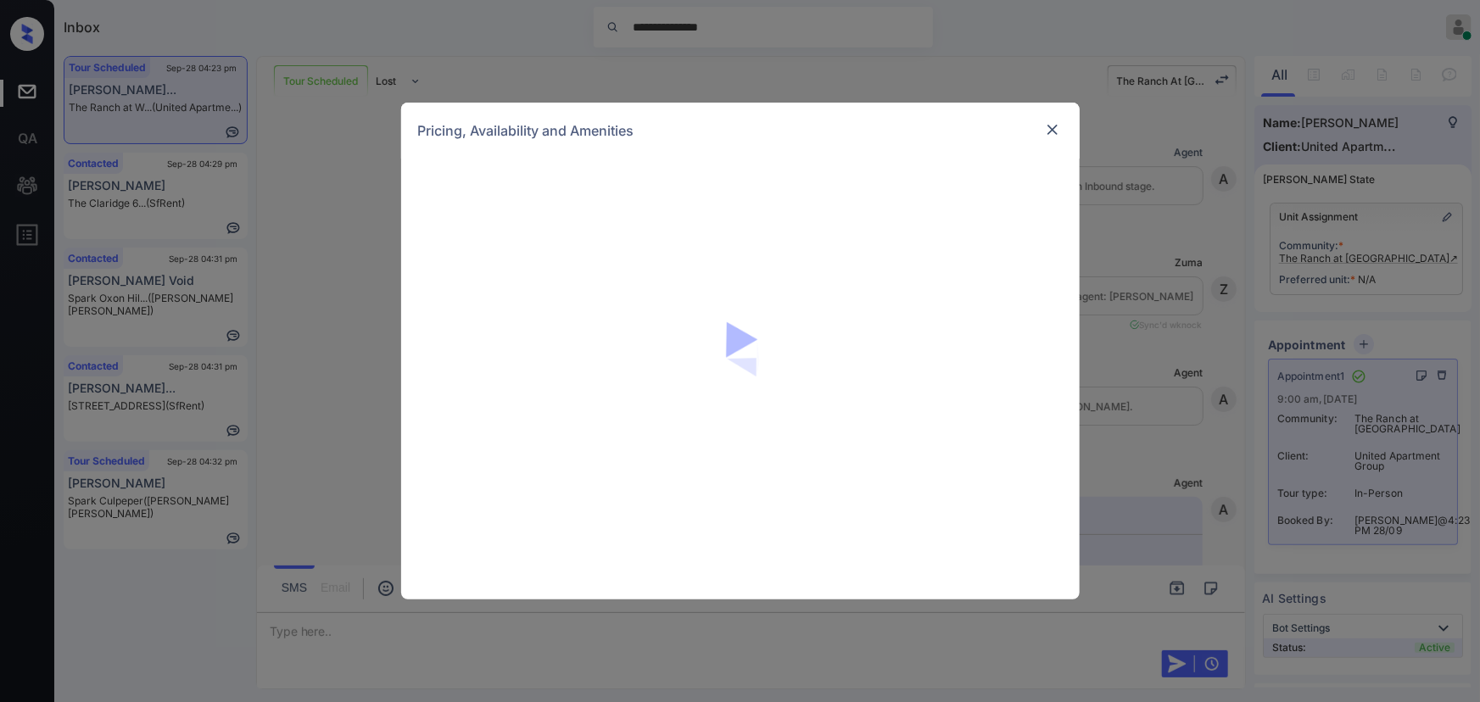
scroll to position [11411, 0]
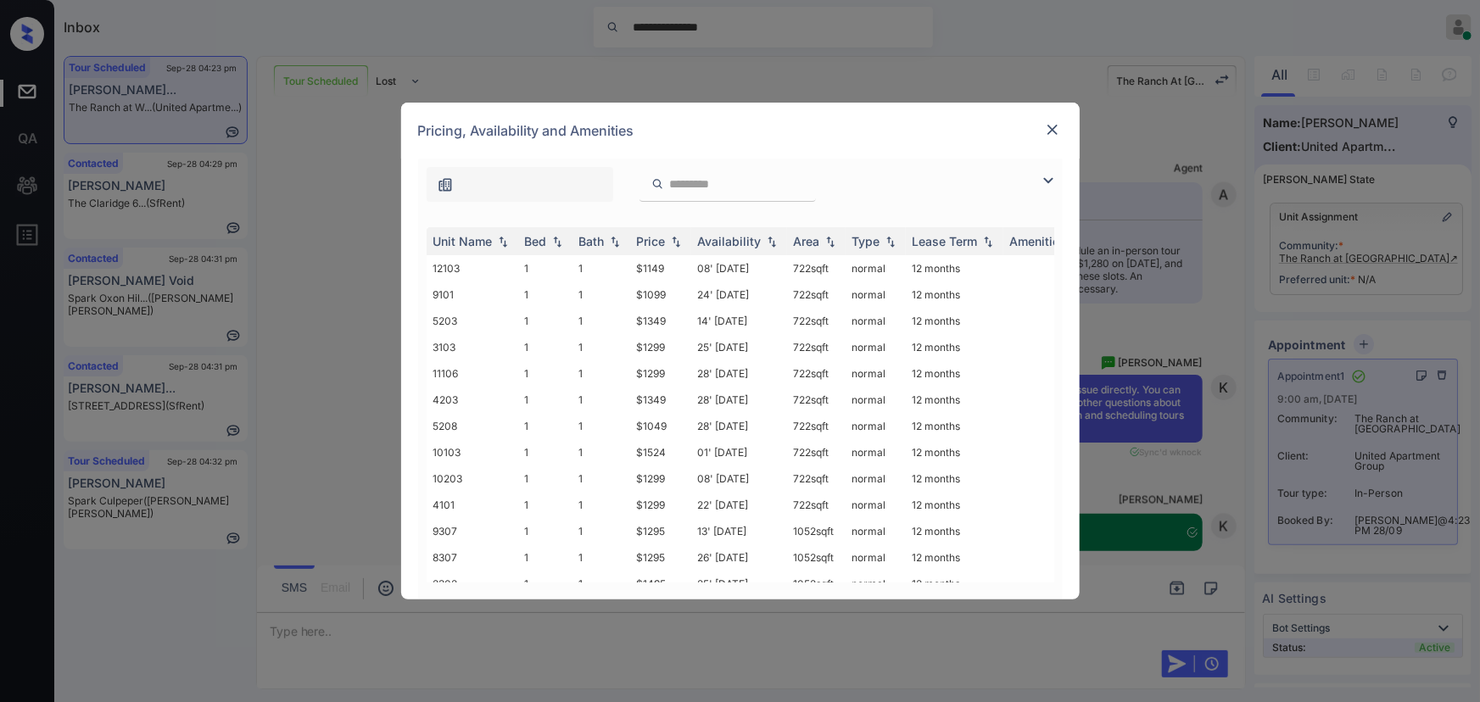
click at [1044, 178] on img at bounding box center [1048, 180] width 20 height 20
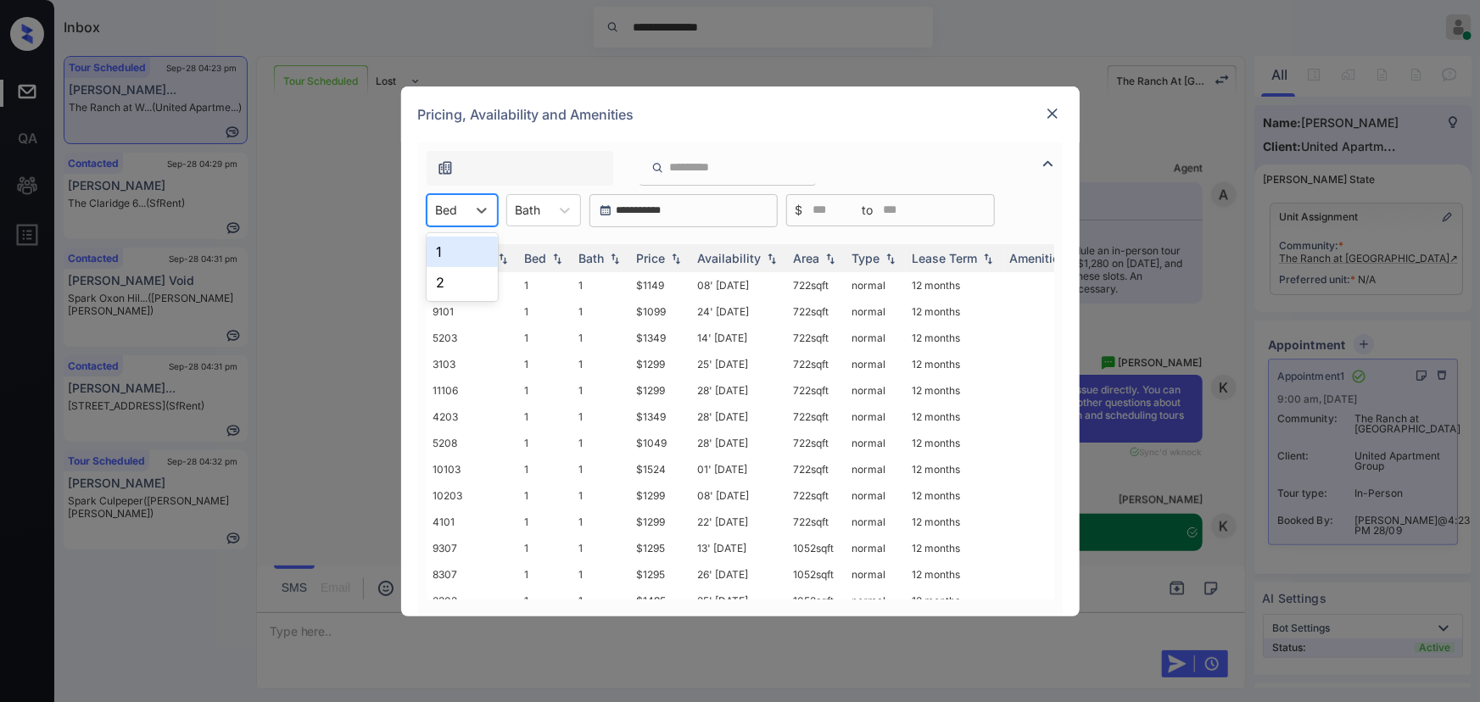
click at [449, 206] on div at bounding box center [447, 210] width 22 height 18
click at [441, 275] on div "2" at bounding box center [462, 282] width 71 height 31
click at [550, 205] on div "Bath" at bounding box center [528, 210] width 42 height 25
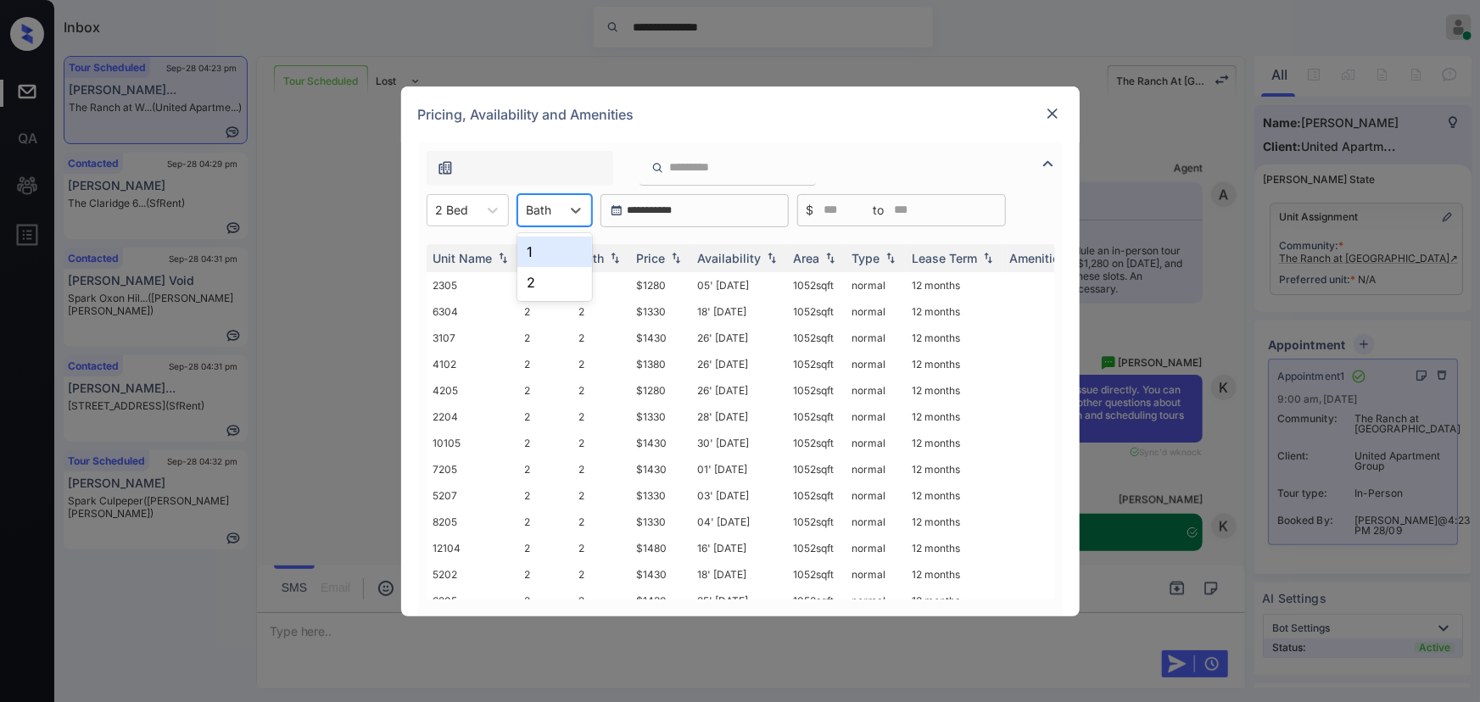
click at [547, 254] on div "1" at bounding box center [554, 252] width 75 height 31
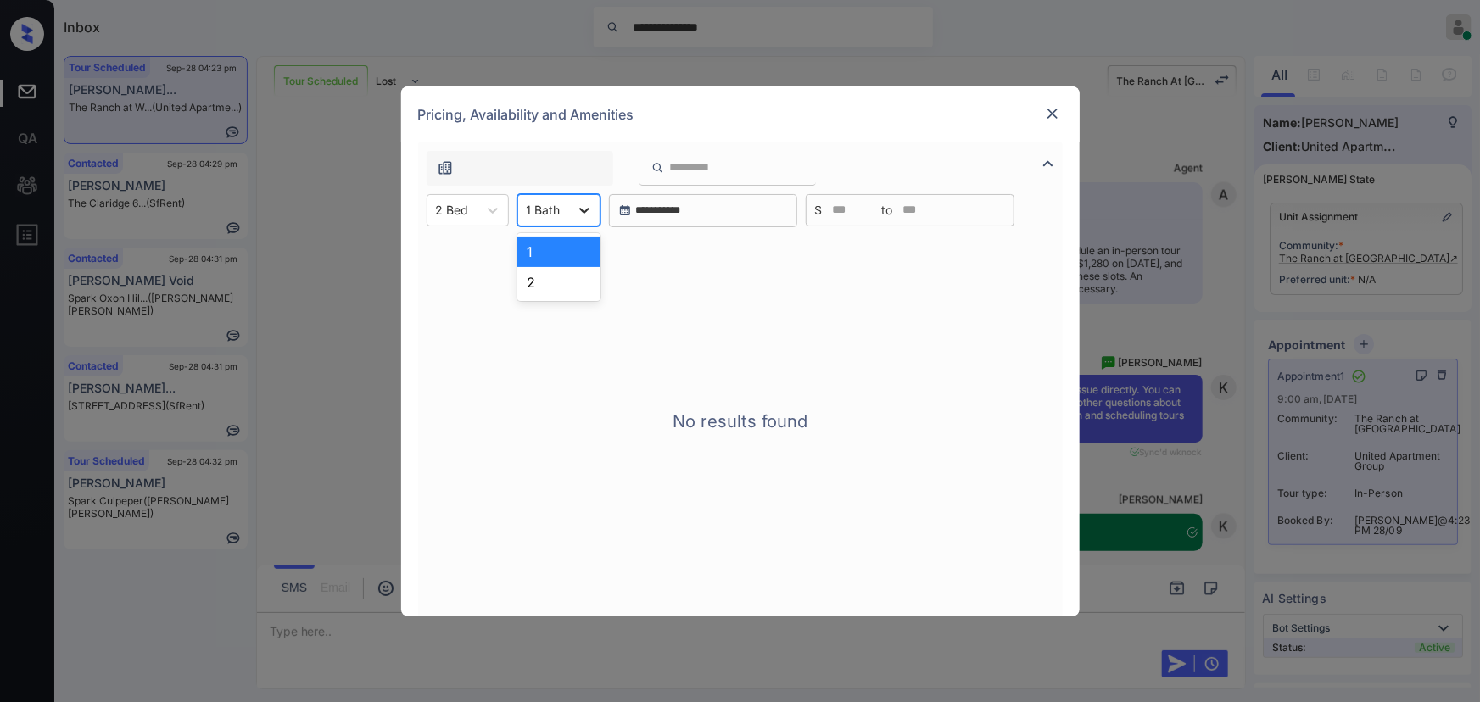
click at [585, 216] on div at bounding box center [584, 210] width 31 height 31
click at [555, 282] on div "2" at bounding box center [558, 282] width 83 height 31
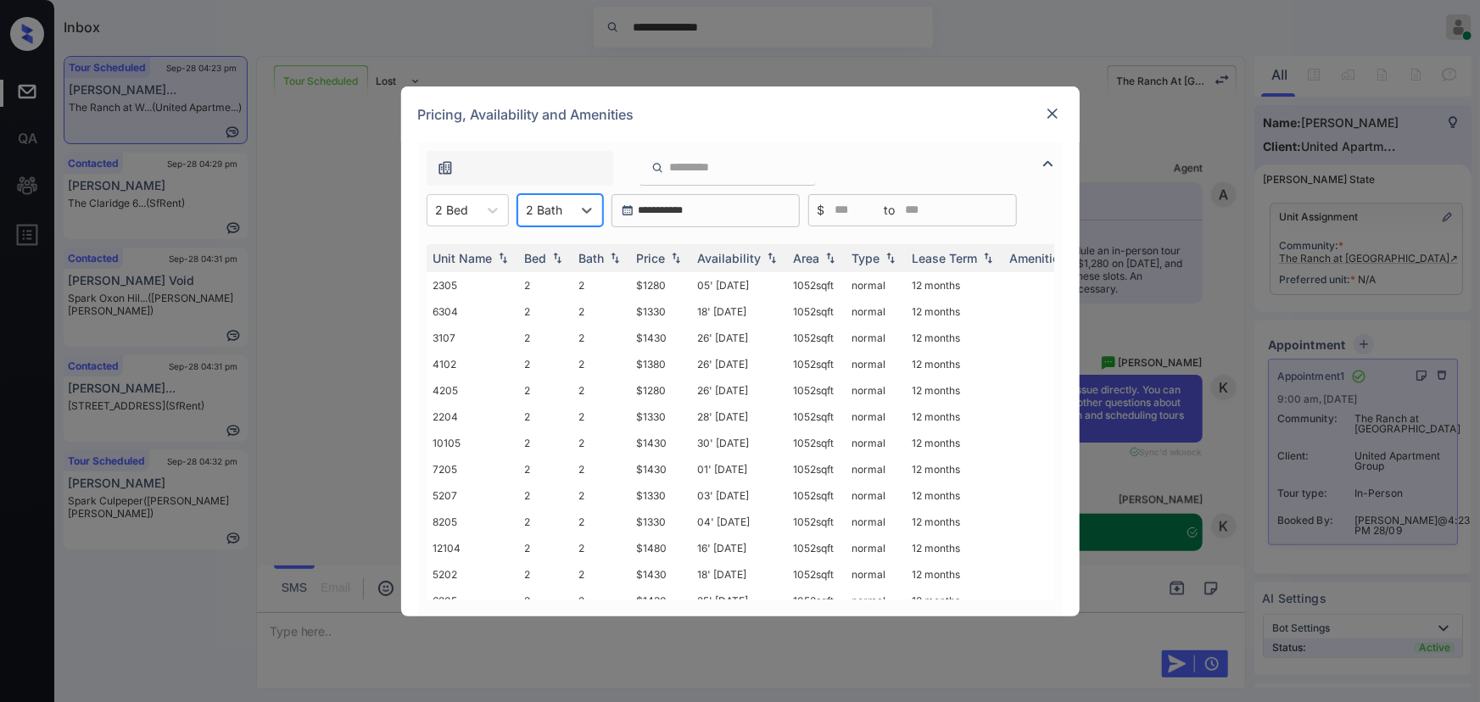
click at [658, 286] on td "$1280" at bounding box center [660, 285] width 61 height 26
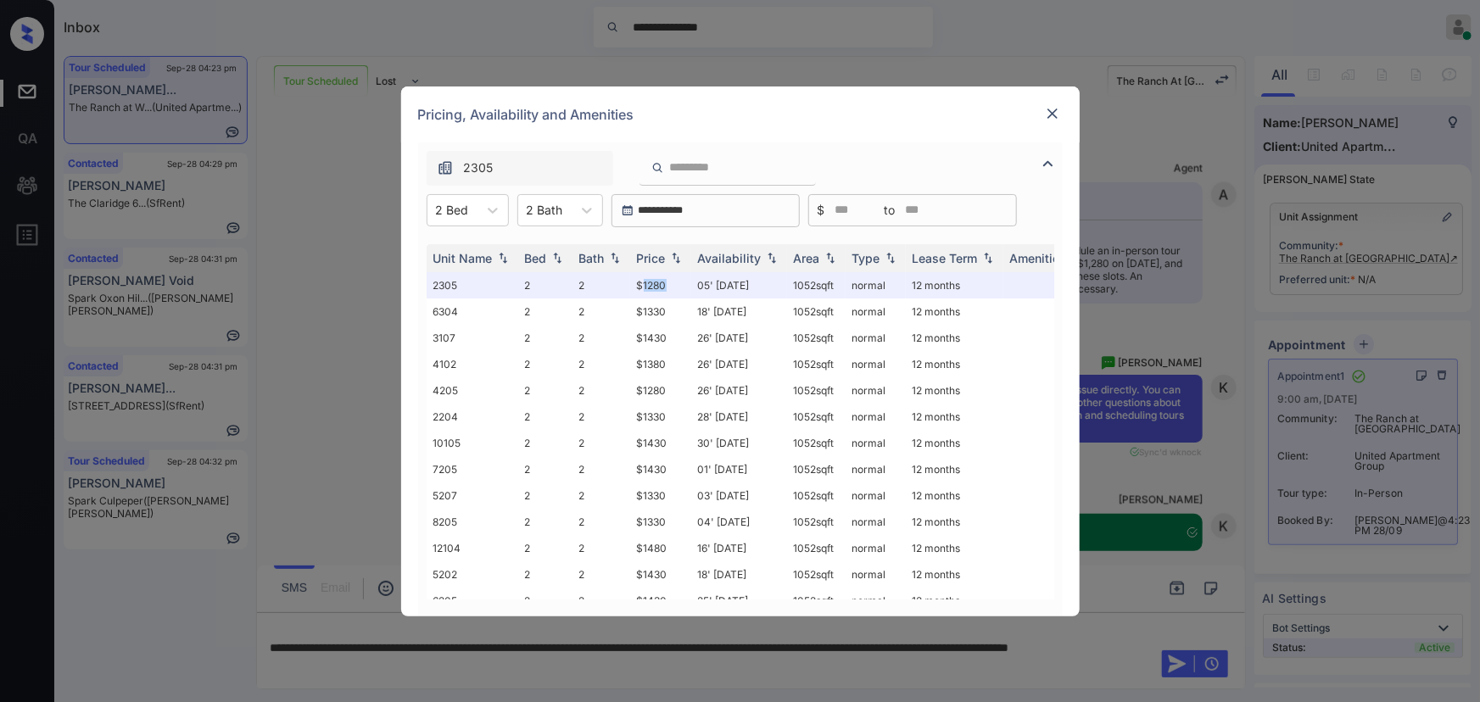
click at [1052, 105] on img at bounding box center [1052, 113] width 17 height 17
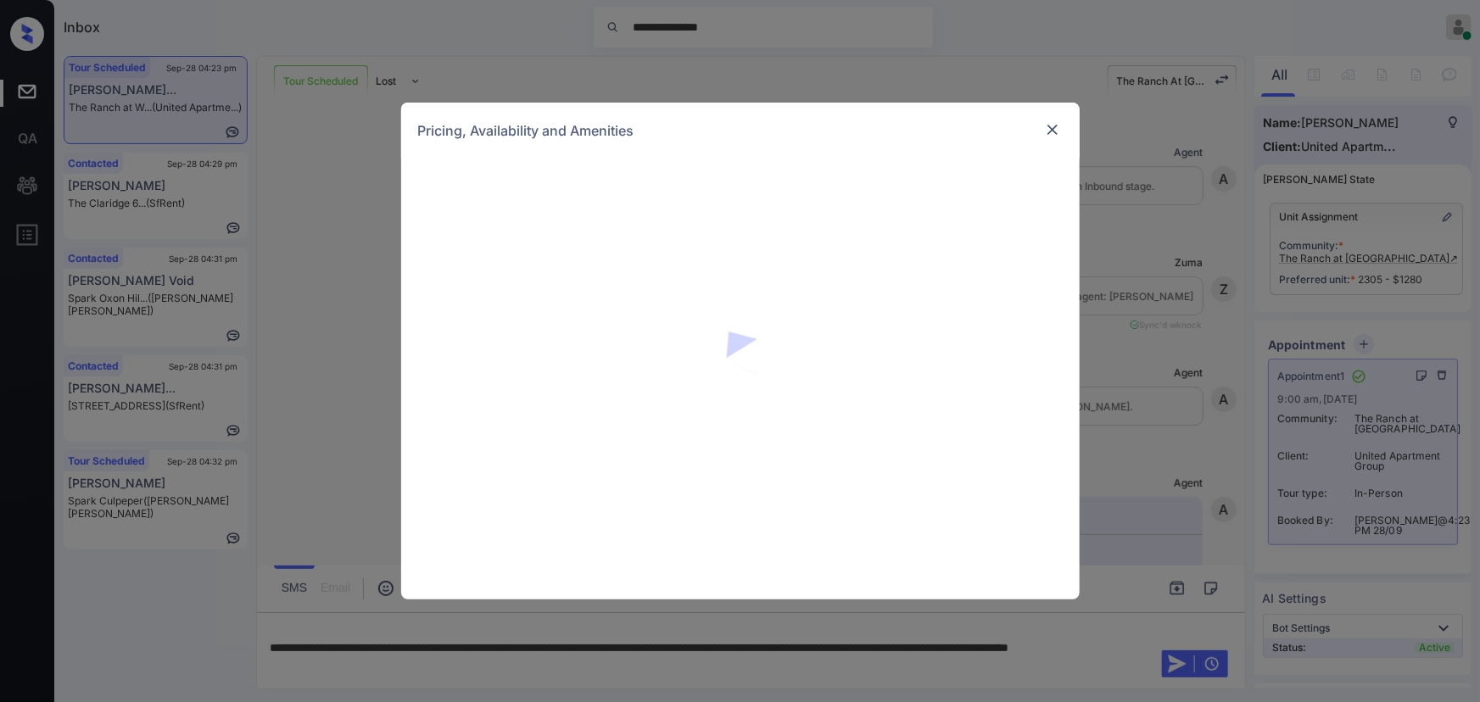
scroll to position [15931, 0]
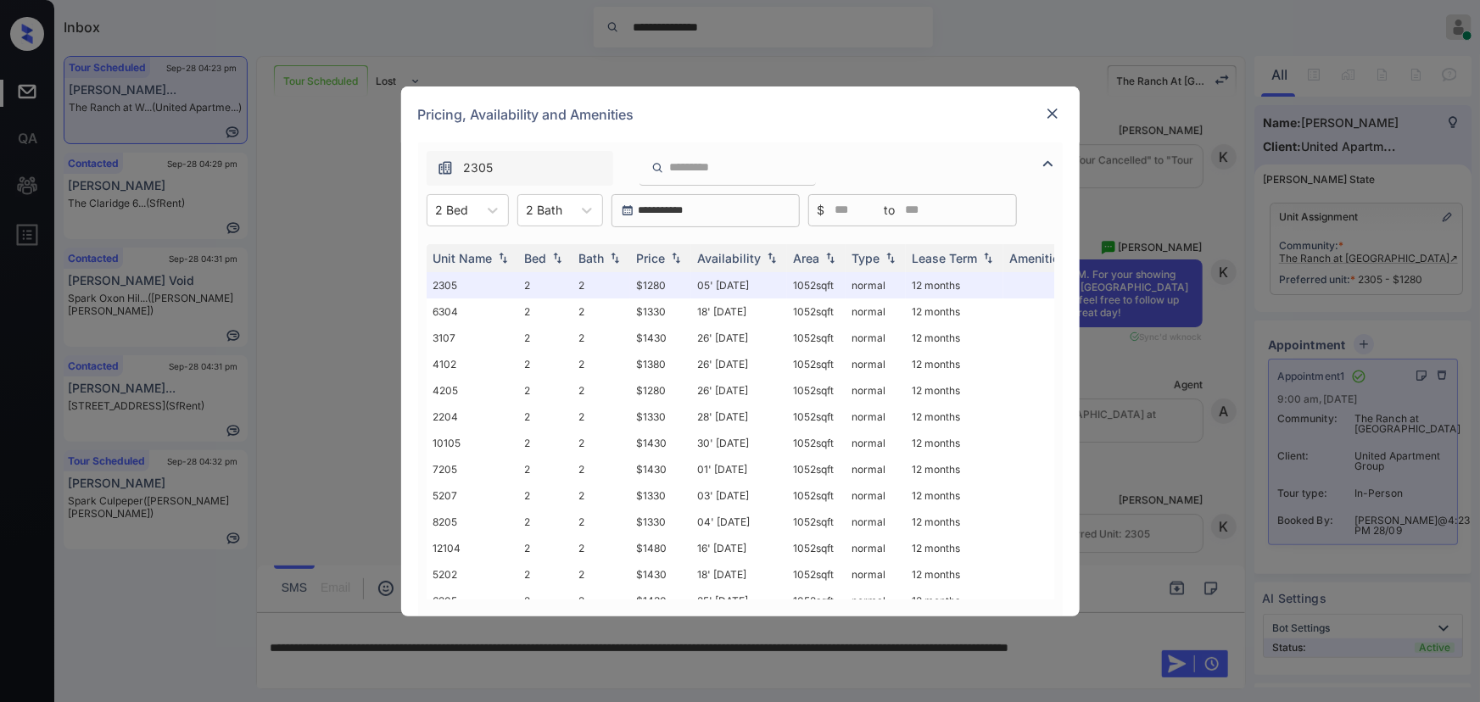
click at [1057, 109] on img at bounding box center [1052, 113] width 17 height 17
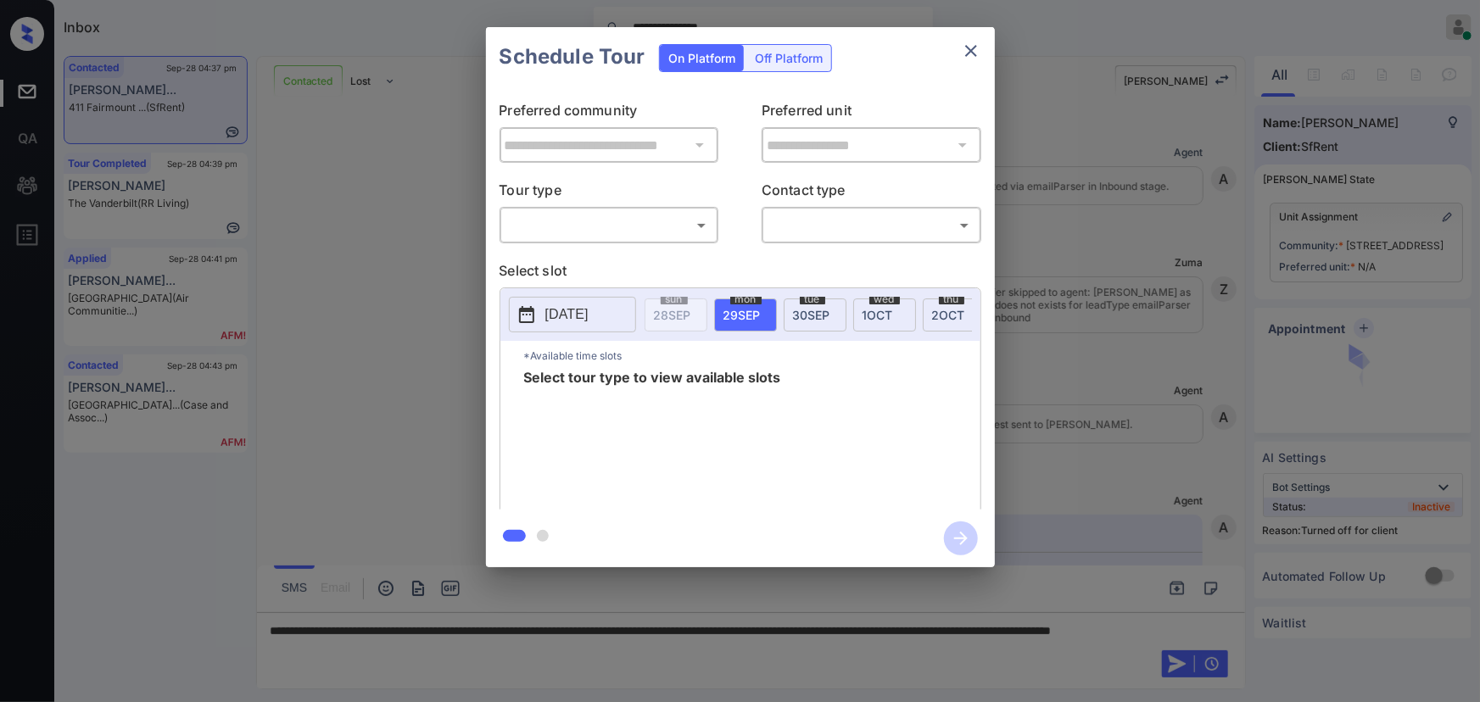
scroll to position [2832, 0]
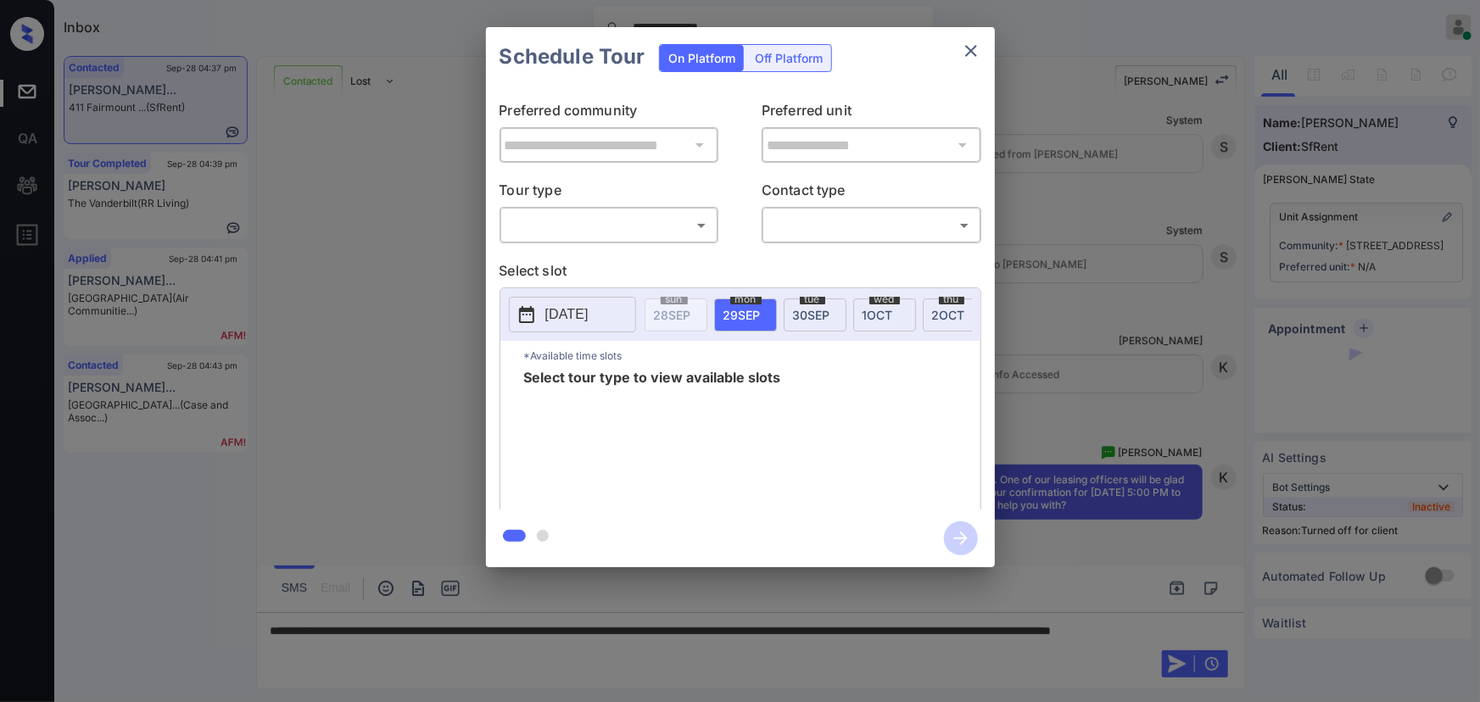
click at [1330, 344] on div "**********" at bounding box center [740, 297] width 1480 height 594
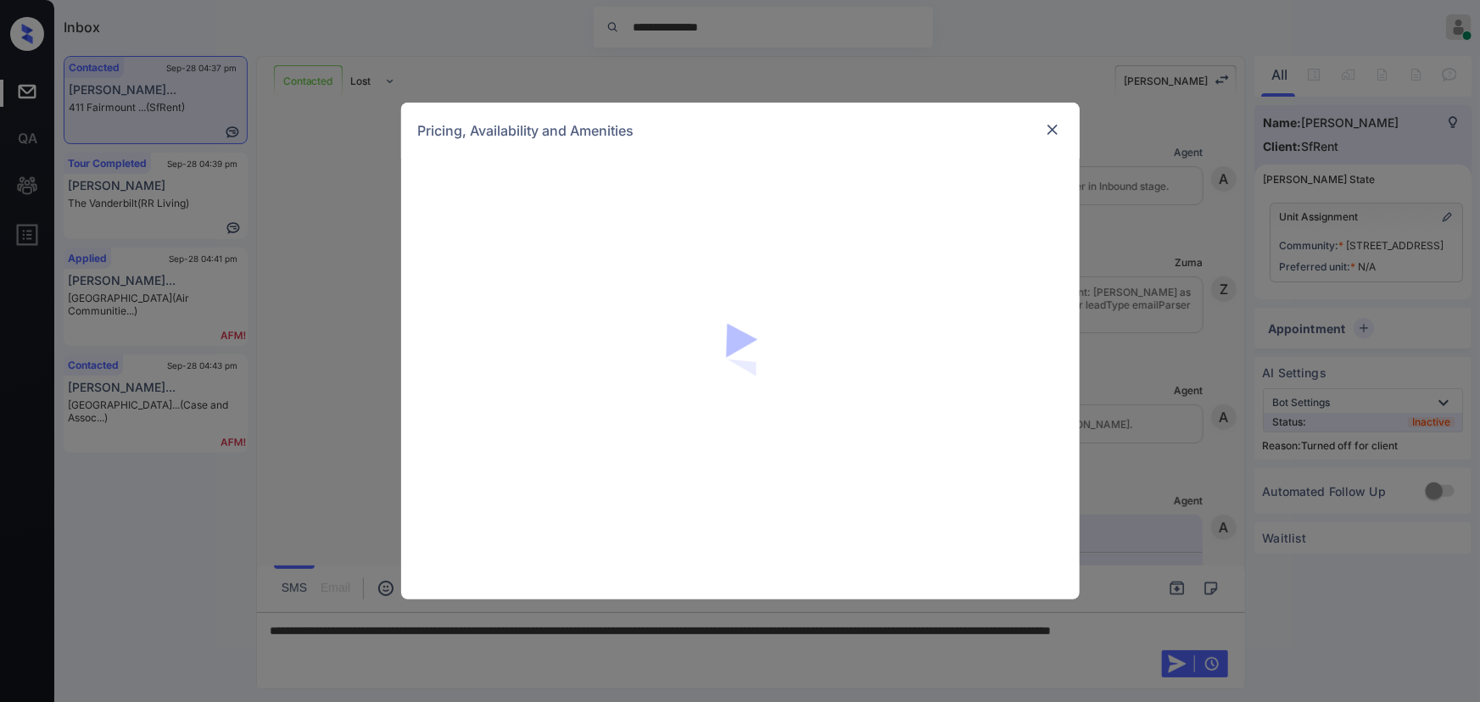
scroll to position [2832, 0]
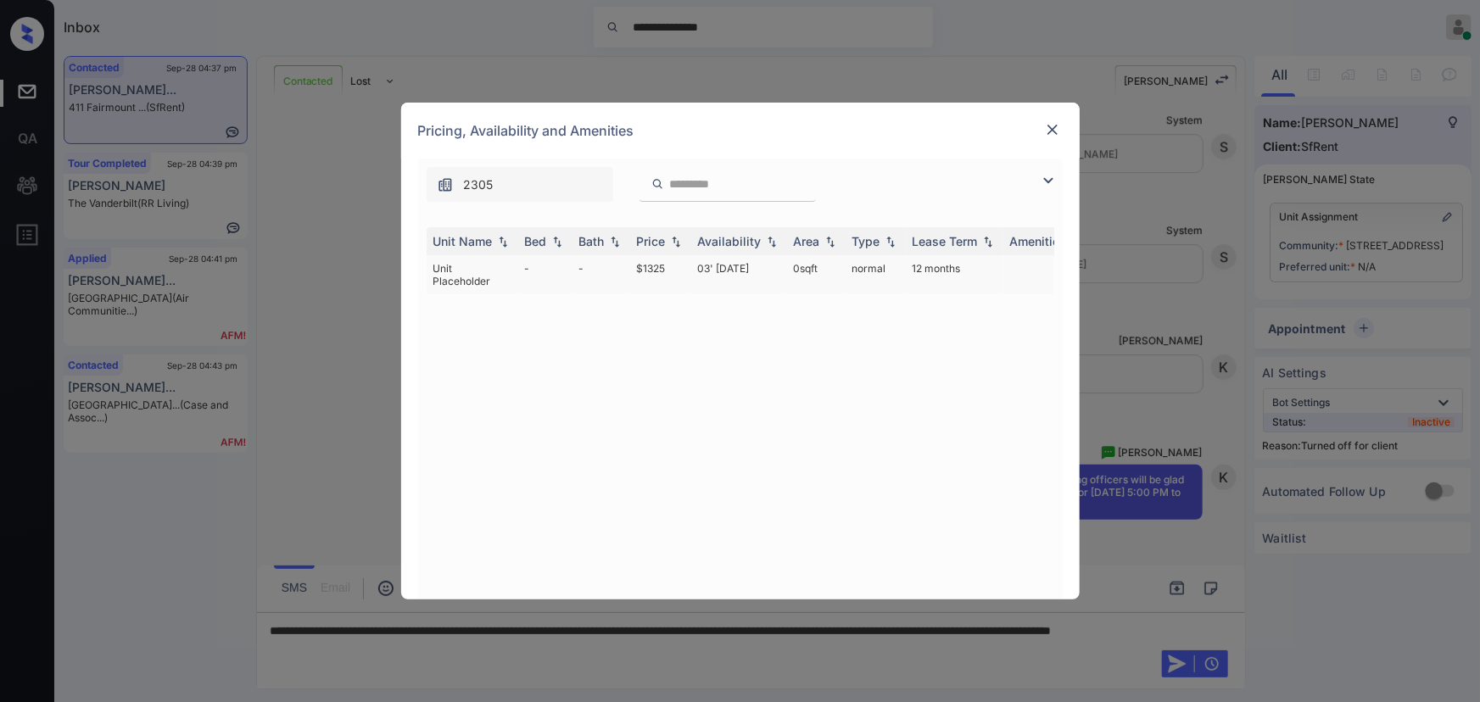
click at [738, 272] on td "03' Jan 19" at bounding box center [739, 274] width 96 height 39
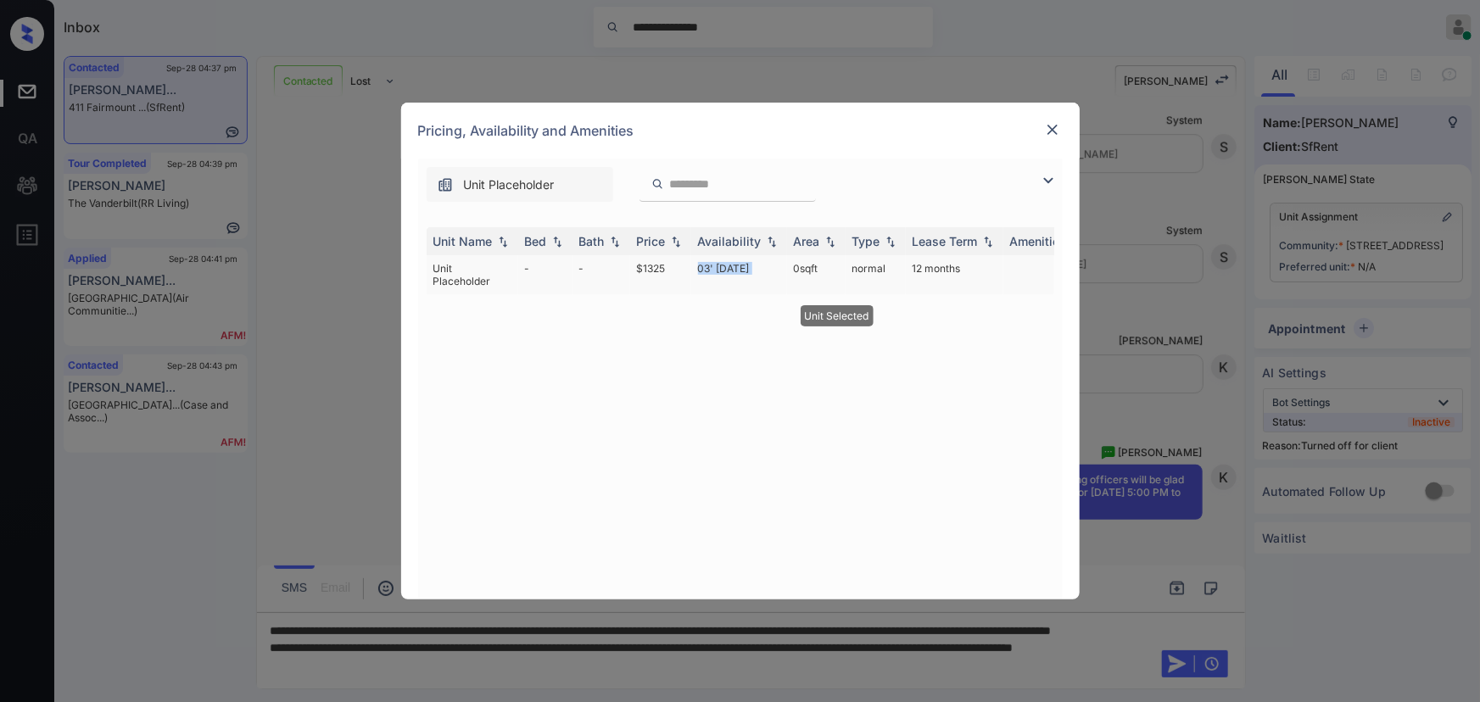
click at [738, 272] on td "03' Jan 19" at bounding box center [739, 274] width 96 height 39
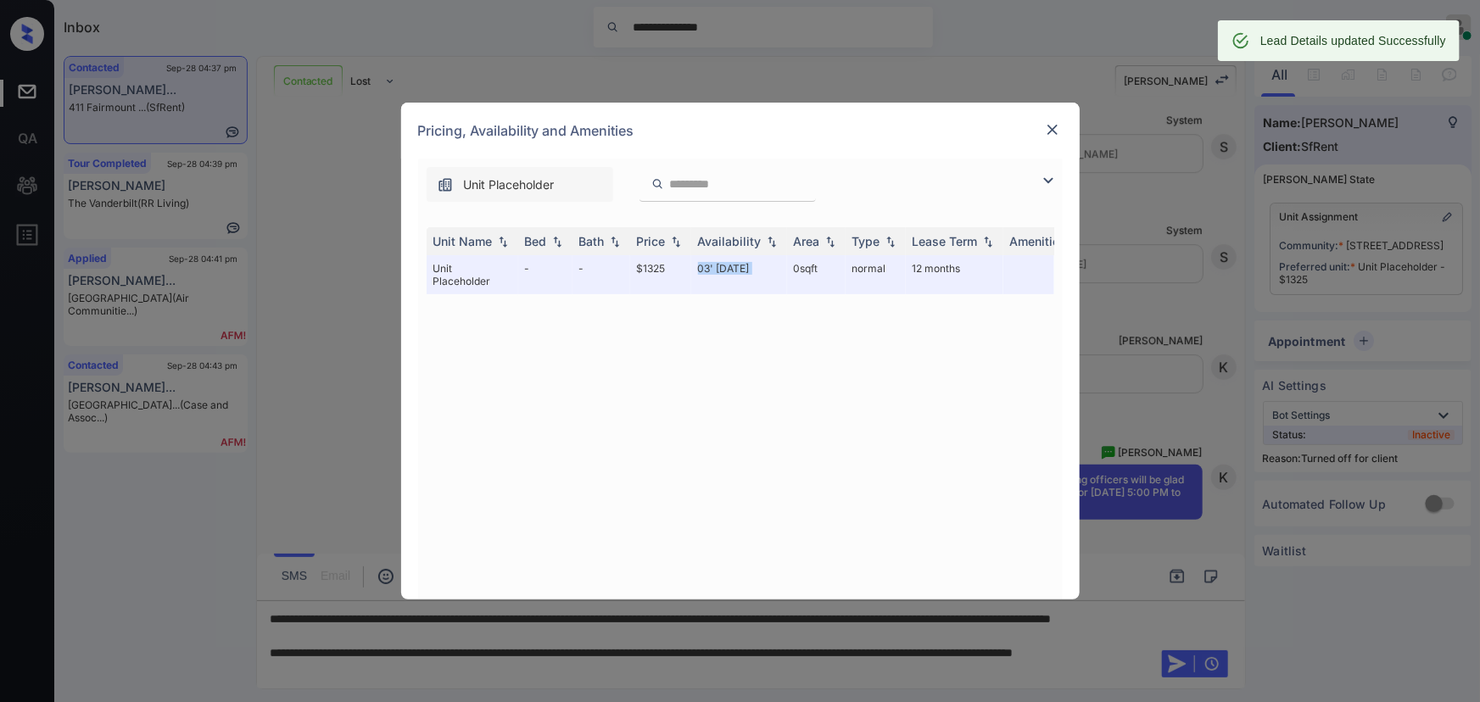
click at [1057, 128] on img at bounding box center [1052, 129] width 17 height 17
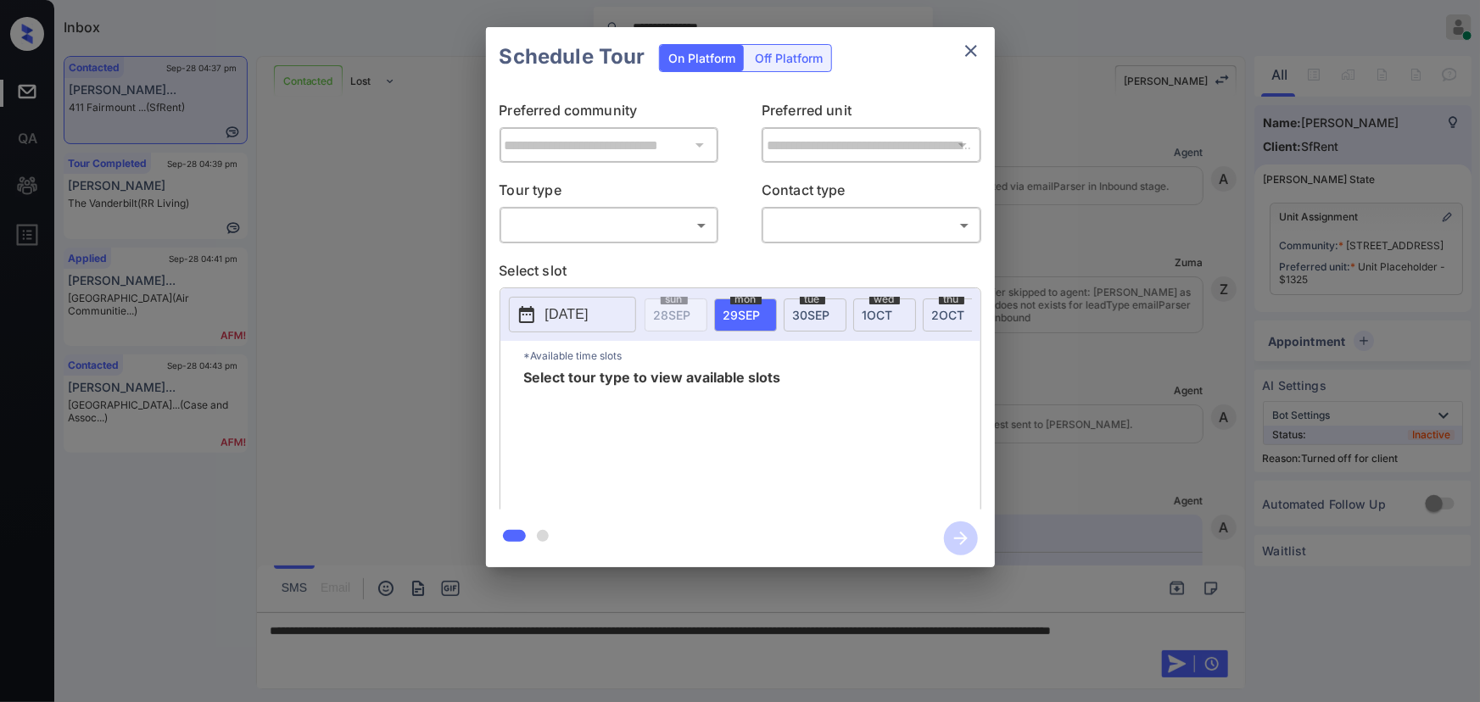
scroll to position [2832, 0]
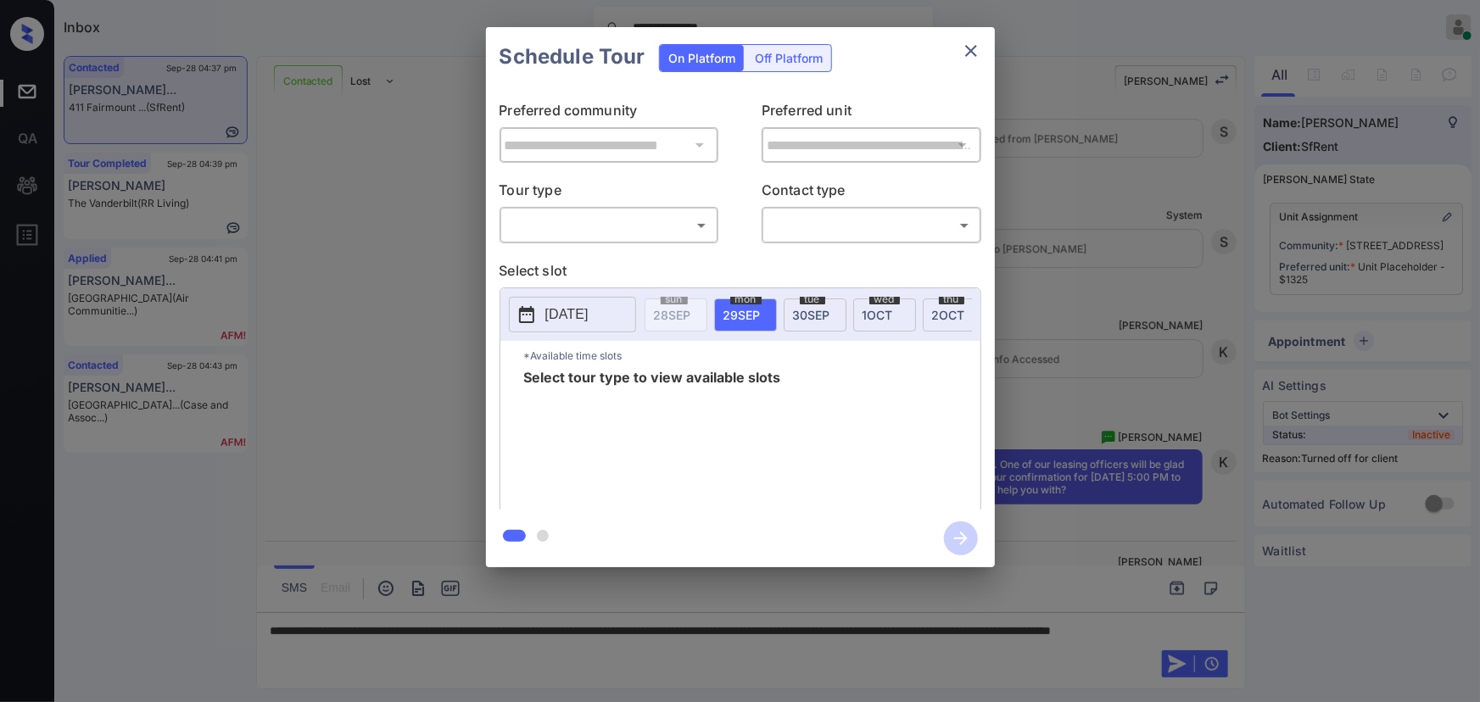
click at [786, 51] on div "Off Platform" at bounding box center [788, 58] width 85 height 26
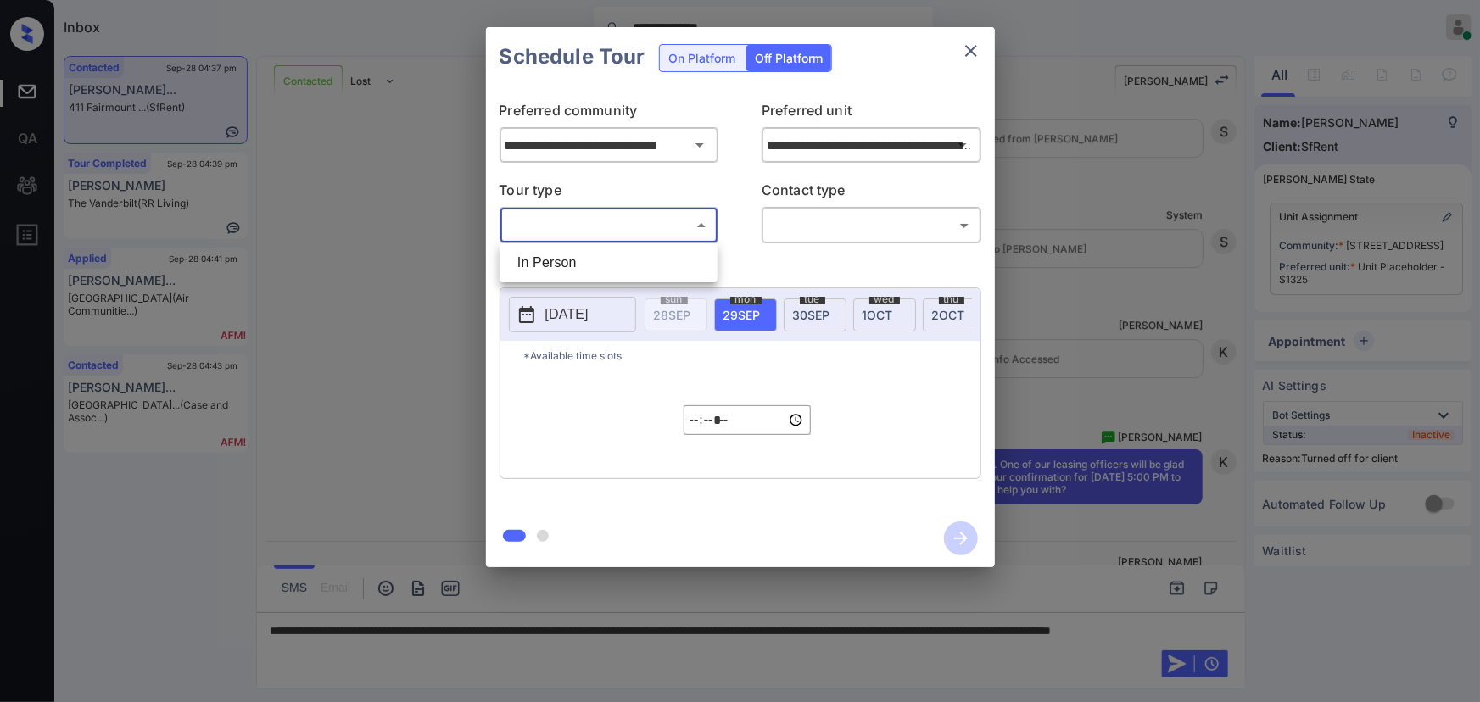
click at [594, 215] on body "**********" at bounding box center [740, 351] width 1480 height 702
click at [576, 259] on li "In Person" at bounding box center [608, 263] width 209 height 31
type input "********"
click at [798, 227] on body "**********" at bounding box center [740, 351] width 1480 height 702
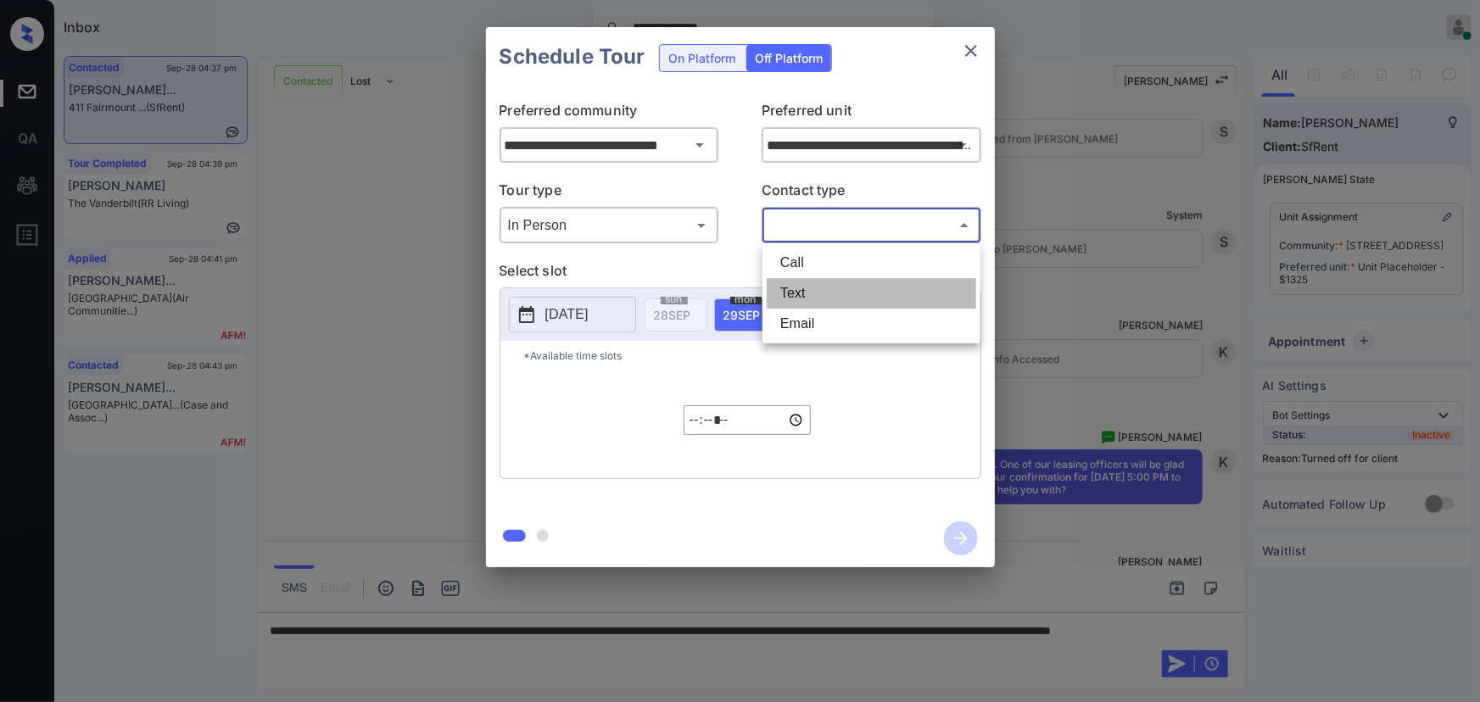
click at [796, 288] on li "Text" at bounding box center [871, 293] width 209 height 31
type input "****"
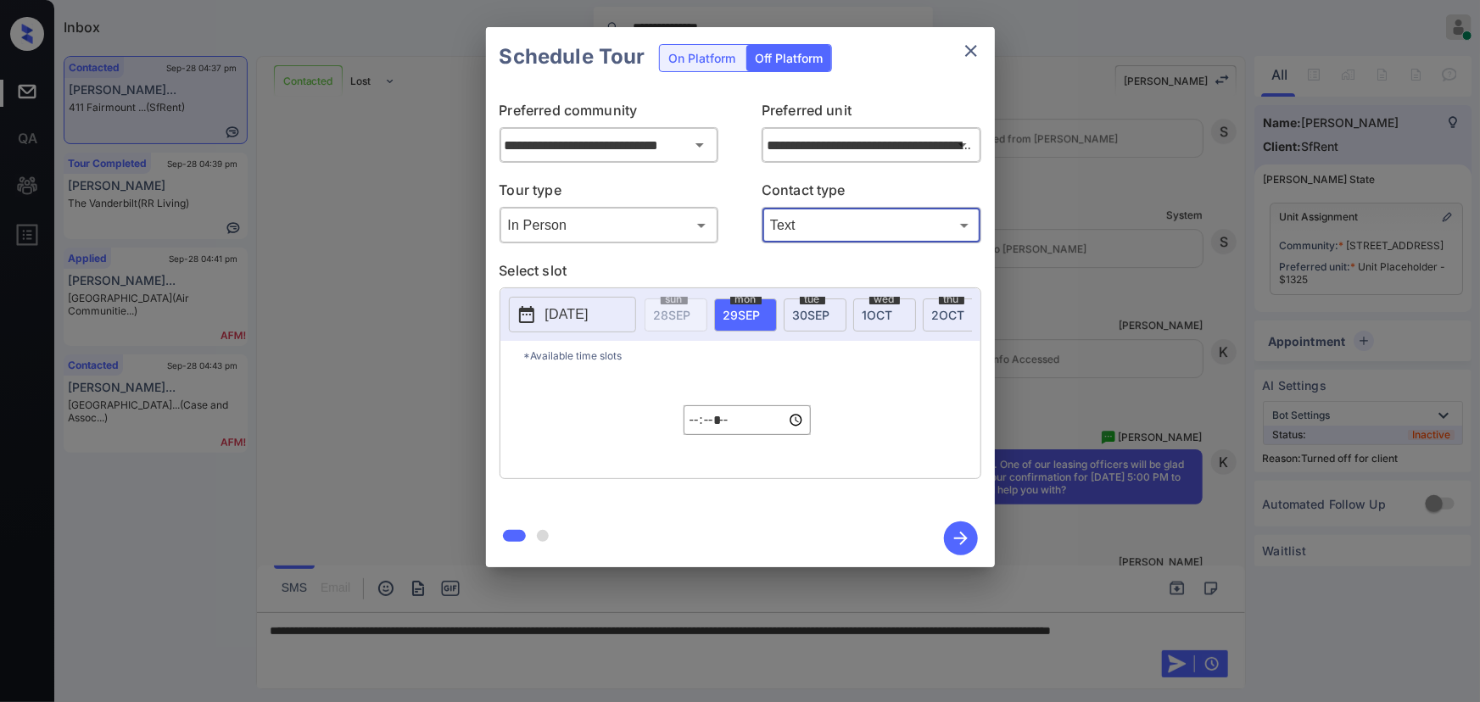
click at [812, 310] on span "30 SEP" at bounding box center [811, 315] width 37 height 14
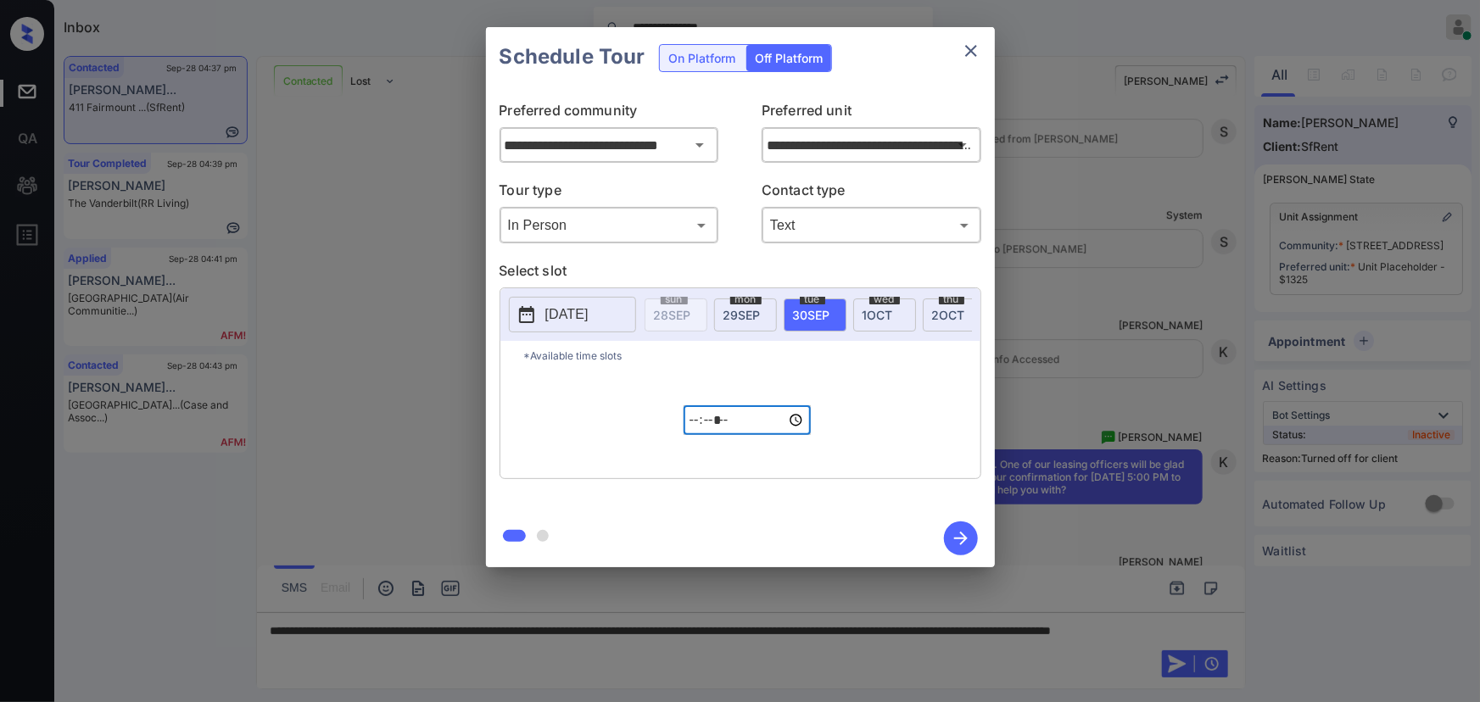
click at [695, 432] on input "*****" at bounding box center [746, 420] width 127 height 30
type input "*****"
click at [952, 534] on icon "button" at bounding box center [961, 539] width 34 height 34
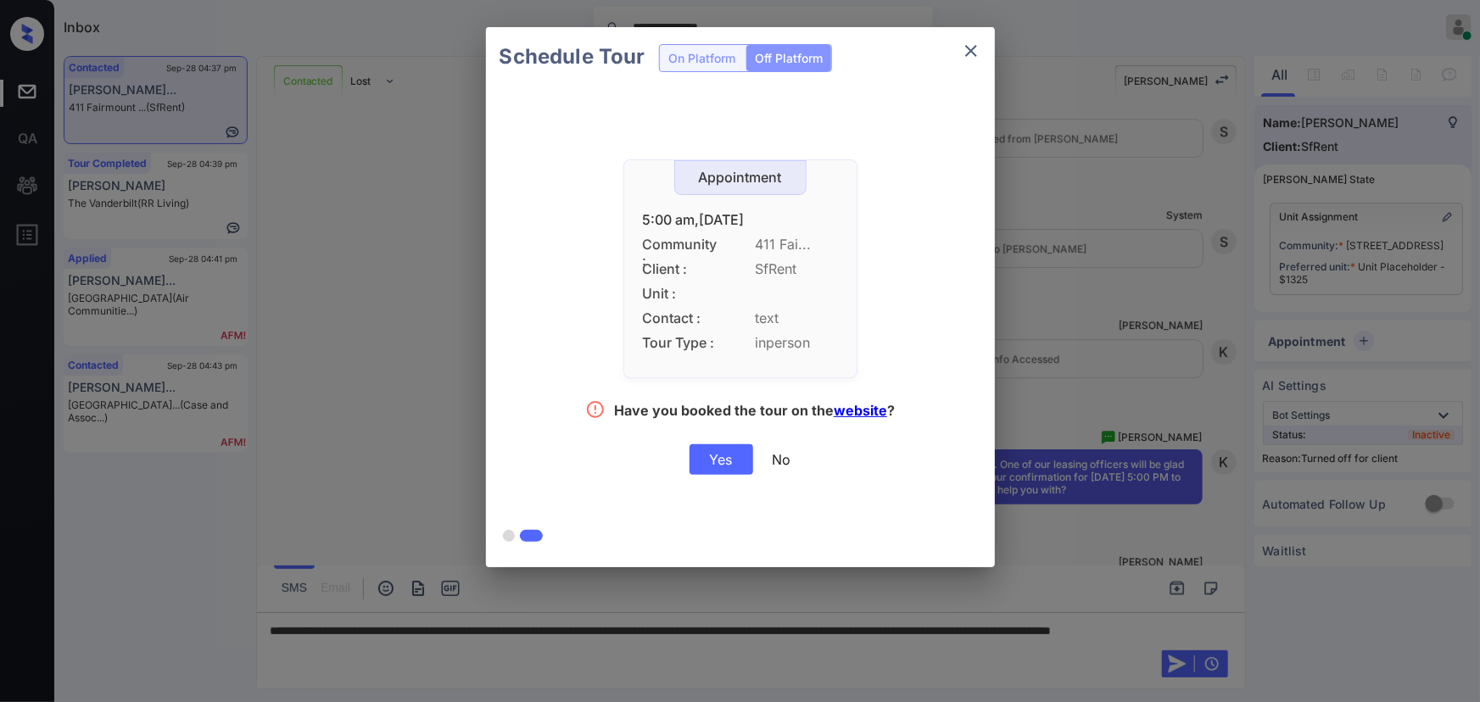
click at [727, 460] on div "Yes" at bounding box center [721, 459] width 64 height 31
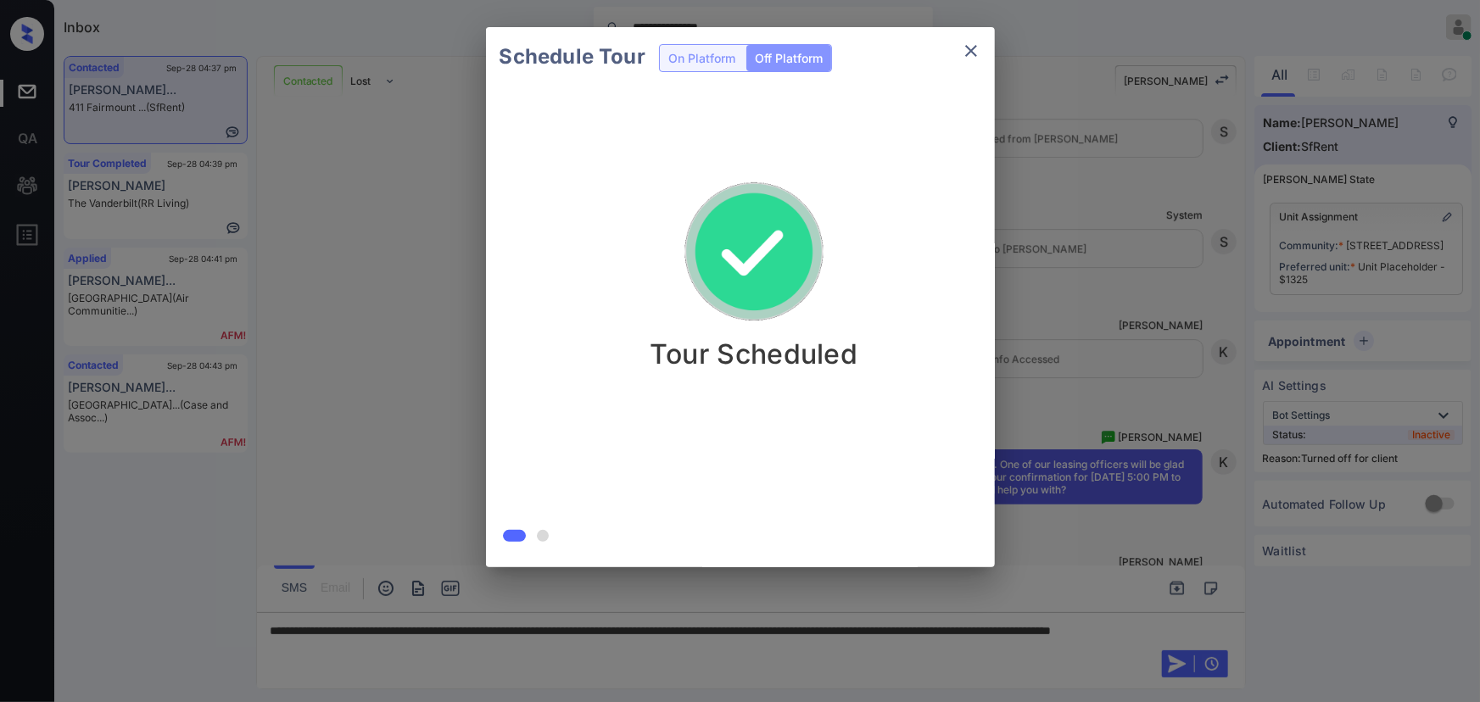
click at [963, 47] on icon "close" at bounding box center [971, 51] width 20 height 20
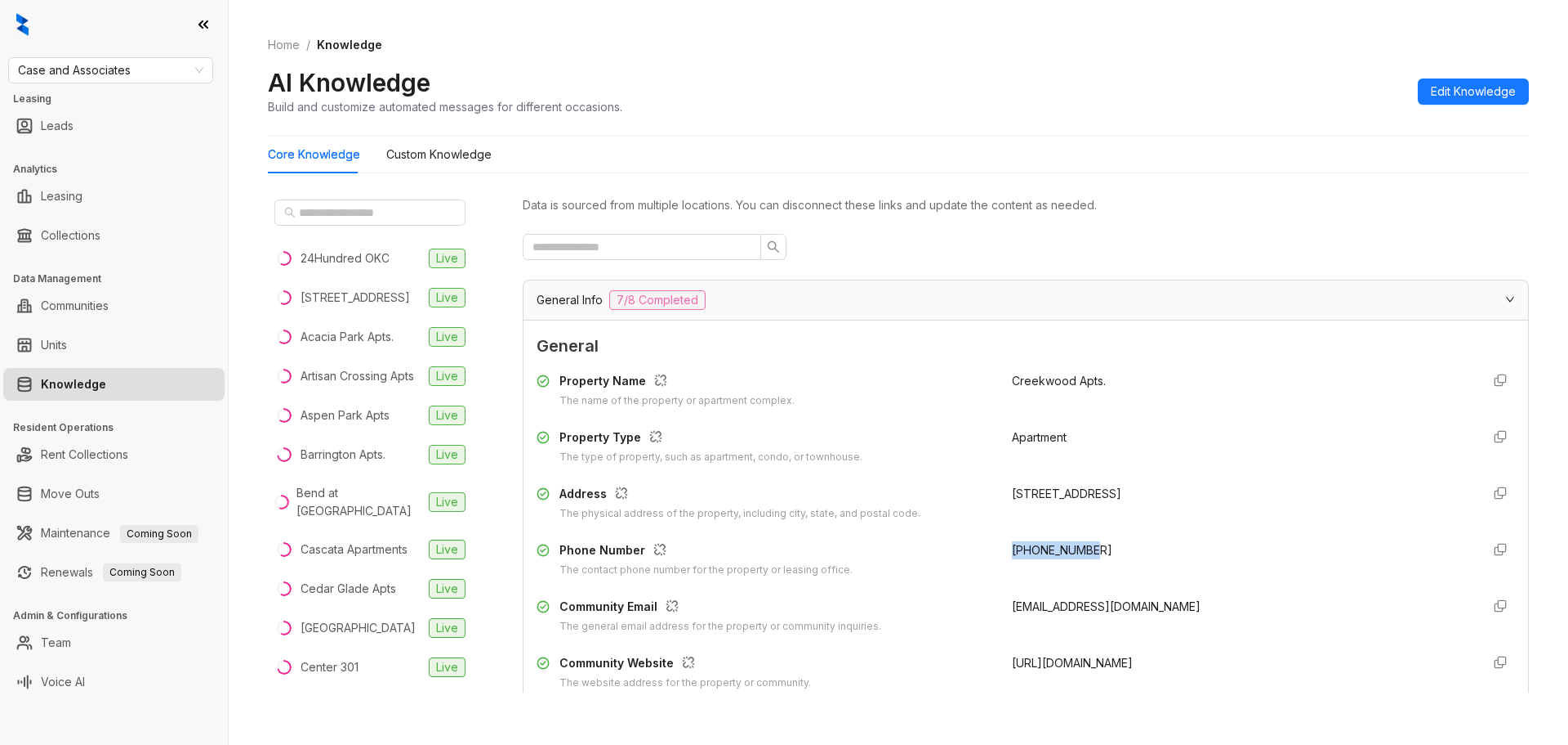
scroll to position [272, 0]
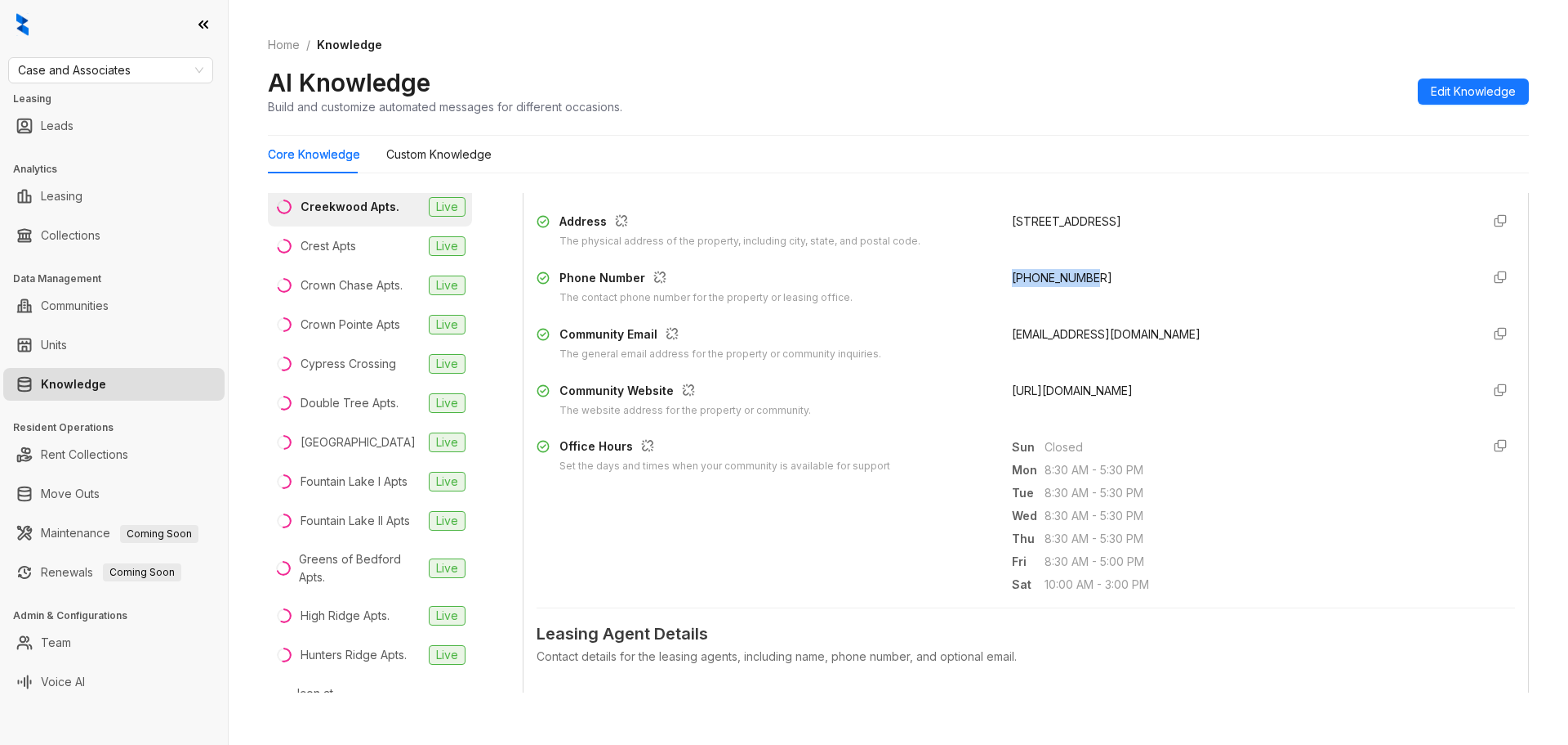
click at [106, 377] on link "Knowledge" at bounding box center [73, 385] width 65 height 33
